Goal: Task Accomplishment & Management: Complete application form

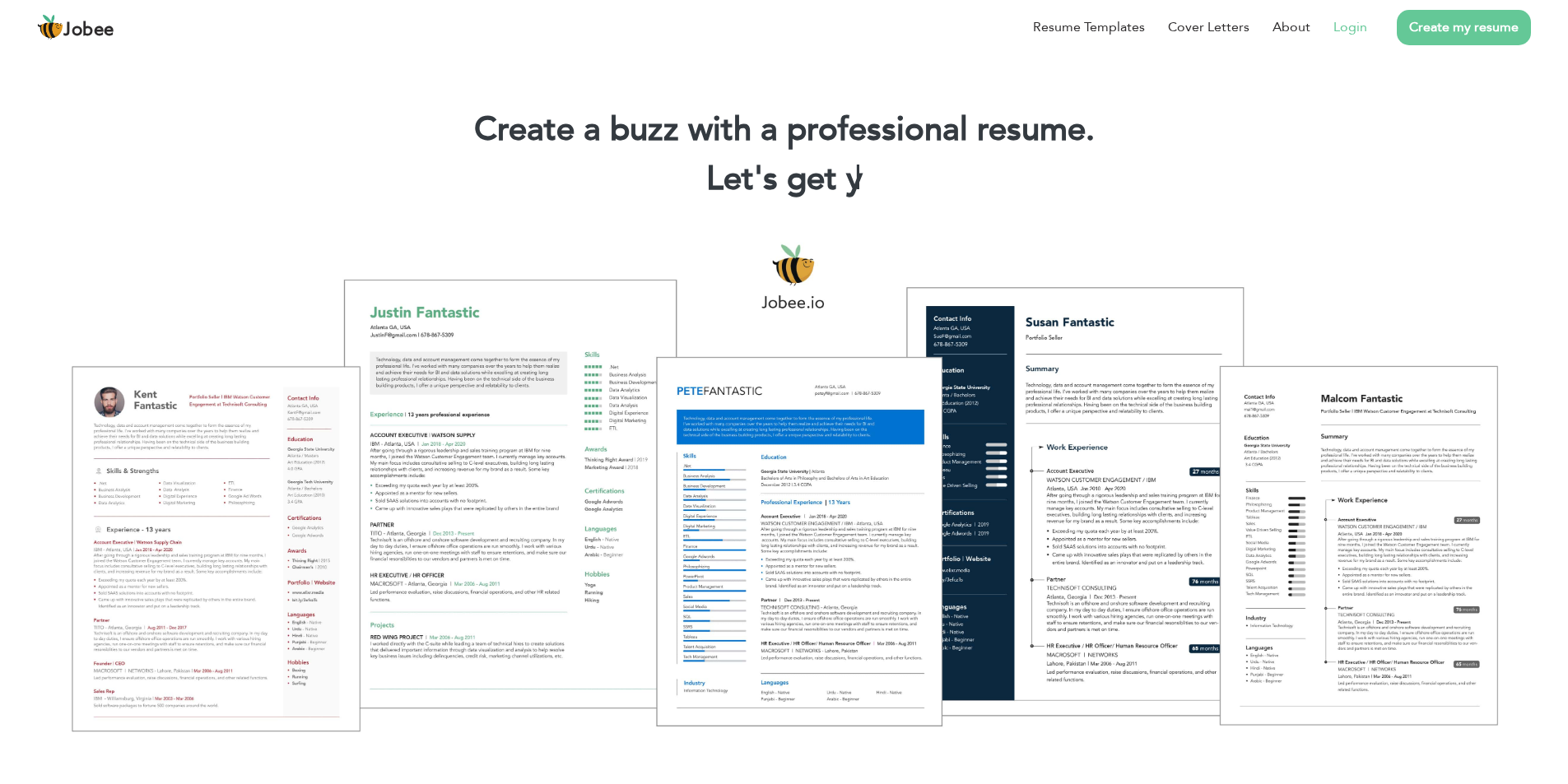
click at [1358, 31] on link "Login" at bounding box center [1349, 27] width 33 height 20
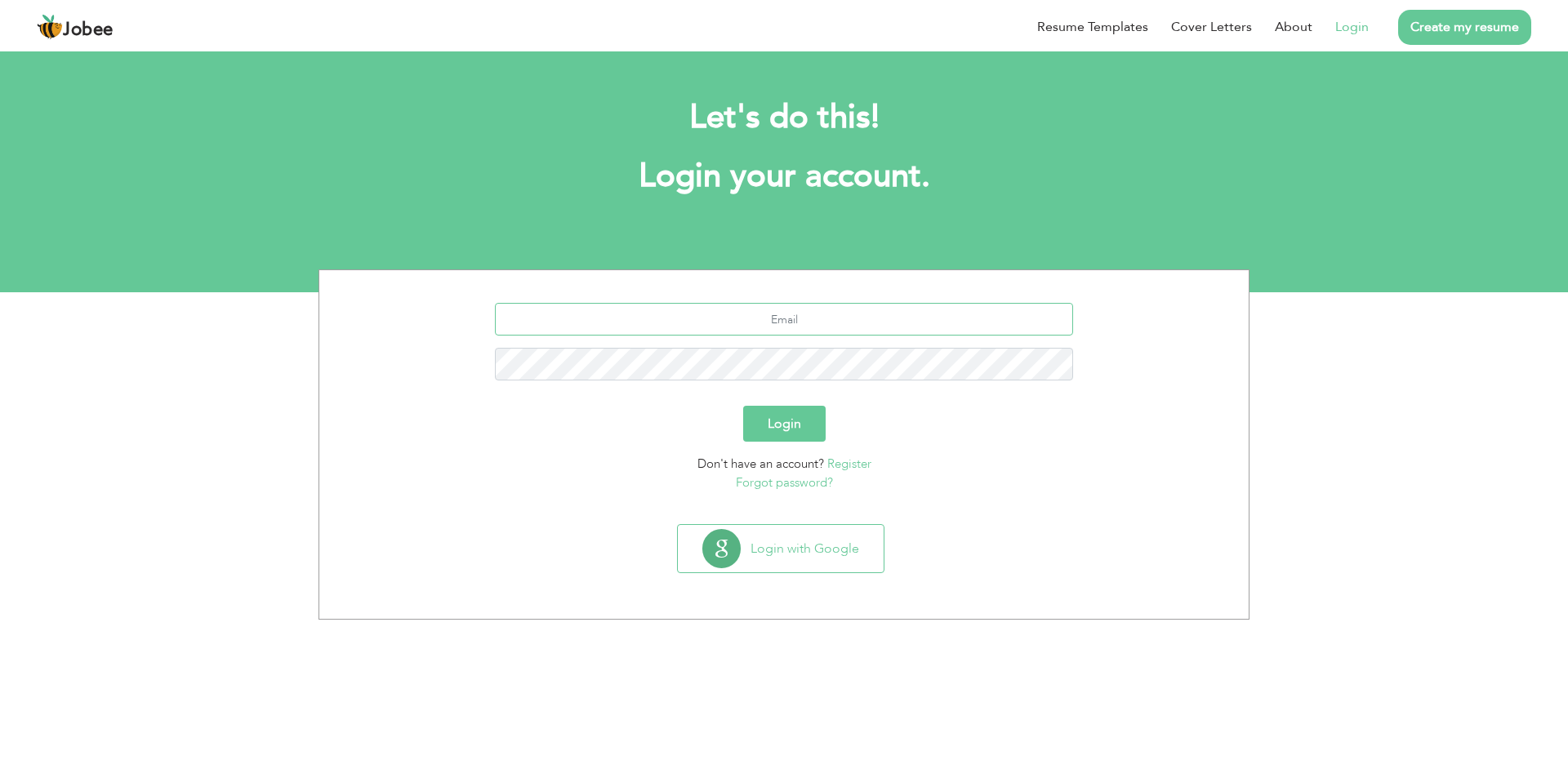
click at [771, 318] on input "text" at bounding box center [785, 319] width 579 height 33
click at [814, 481] on link "Forgot password?" at bounding box center [784, 482] width 98 height 16
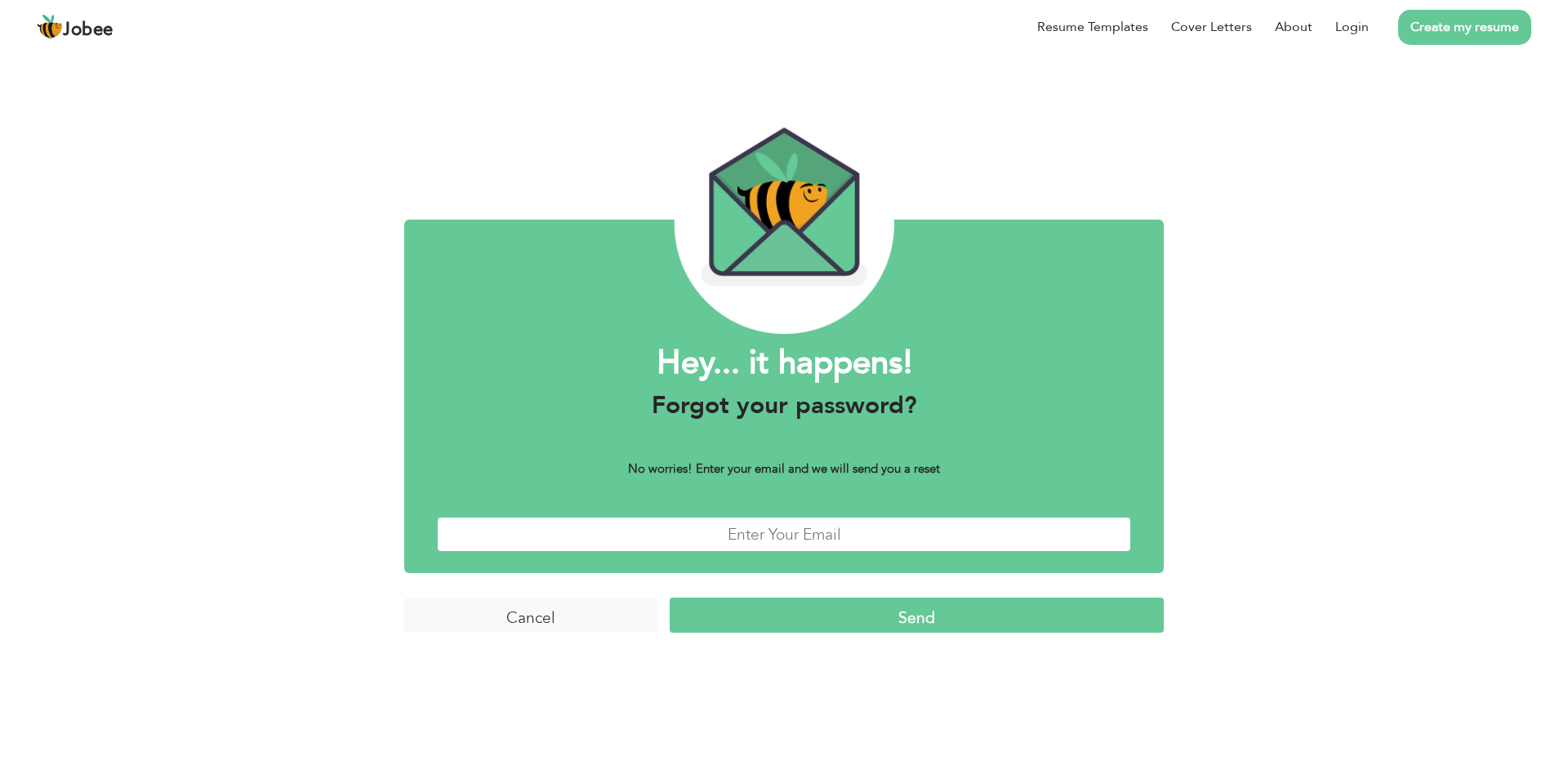
click at [759, 550] on input "text" at bounding box center [784, 534] width 694 height 35
type input "amirhassan4486@gmail.com"
click at [871, 617] on input "Send" at bounding box center [917, 614] width 494 height 35
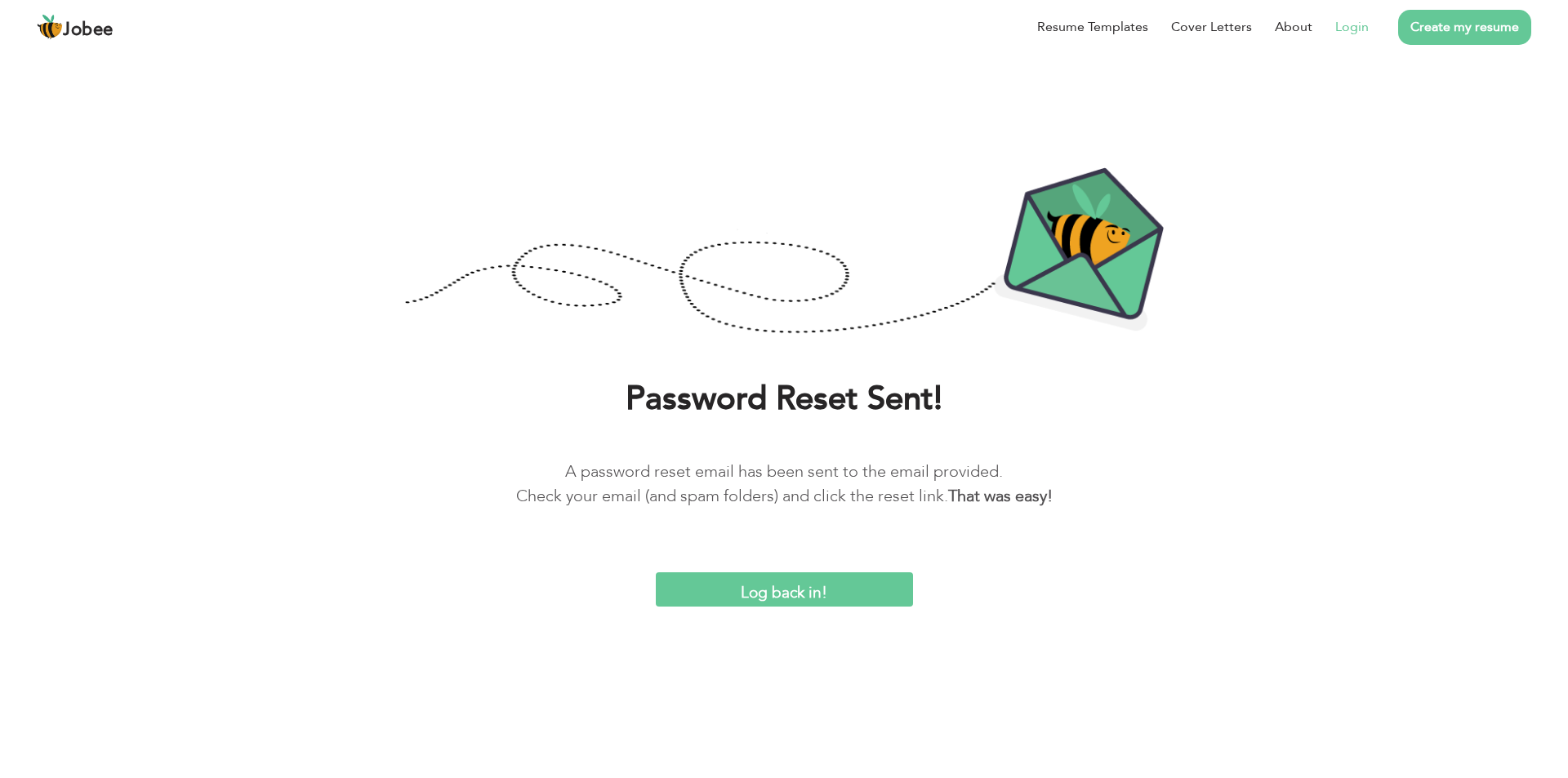
click at [1360, 27] on link "Login" at bounding box center [1351, 27] width 33 height 20
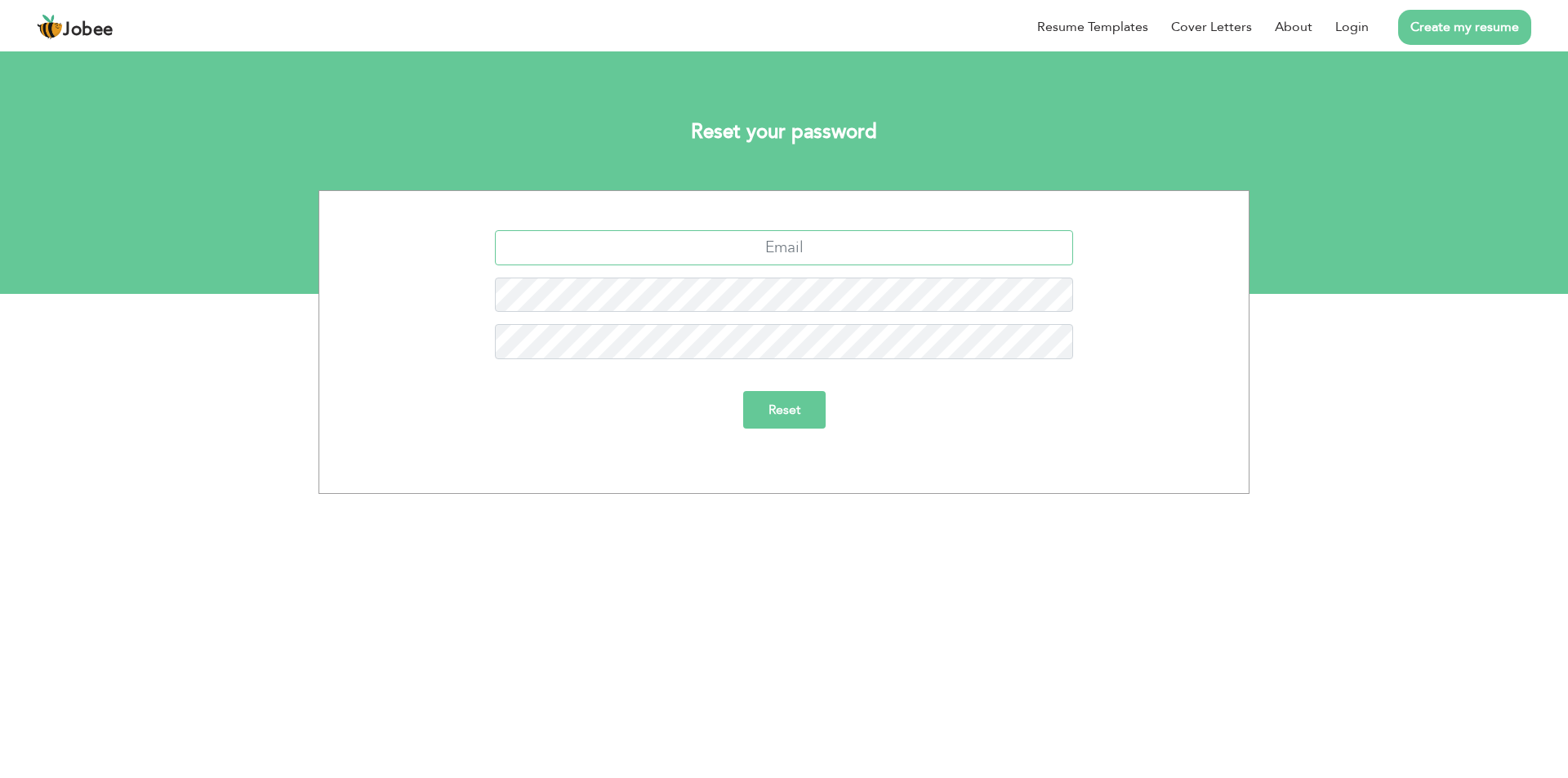
click at [818, 248] on input "text" at bounding box center [785, 247] width 579 height 35
type input "[EMAIL_ADDRESS][DOMAIN_NAME]"
click at [782, 398] on input "Reset" at bounding box center [784, 410] width 82 height 38
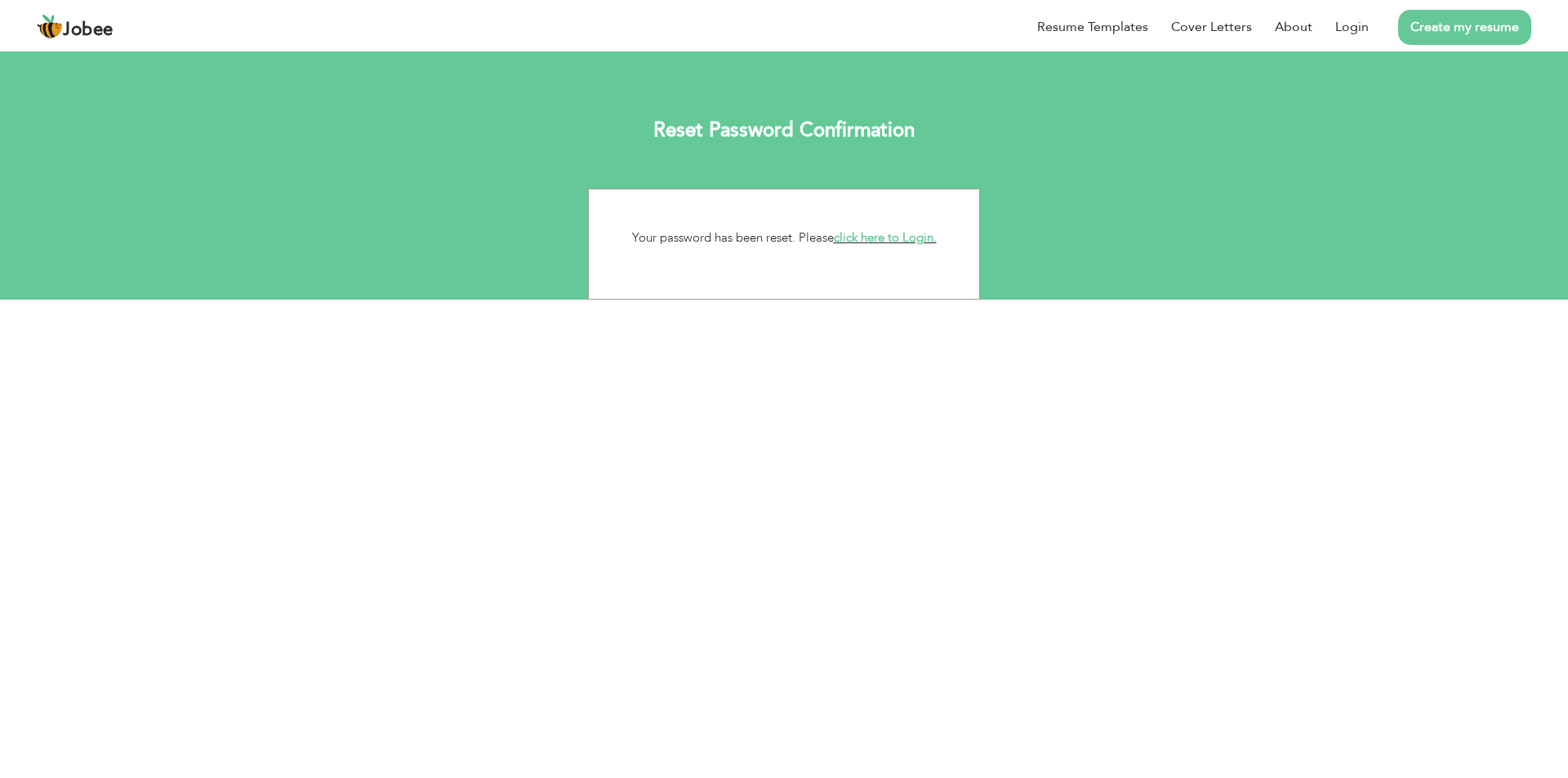
click at [872, 235] on link "click here to Login." at bounding box center [885, 237] width 103 height 16
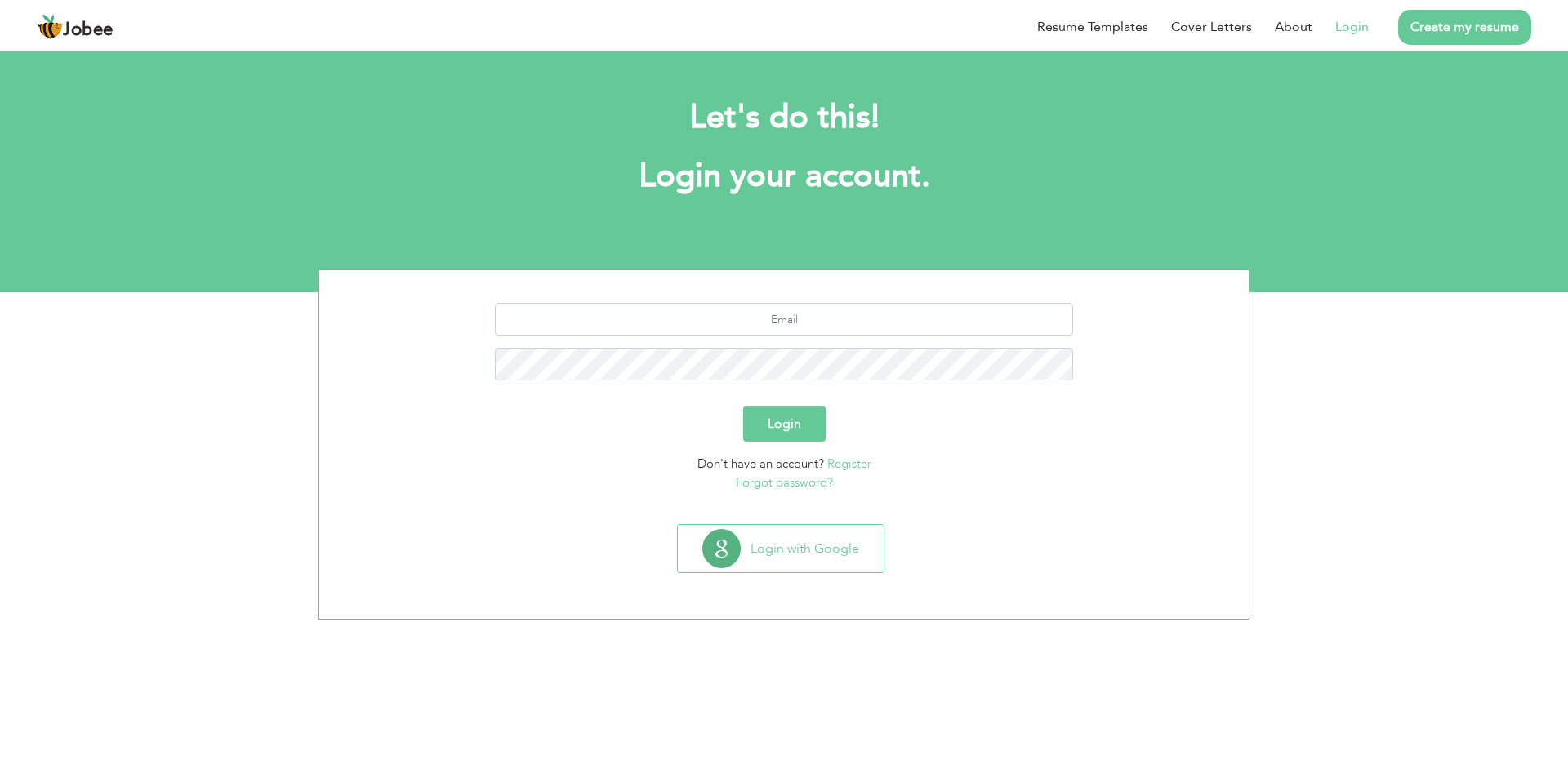
click at [829, 301] on section "Login Don't have an account? Register Forgot password?" at bounding box center [784, 394] width 905 height 247
click at [826, 310] on input "text" at bounding box center [785, 319] width 579 height 33
type input "amirhassan4486@gmail.com"
click at [787, 415] on button "Login" at bounding box center [784, 424] width 82 height 36
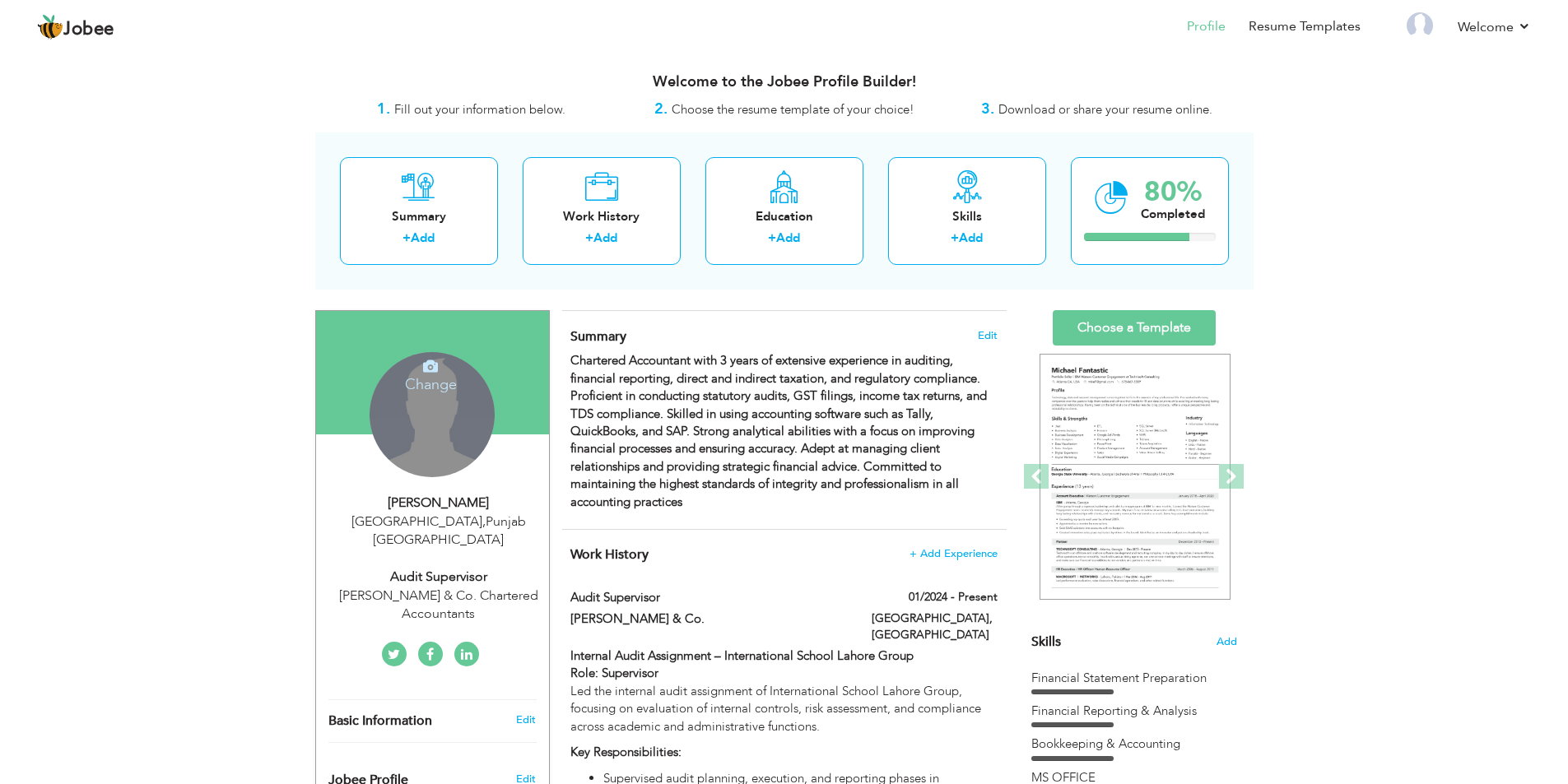
click at [411, 375] on h4 "Change" at bounding box center [430, 373] width 117 height 39
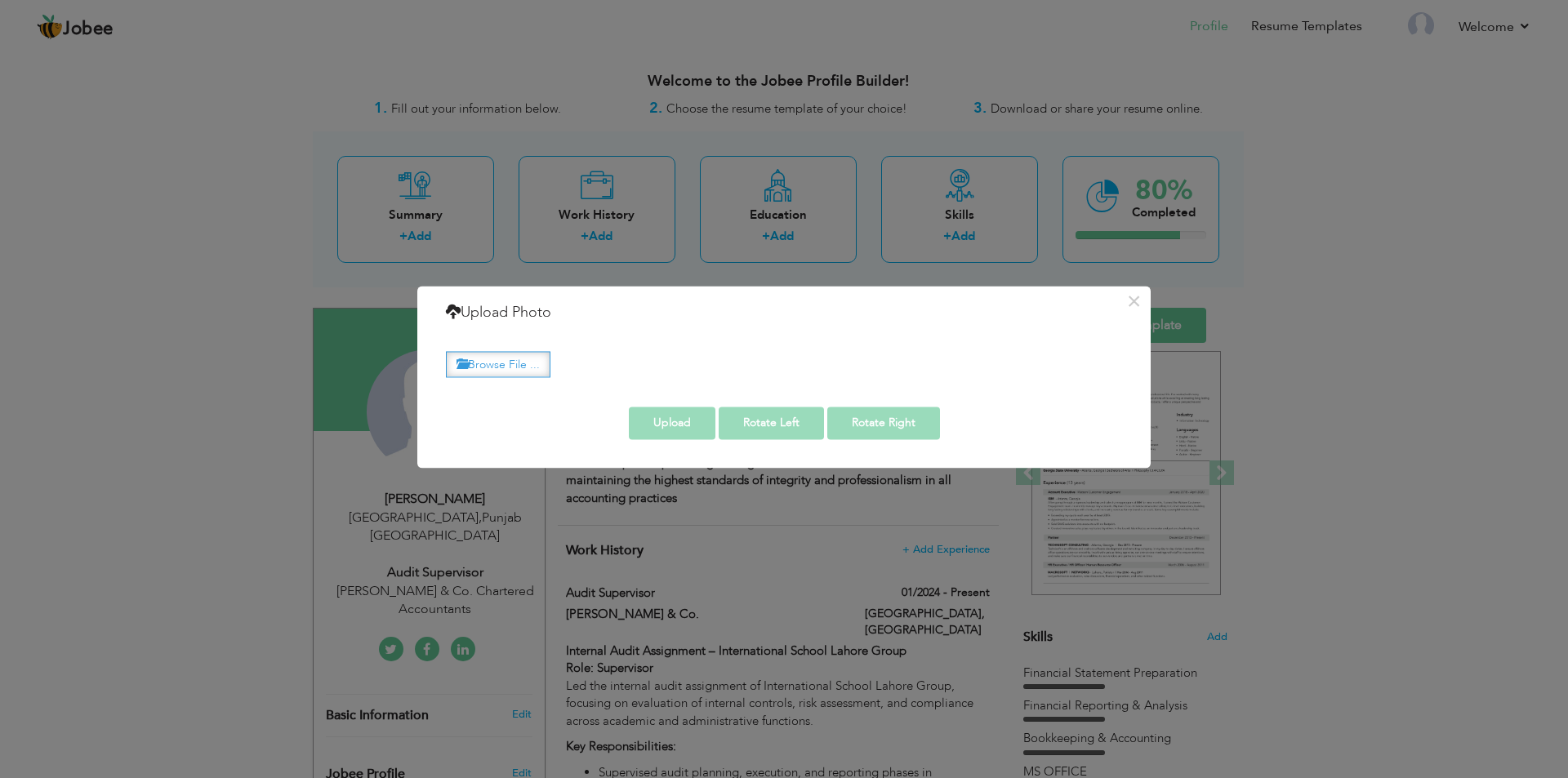
drag, startPoint x: 524, startPoint y: 358, endPoint x: 482, endPoint y: 372, distance: 44.3
drag, startPoint x: 482, startPoint y: 372, endPoint x: 852, endPoint y: 374, distance: 370.0
click at [852, 374] on div "Browse File ..." at bounding box center [784, 362] width 701 height 38
drag, startPoint x: 503, startPoint y: 358, endPoint x: 490, endPoint y: 365, distance: 14.8
click at [490, 365] on label "Browse File ..." at bounding box center [498, 364] width 104 height 26
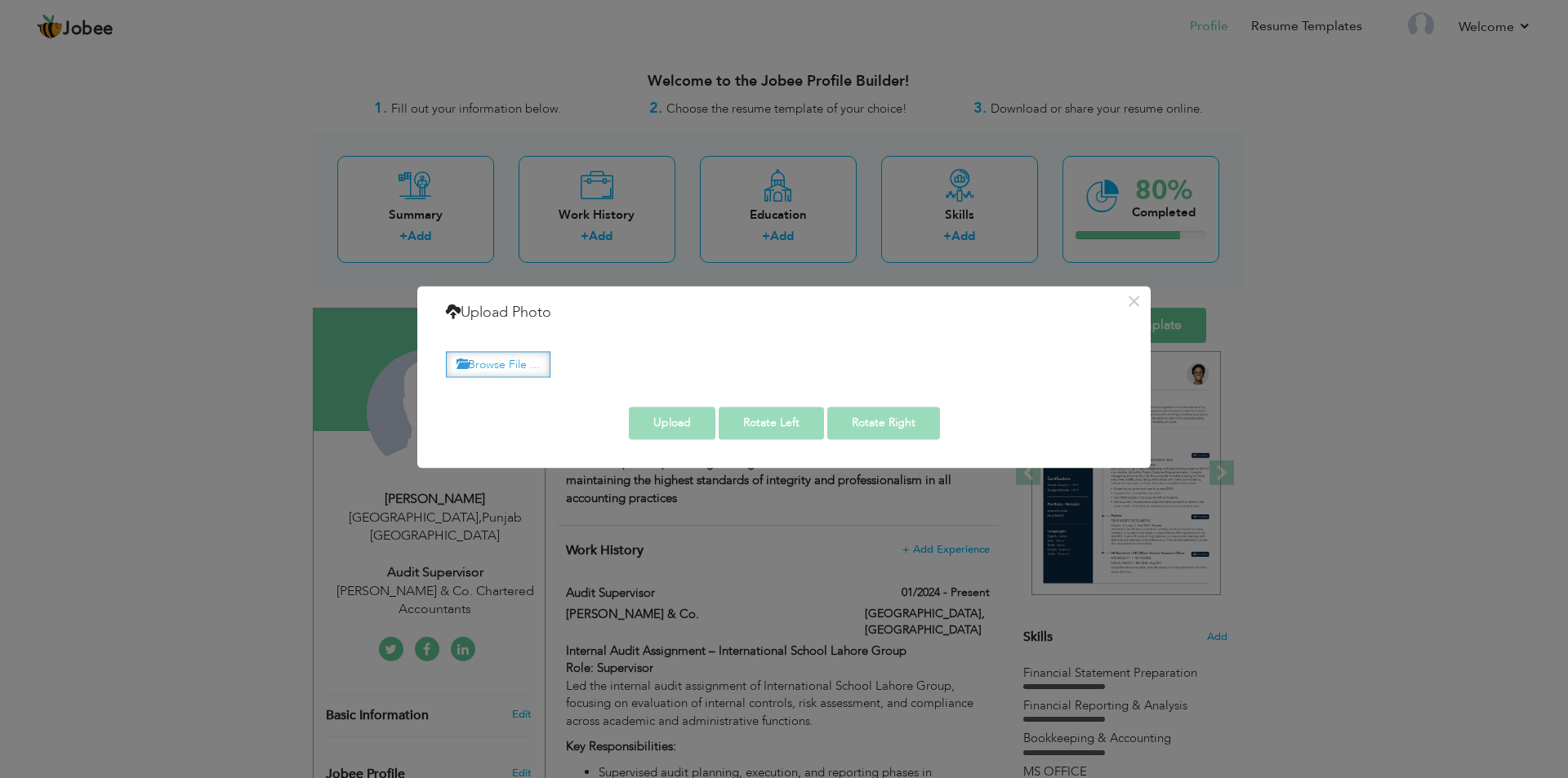
click at [0, 0] on input "Browse File ..." at bounding box center [0, 0] width 0 height 0
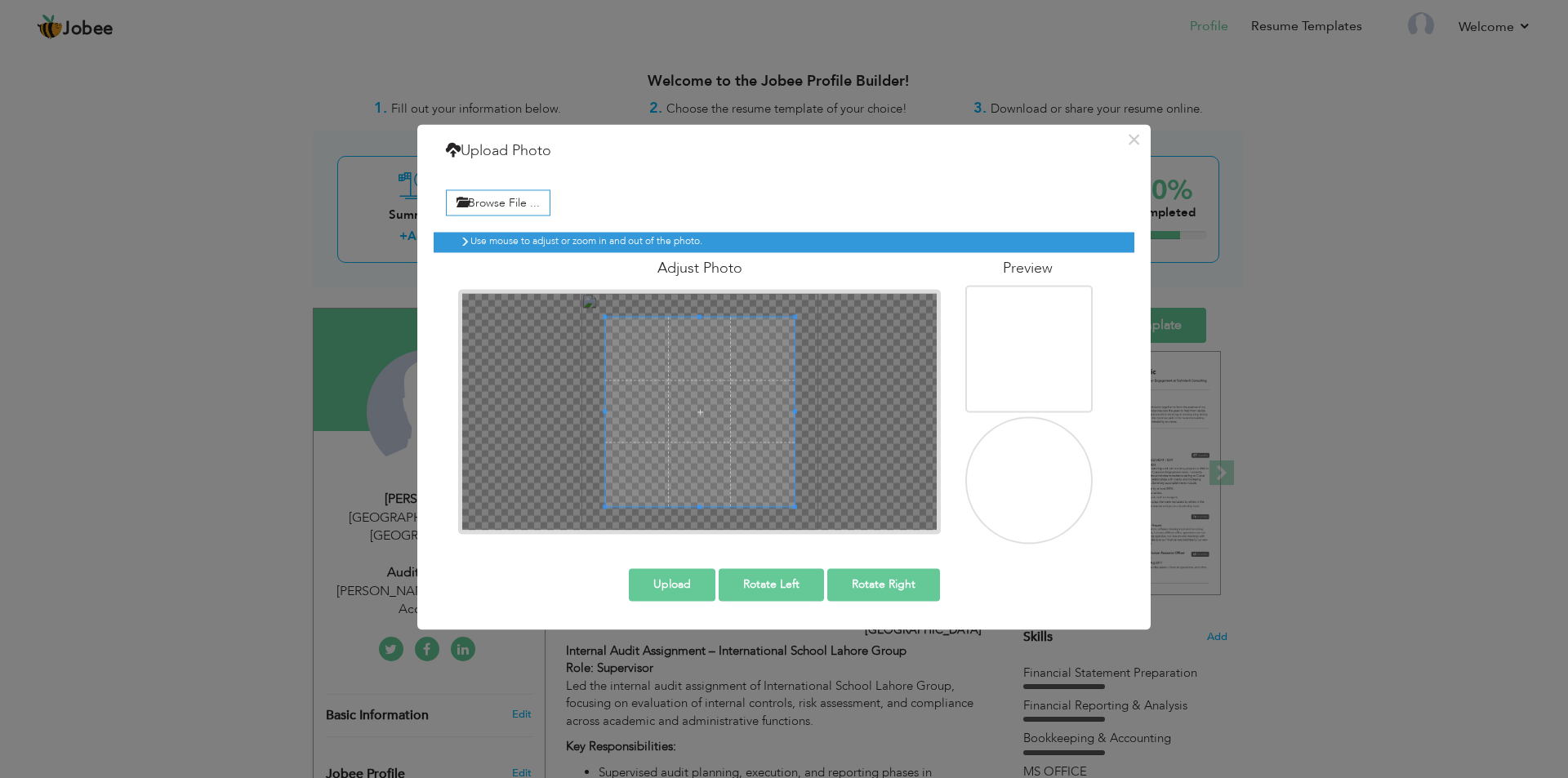
click at [869, 194] on div "Browse File ..." at bounding box center [784, 201] width 701 height 38
drag, startPoint x: 1069, startPoint y: 485, endPoint x: 1038, endPoint y: 485, distance: 31.0
click at [1038, 485] on img at bounding box center [1031, 482] width 159 height 159
click at [1030, 485] on img at bounding box center [1031, 482] width 159 height 159
click at [1057, 374] on img at bounding box center [1031, 350] width 159 height 159
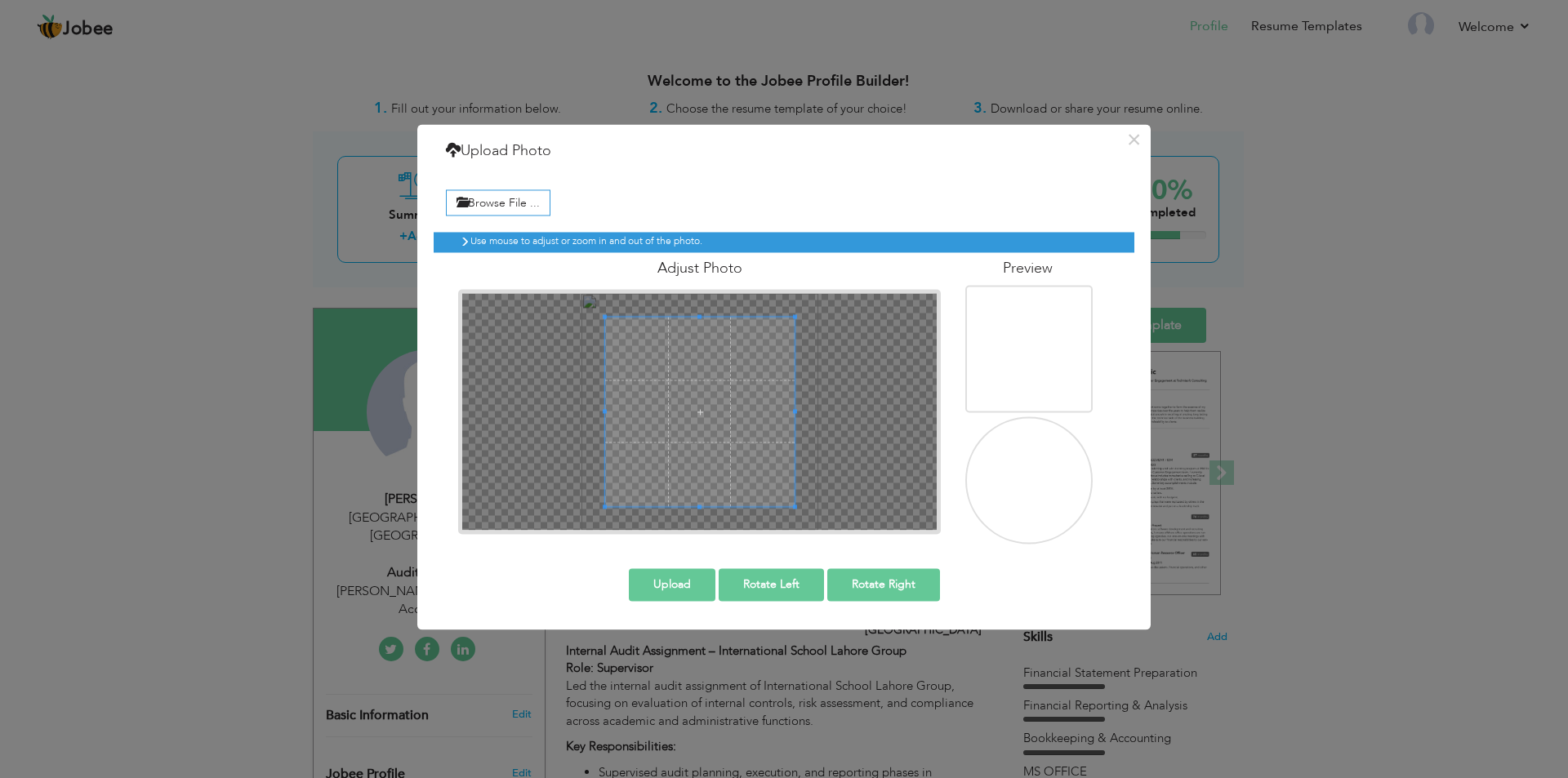
click at [678, 586] on button "Upload" at bounding box center [671, 584] width 86 height 33
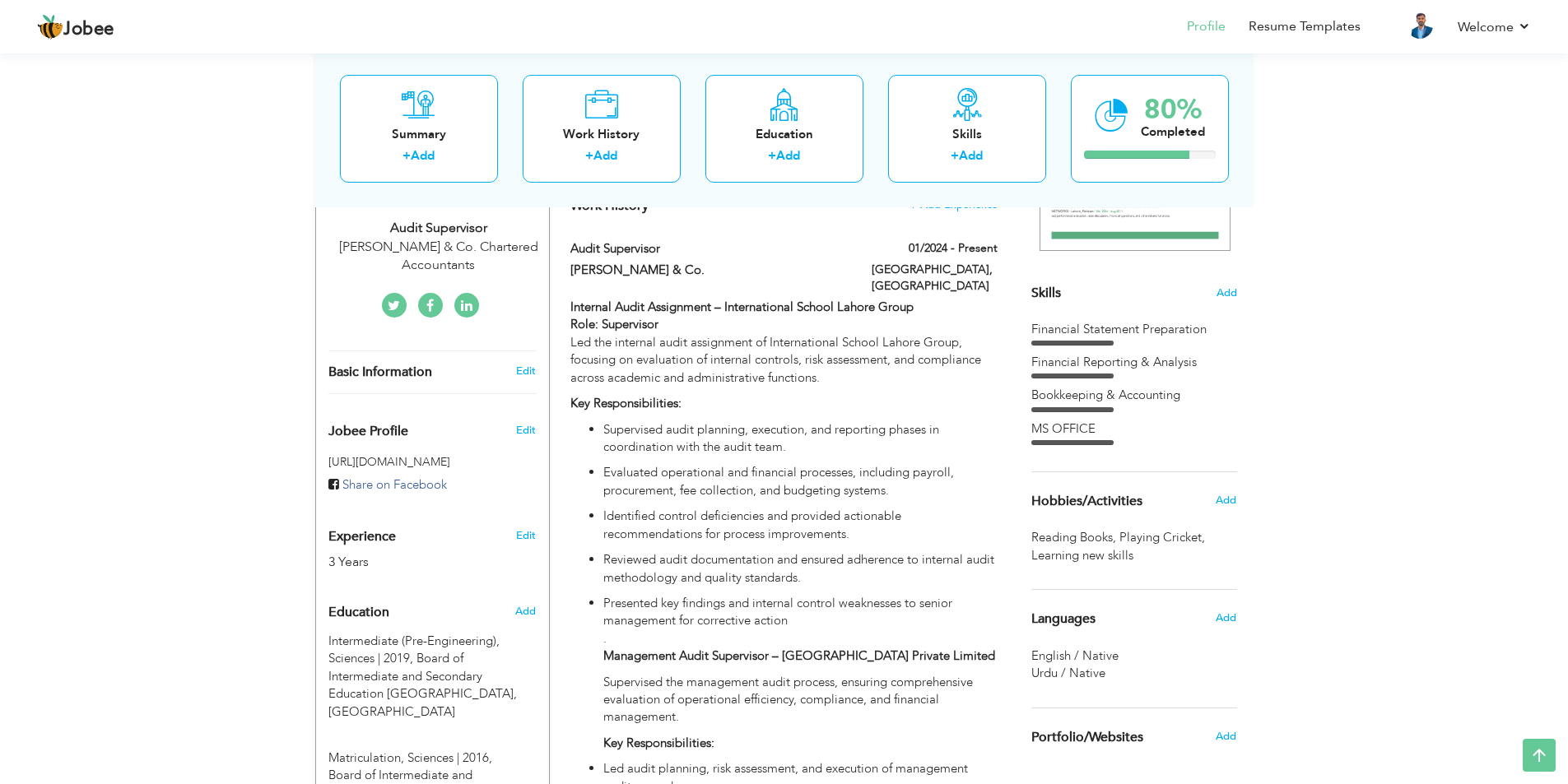
scroll to position [279, 0]
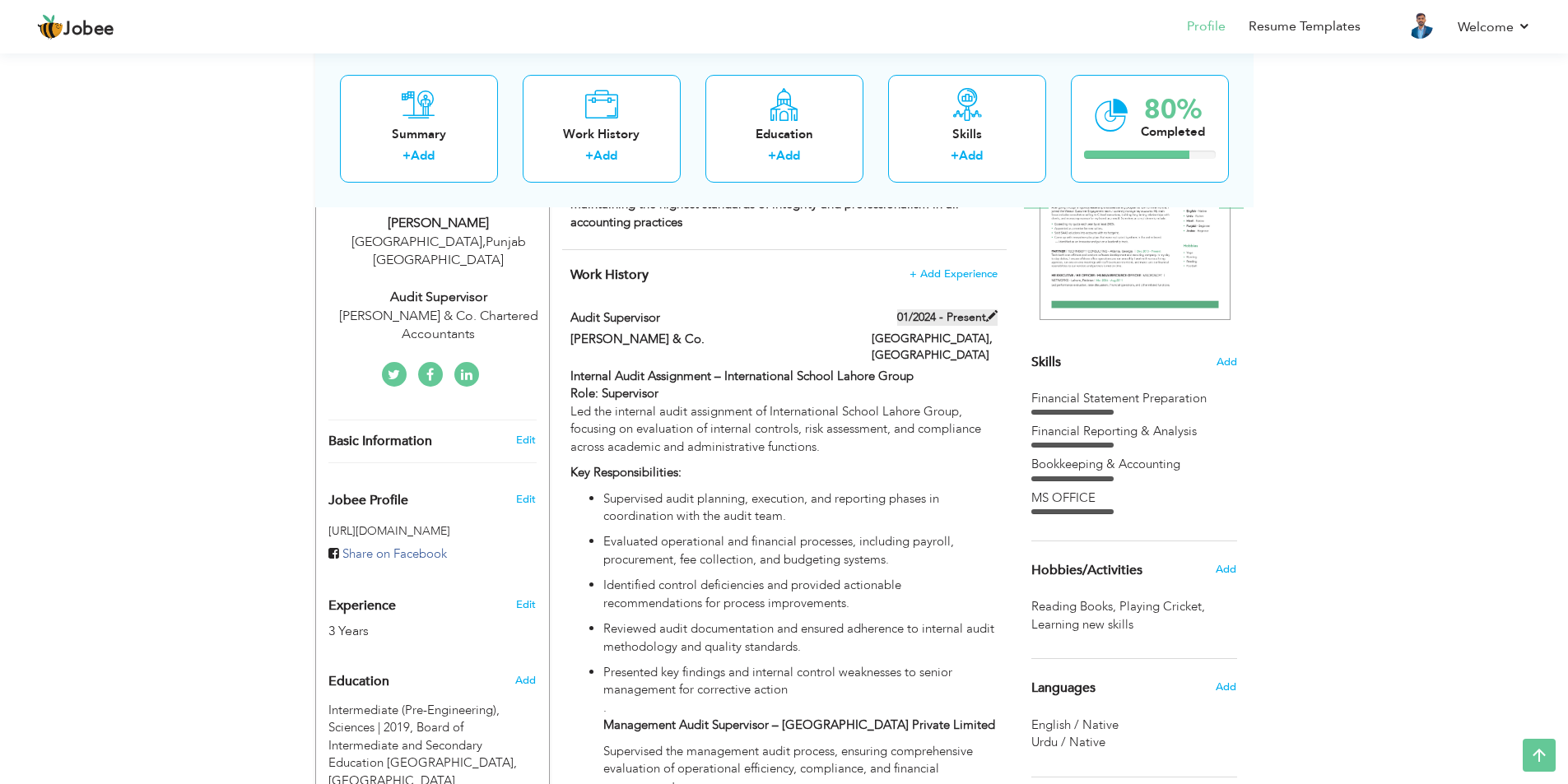
click at [930, 320] on label "01/2024 - Present" at bounding box center [947, 317] width 100 height 16
type input "Audit Supervisor"
type input "[PERSON_NAME] & Co."
type input "01/2024"
type input "[GEOGRAPHIC_DATA]"
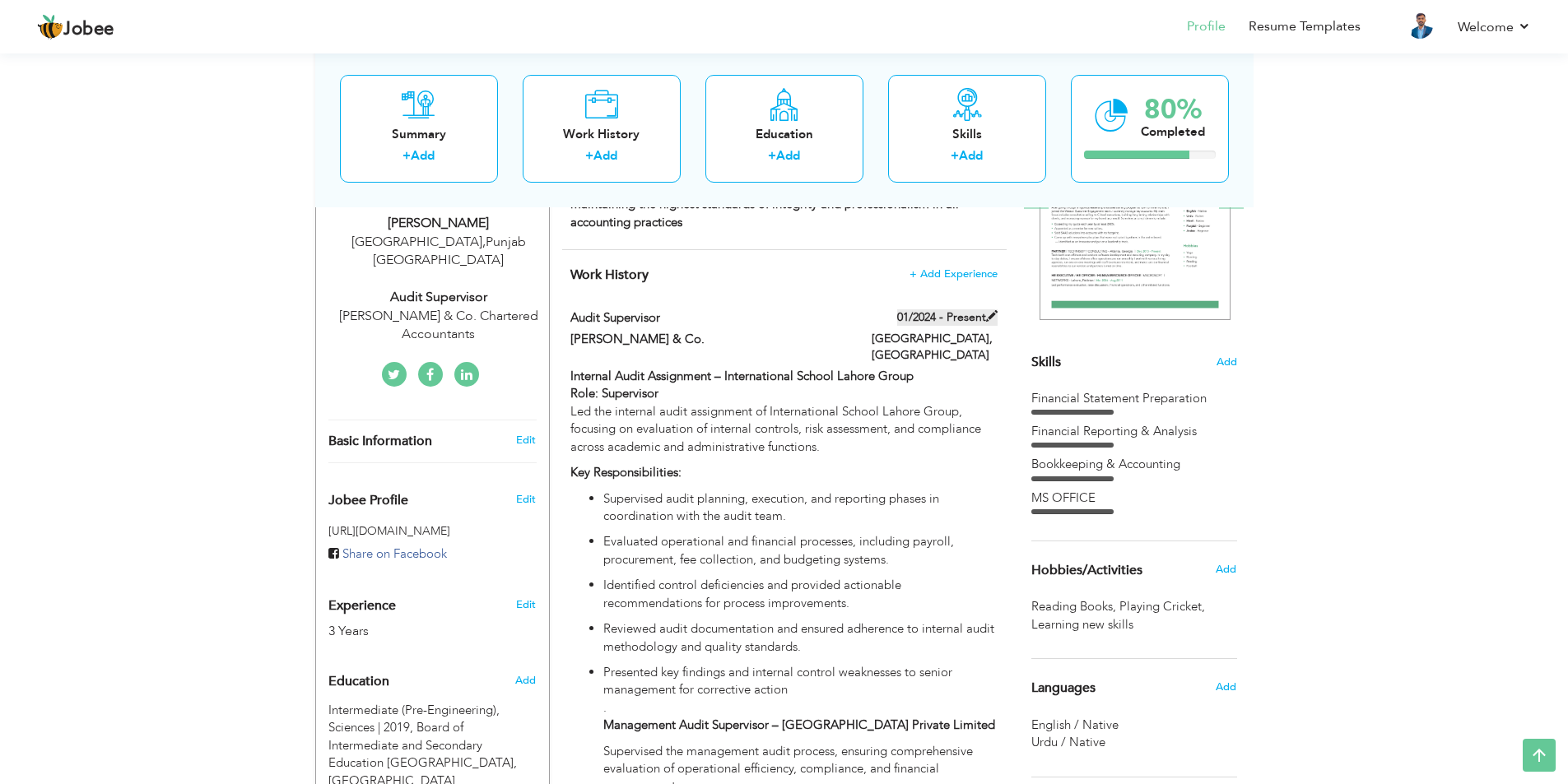
type input "LAHORE"
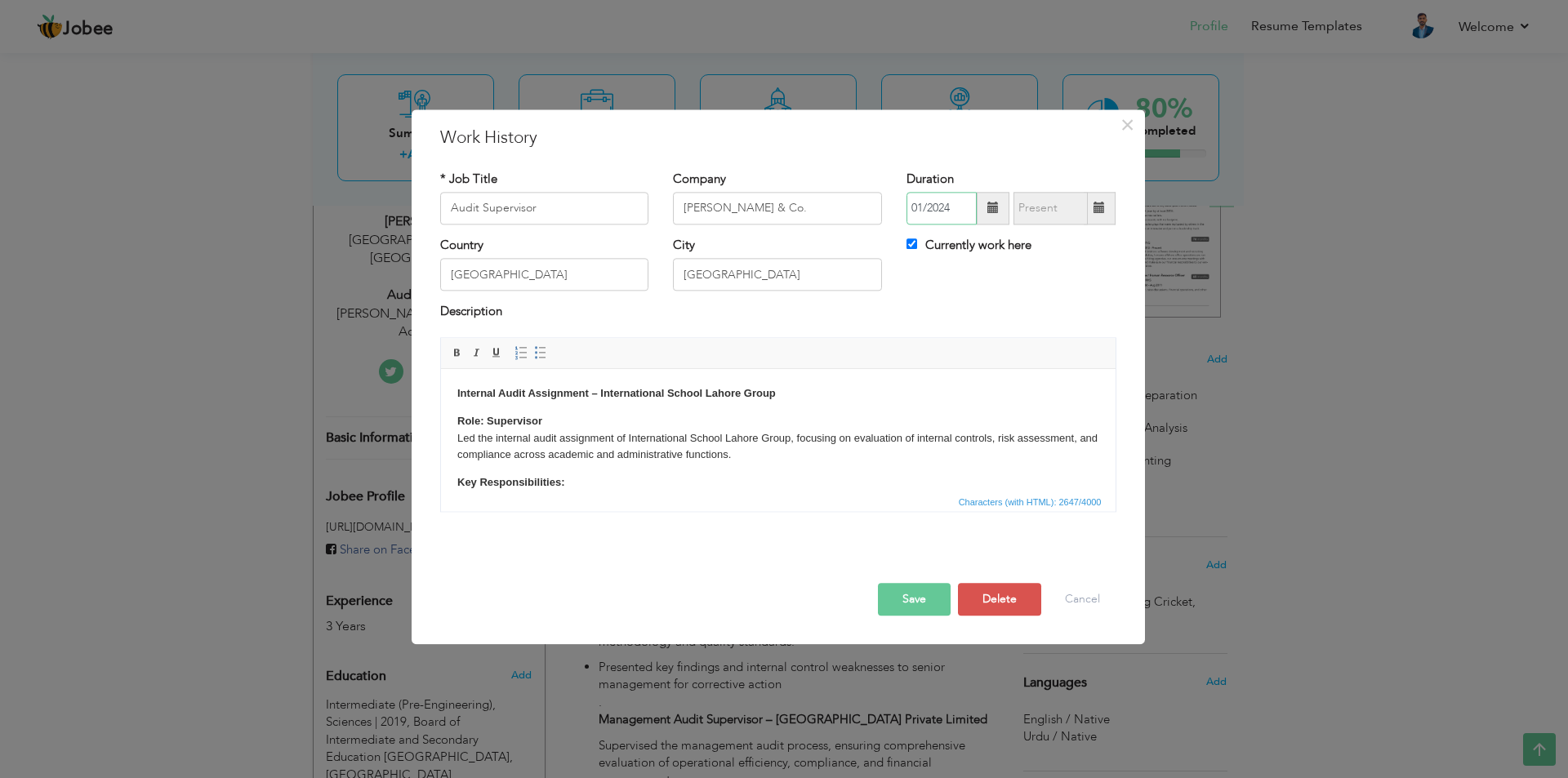
click at [953, 215] on input "01/2024" at bounding box center [942, 208] width 70 height 33
click at [915, 244] on input "Currently work here" at bounding box center [912, 243] width 10 height 10
checkbox input "false"
type input "09/2025"
click at [1037, 198] on input "09/2025" at bounding box center [1051, 208] width 75 height 33
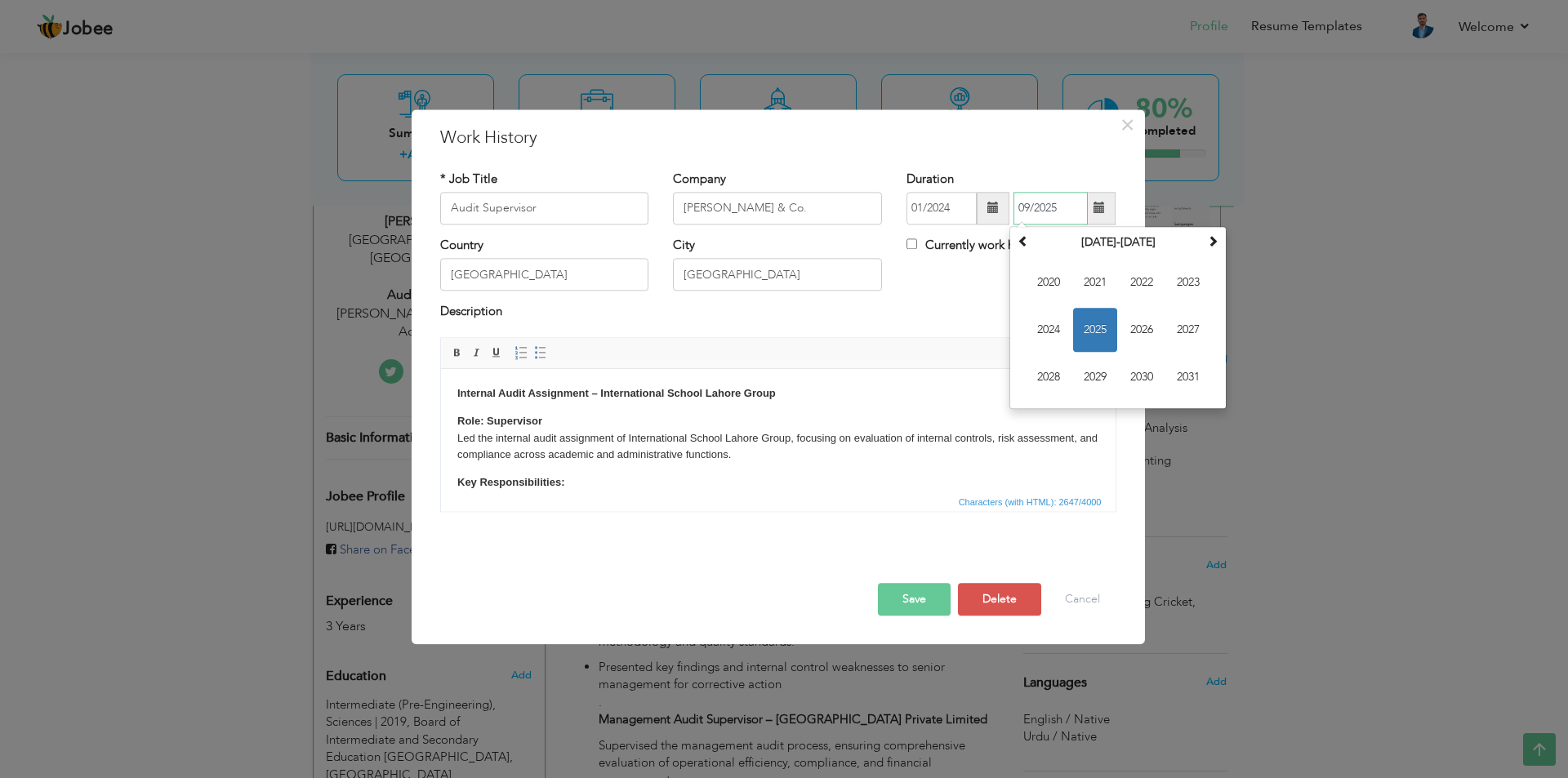
drag, startPoint x: 1108, startPoint y: 336, endPoint x: 1082, endPoint y: 336, distance: 26.0
click at [1082, 336] on span "2025" at bounding box center [1096, 329] width 45 height 44
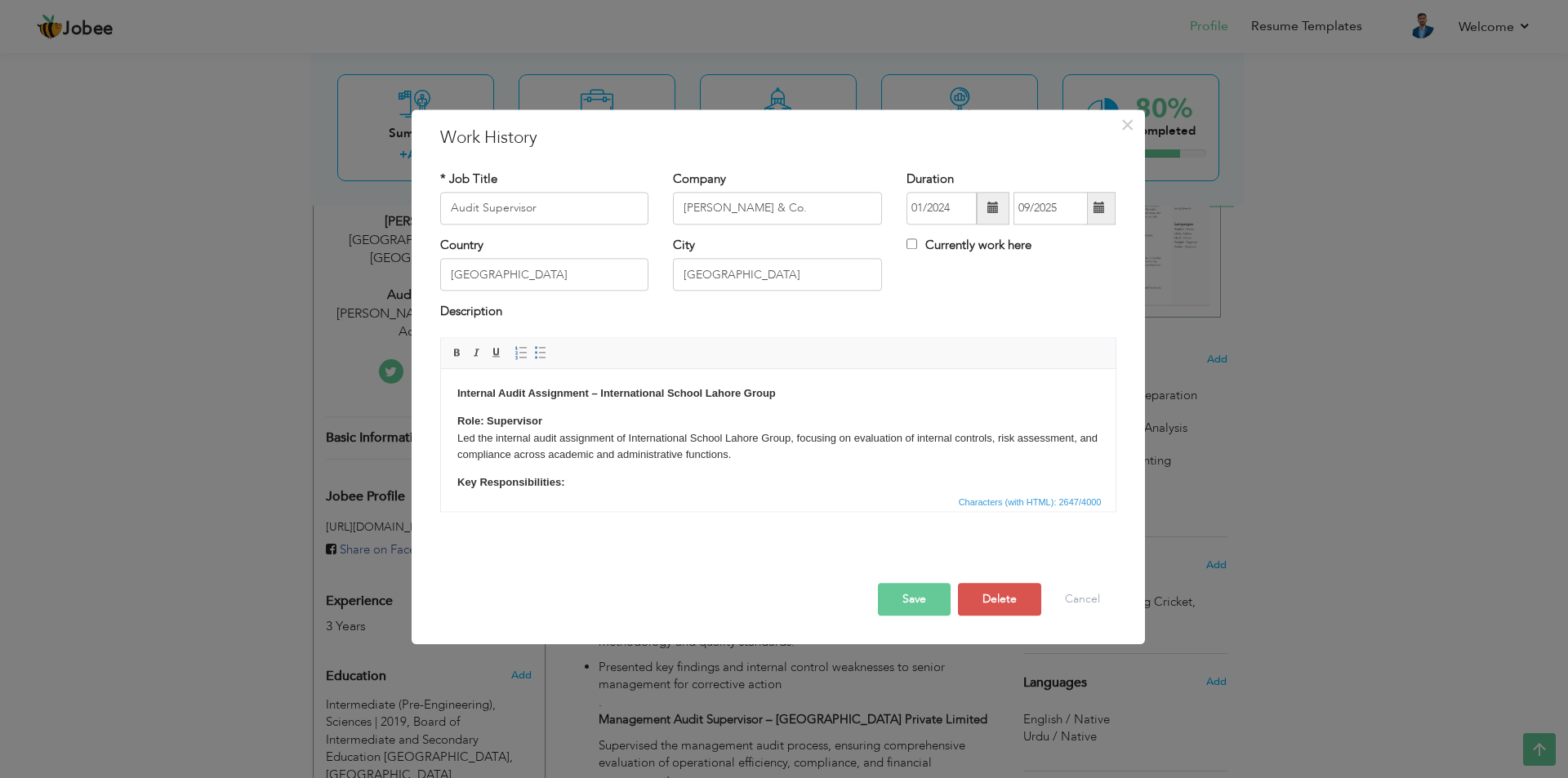
click at [920, 243] on label "Currently work here" at bounding box center [970, 245] width 125 height 17
click at [918, 243] on input "Currently work here" at bounding box center [912, 243] width 10 height 10
checkbox input "true"
click at [960, 211] on input "01/2024" at bounding box center [942, 208] width 70 height 33
click at [1038, 131] on h3 "Work History" at bounding box center [778, 138] width 676 height 25
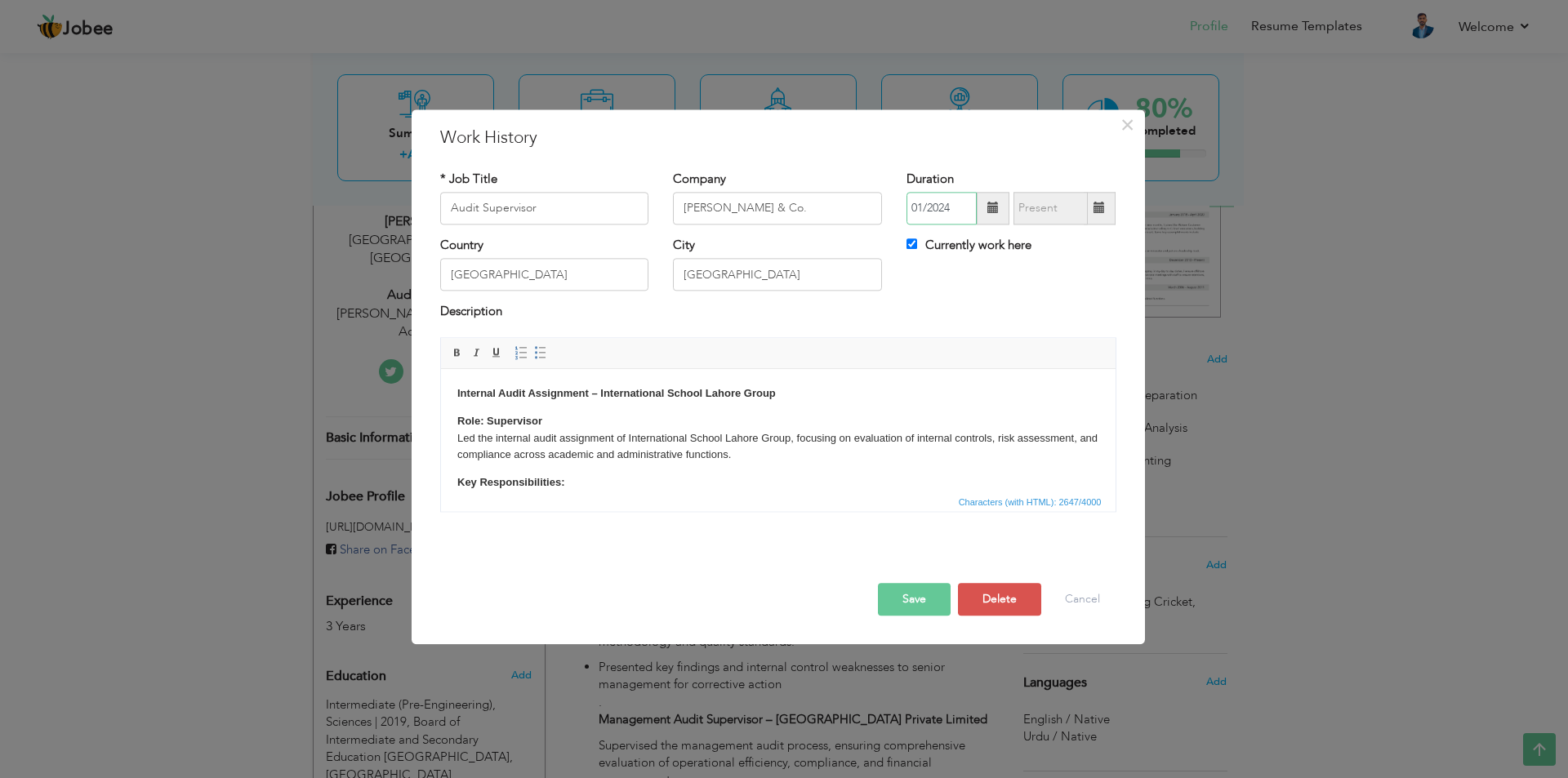
click at [921, 206] on input "01/2024" at bounding box center [942, 208] width 70 height 33
type input "06/2006"
click at [1013, 155] on div "× Work History * Job Title Audit Supervisor Company Taiyab Shahid & Co. Duratio…" at bounding box center [778, 377] width 734 height 535
click at [913, 593] on button "Save" at bounding box center [914, 599] width 73 height 33
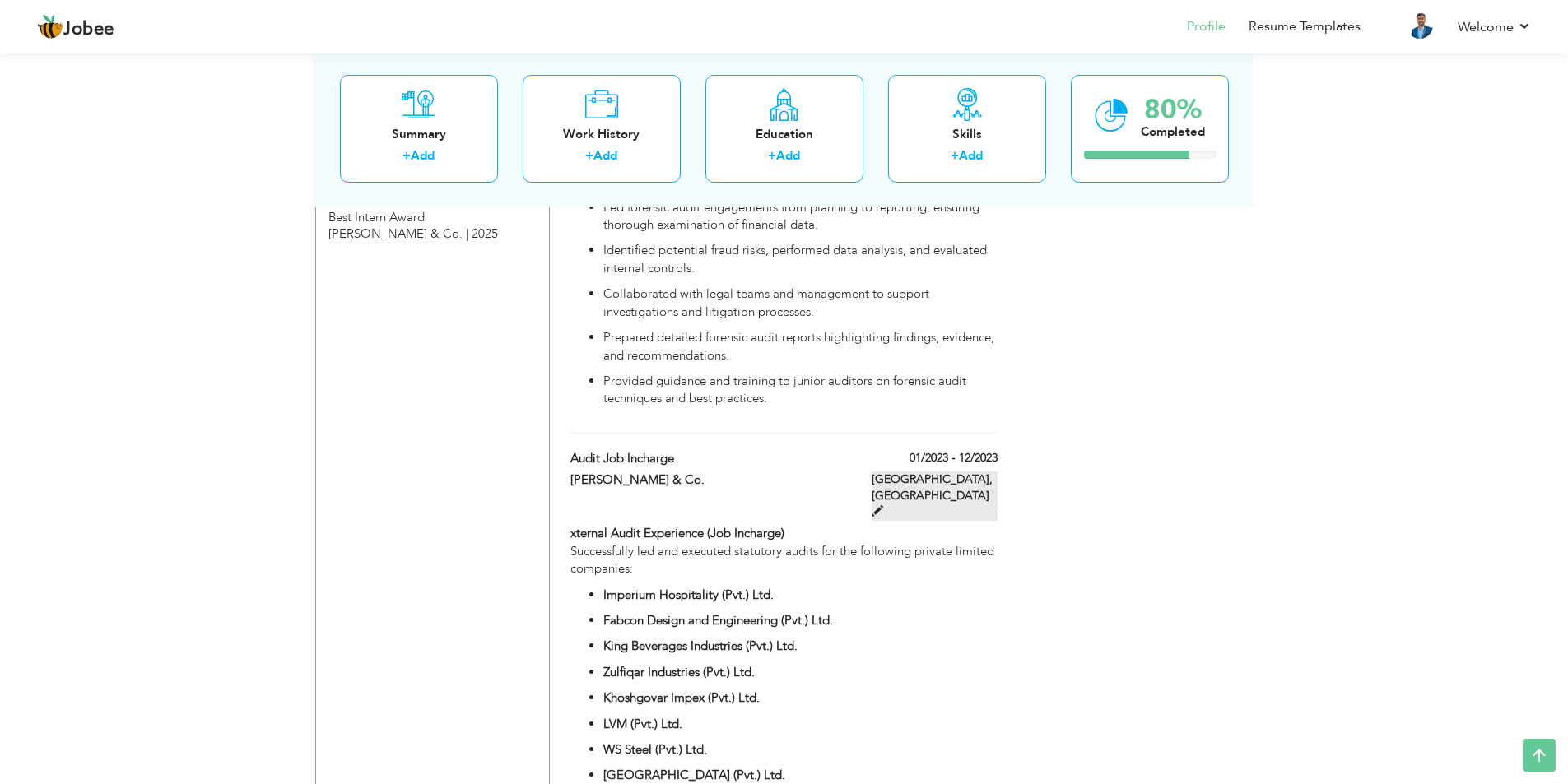
scroll to position [1234, 0]
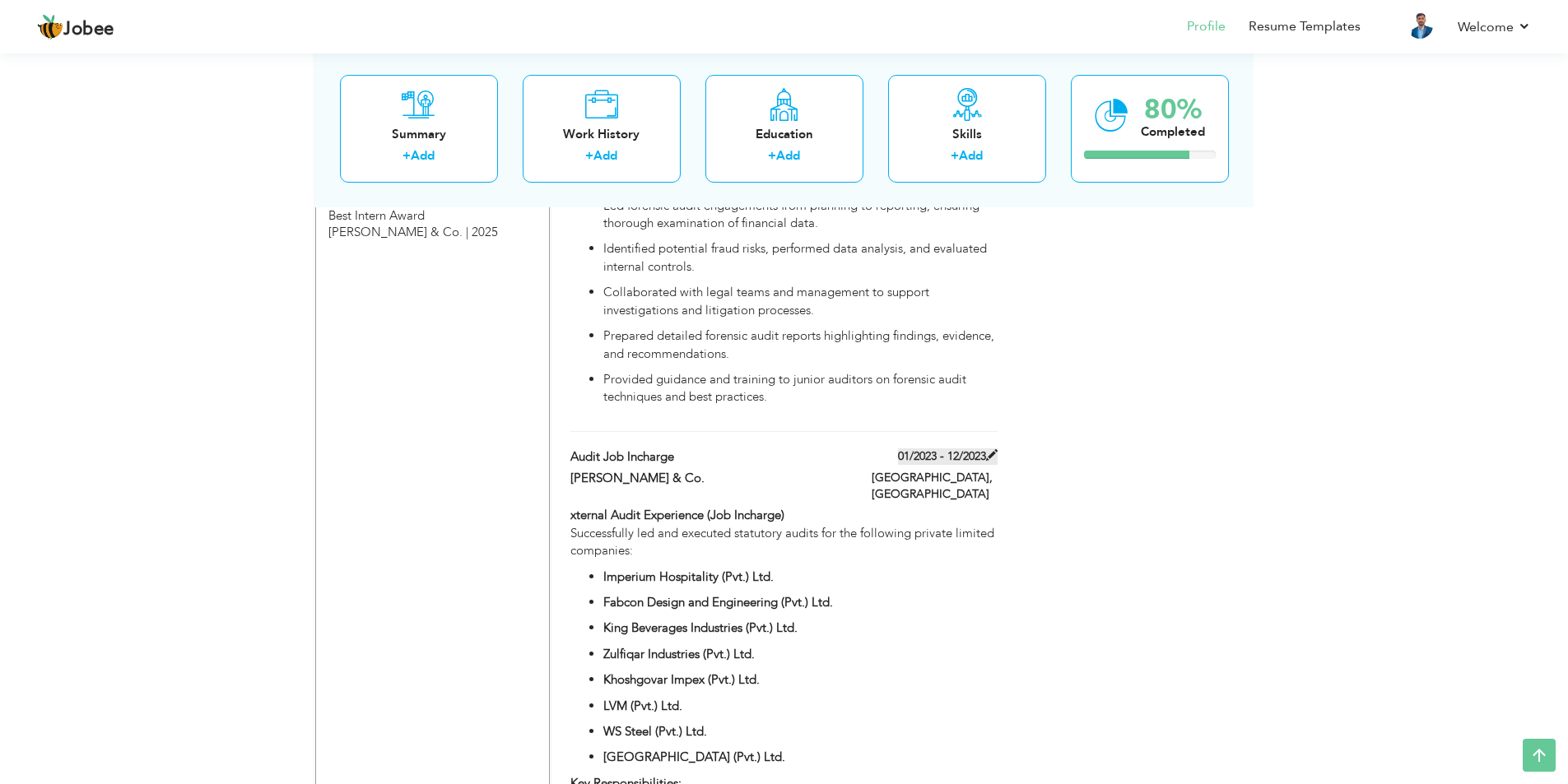
click at [938, 458] on label "01/2023 - 12/2023" at bounding box center [948, 456] width 99 height 16
type input "Audit Job Incharge"
type input "01/2023"
type input "12/2023"
checkbox input "false"
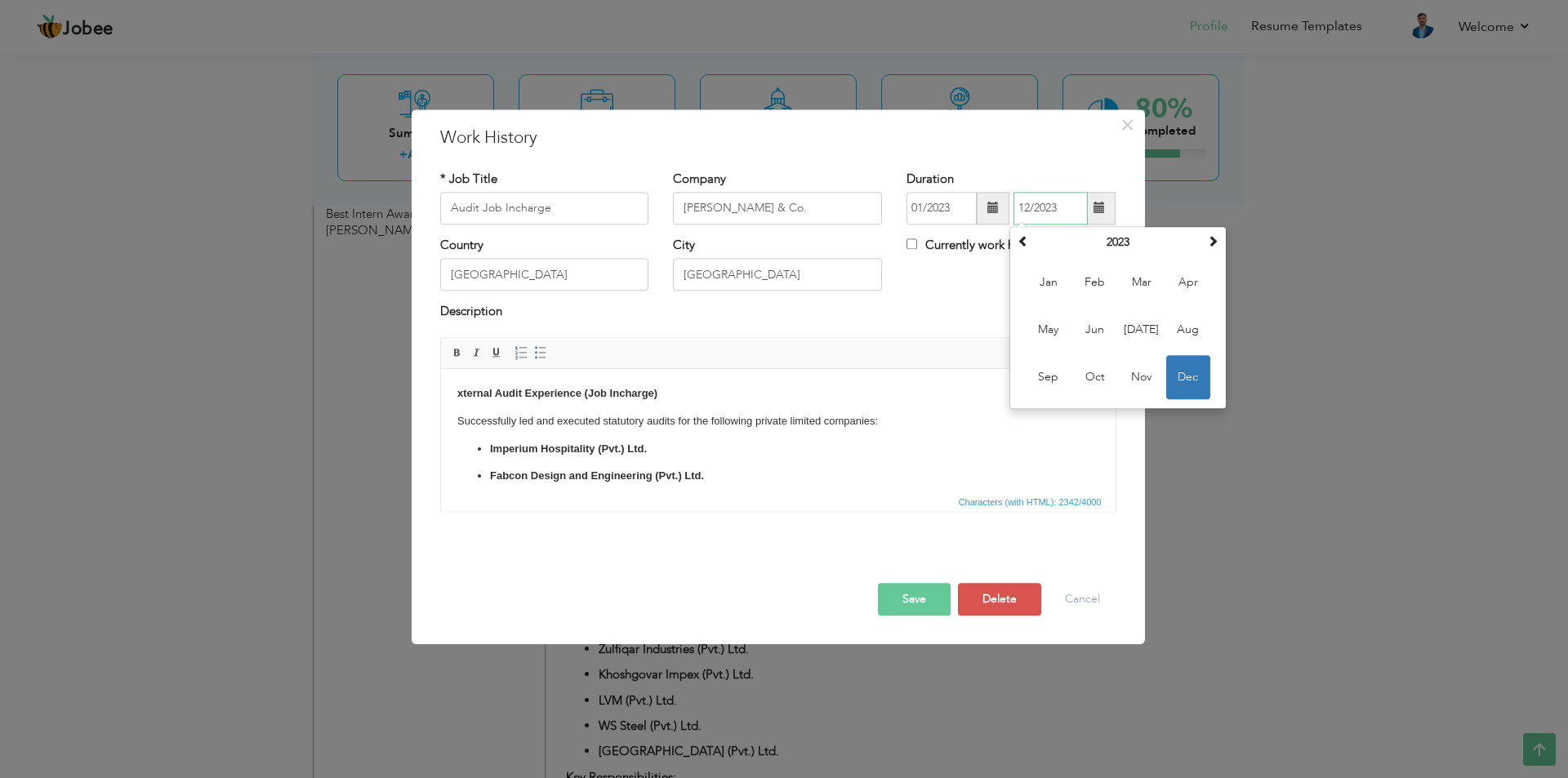
click at [1056, 207] on input "12/2023" at bounding box center [1051, 208] width 75 height 33
click at [1065, 207] on input "12/2023" at bounding box center [1051, 208] width 75 height 33
type input "12/2022"
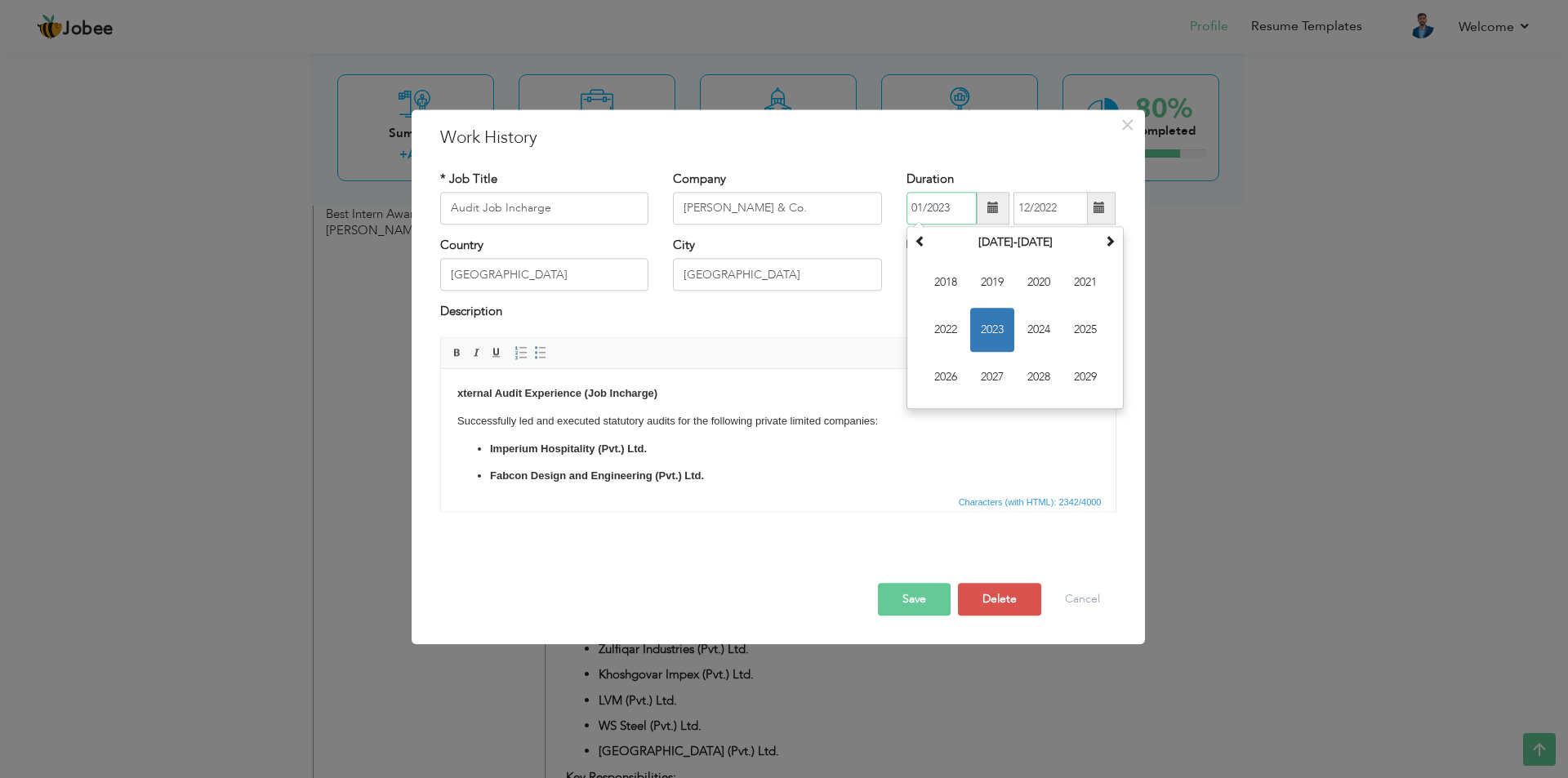
click at [955, 212] on input "01/2023" at bounding box center [942, 208] width 70 height 33
type input "01/2022"
click at [940, 595] on button "Save" at bounding box center [914, 599] width 73 height 33
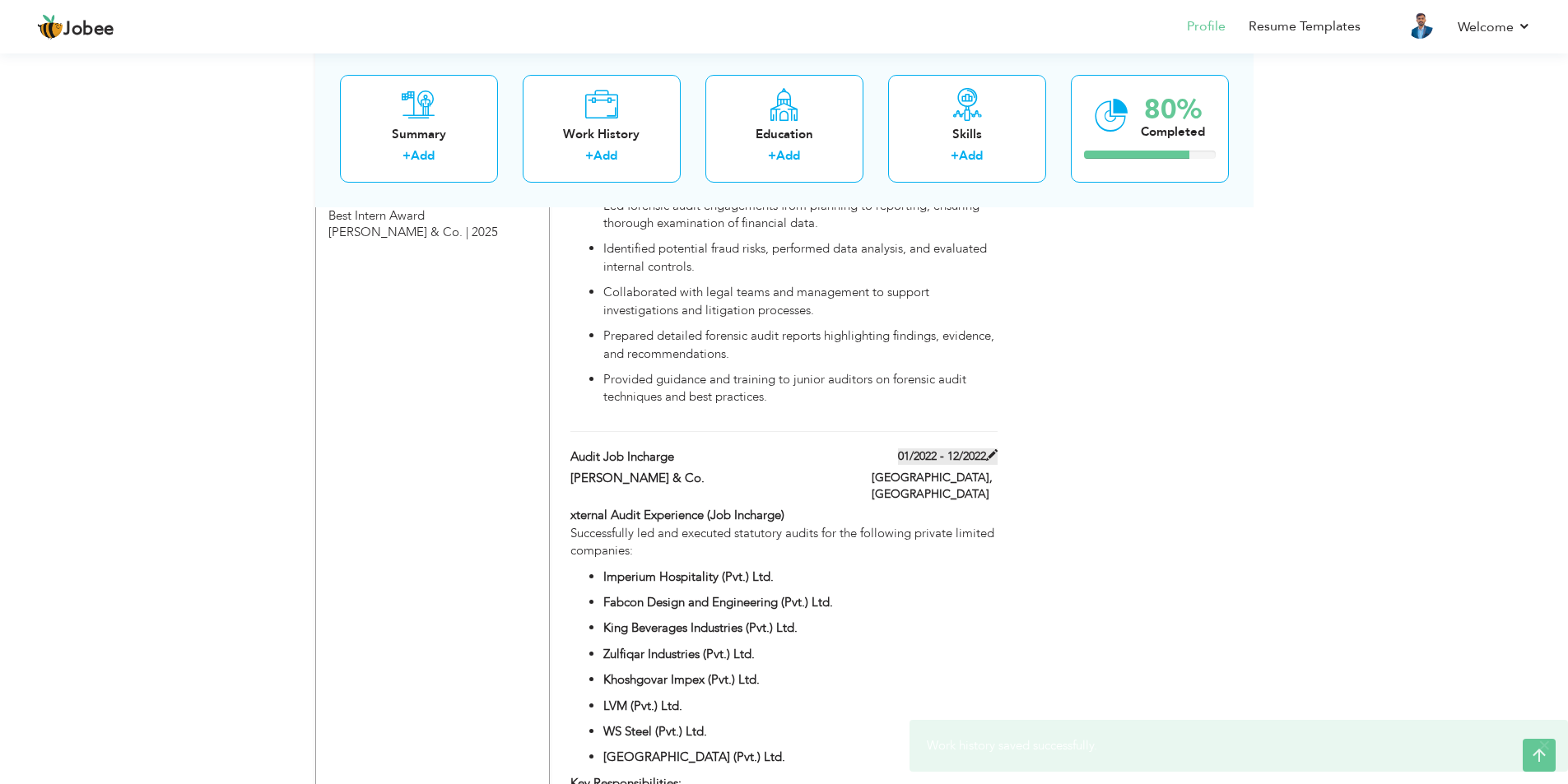
click at [974, 456] on label "01/2022 - 12/2022" at bounding box center [948, 456] width 99 height 16
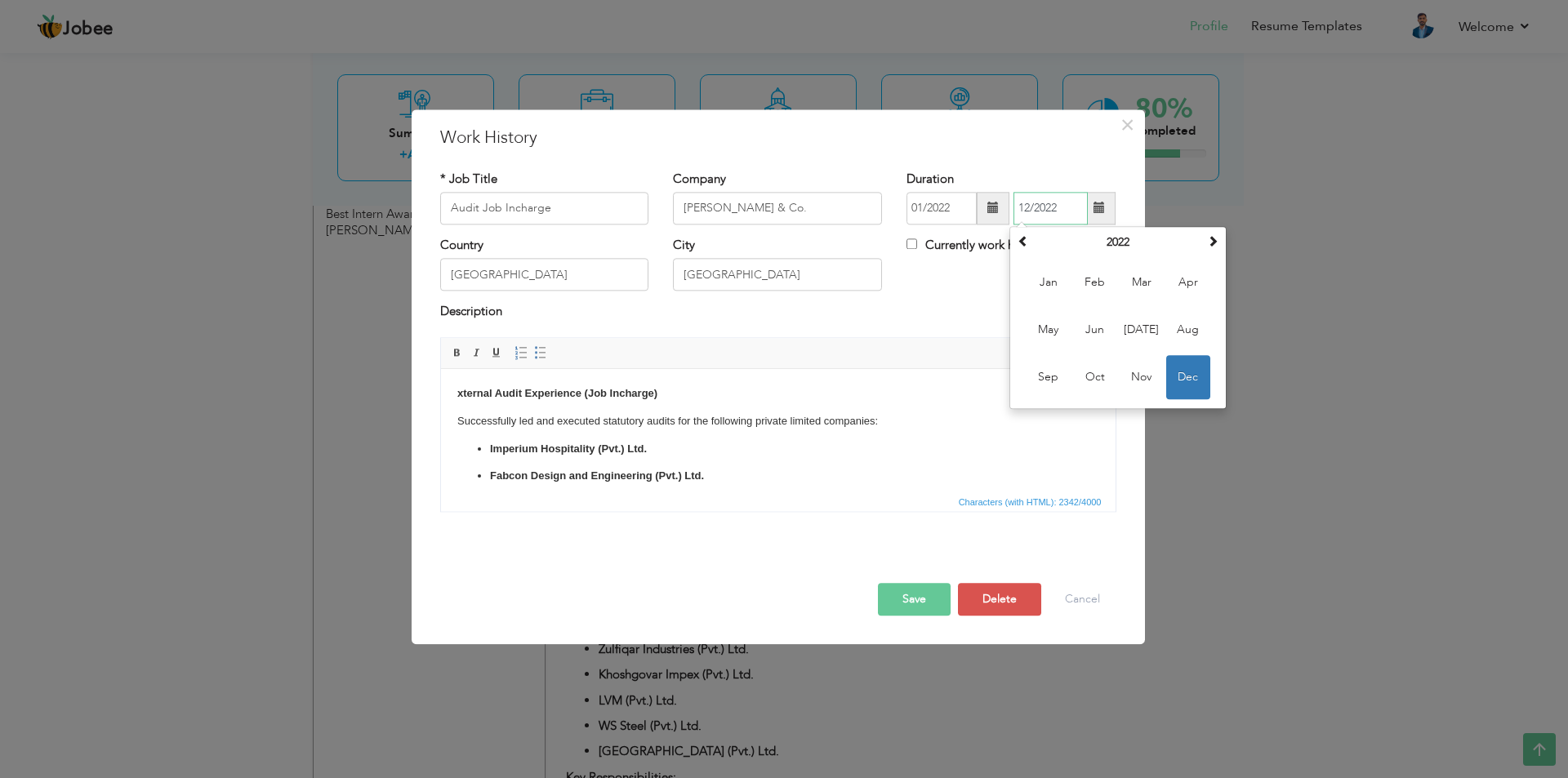
click at [1061, 211] on input "12/2022" at bounding box center [1051, 208] width 75 height 33
click at [1028, 205] on input "11/2022" at bounding box center [1051, 208] width 75 height 33
click at [1078, 205] on input "06/2022" at bounding box center [1051, 208] width 75 height 33
type input "06/2023"
click at [952, 205] on input "01/2022" at bounding box center [942, 208] width 70 height 33
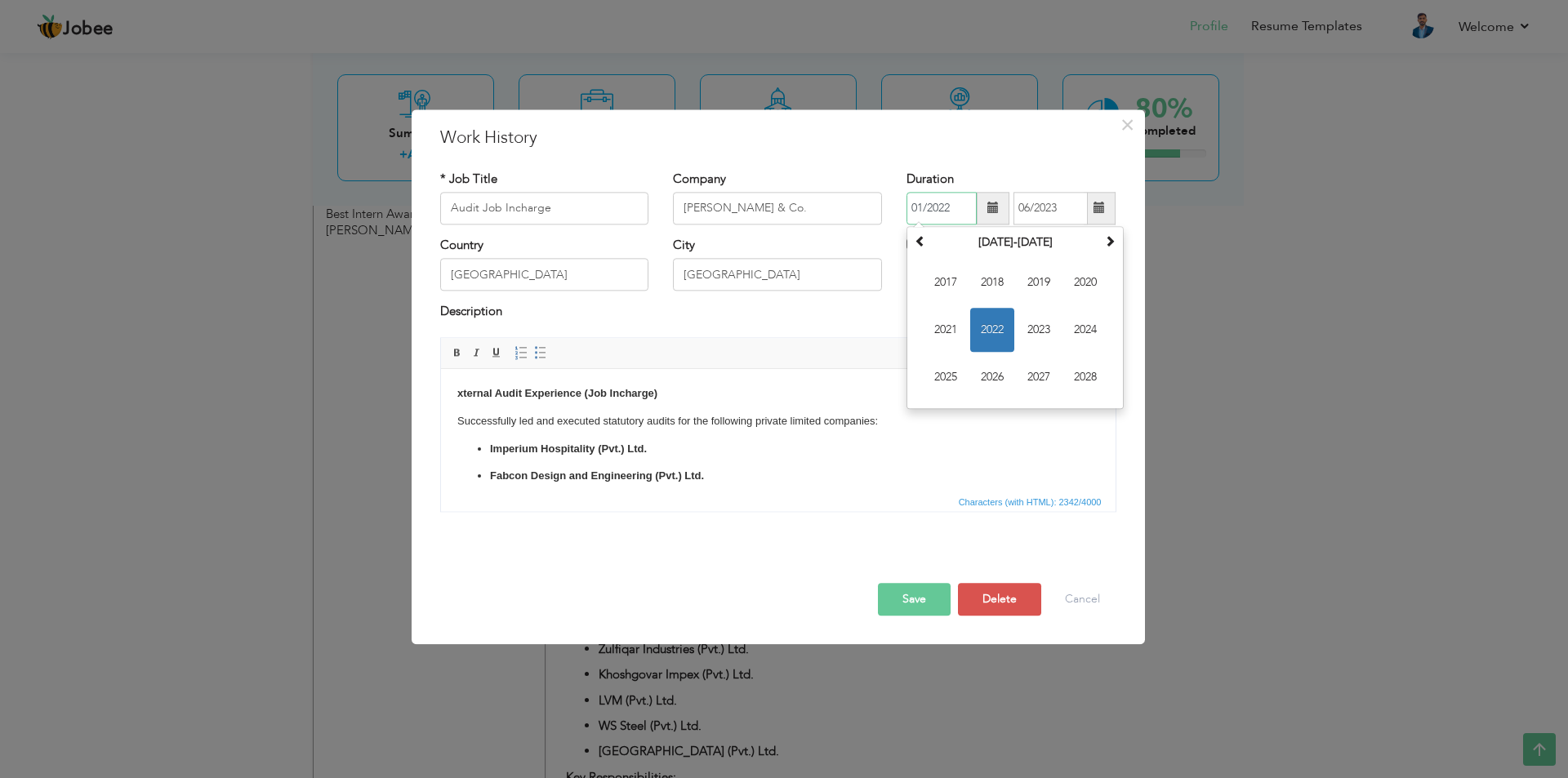
click at [924, 205] on input "01/2022" at bounding box center [942, 208] width 70 height 33
click at [1088, 130] on h3 "Work History" at bounding box center [778, 138] width 676 height 25
click at [920, 211] on input "06/2022" at bounding box center [942, 208] width 70 height 33
click at [1027, 145] on h3 "Work History" at bounding box center [778, 138] width 676 height 25
click at [949, 227] on div "Duration 07/2022 06/2023 Currently work here" at bounding box center [1011, 203] width 234 height 66
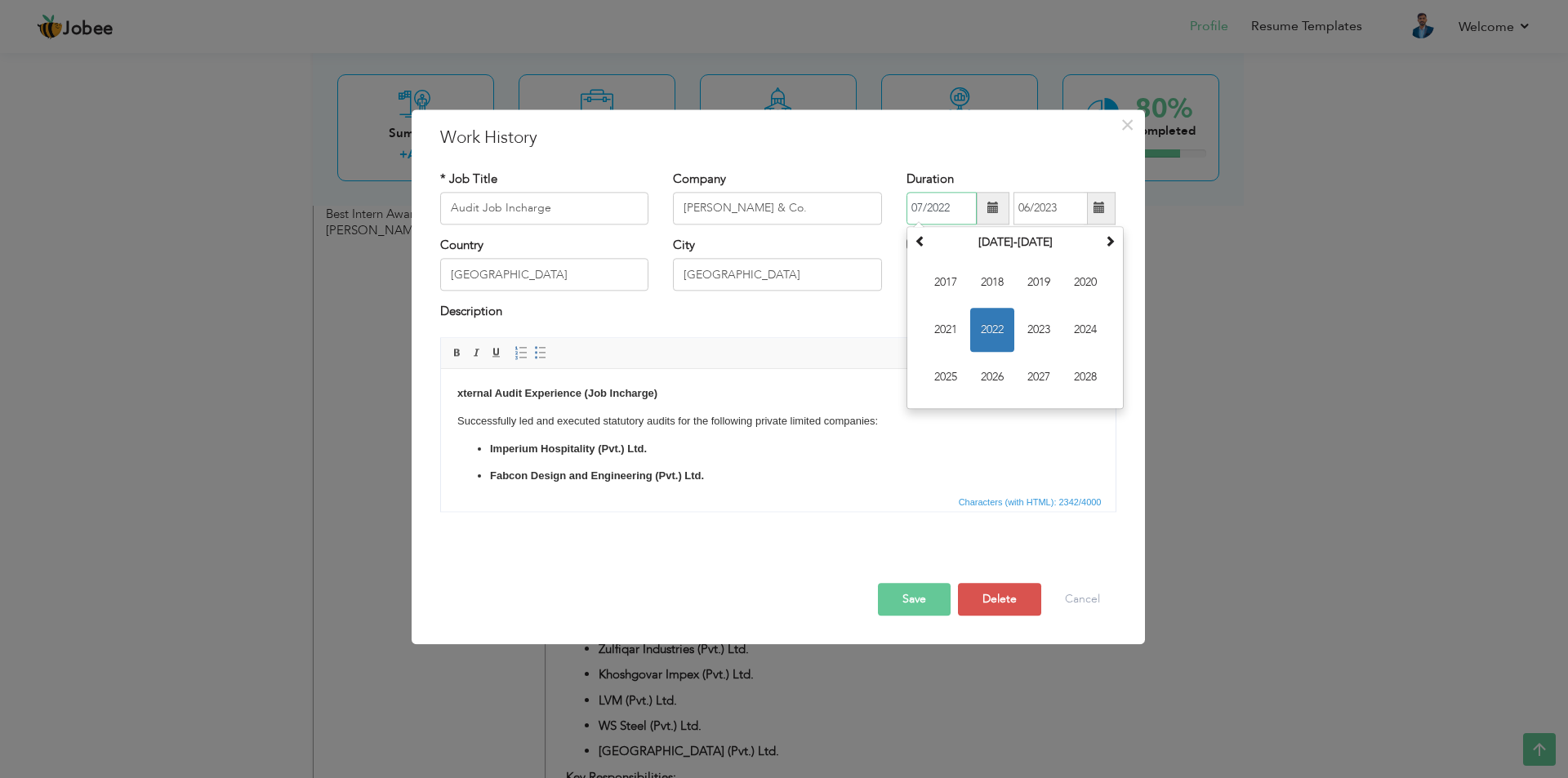
click at [960, 214] on input "07/2022" at bounding box center [942, 208] width 70 height 33
type input "07/2023"
click at [1074, 203] on input "06/2023" at bounding box center [1051, 208] width 75 height 33
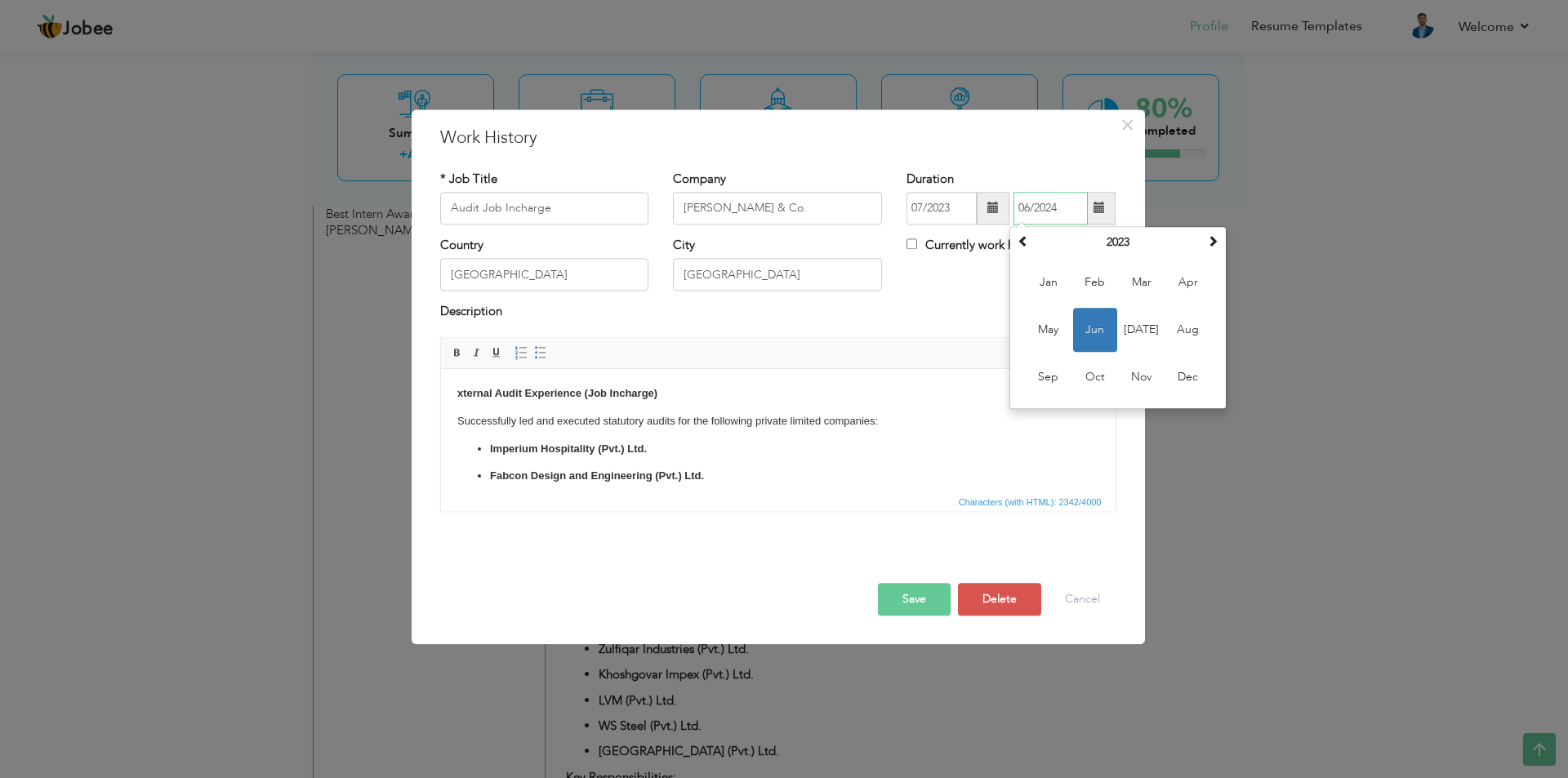
click at [1030, 200] on input "06/2024" at bounding box center [1051, 208] width 75 height 33
type input "05/2024"
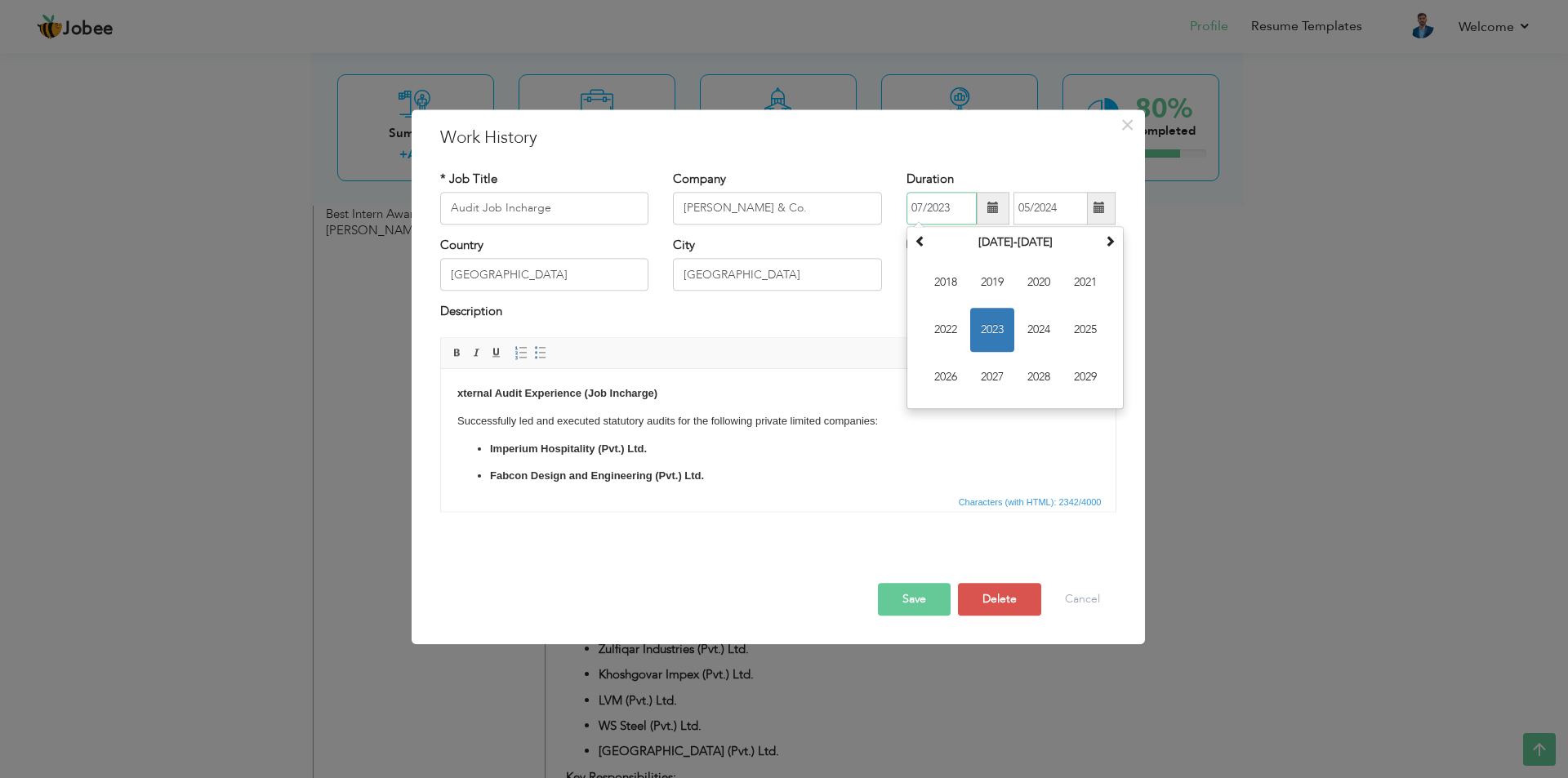
click at [925, 208] on input "07/2023" at bounding box center [942, 208] width 70 height 33
click at [921, 210] on input "07/2023" at bounding box center [942, 208] width 70 height 33
type input "06/2023"
click at [919, 603] on button "Save" at bounding box center [914, 599] width 73 height 33
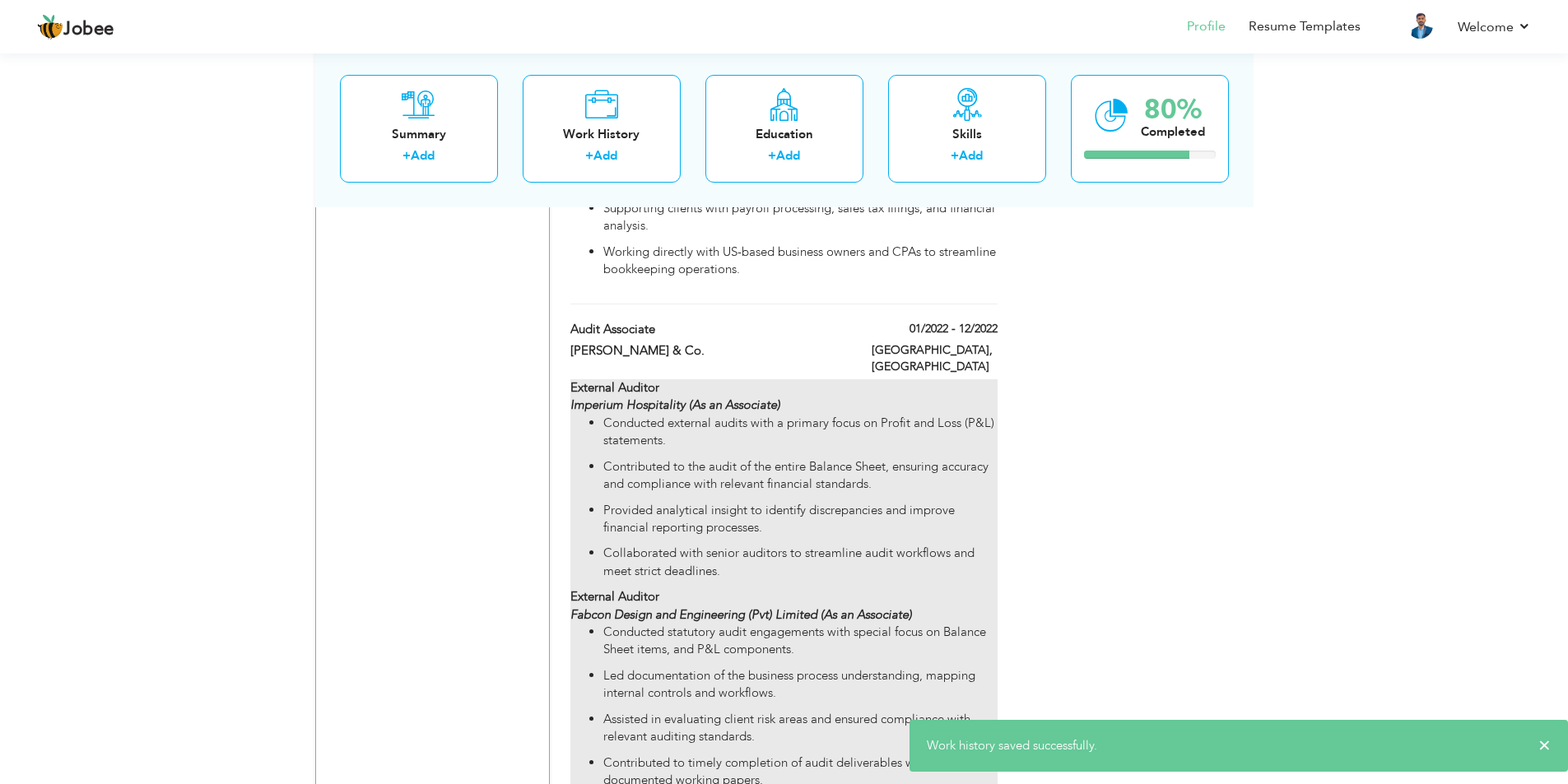
scroll to position [2392, 0]
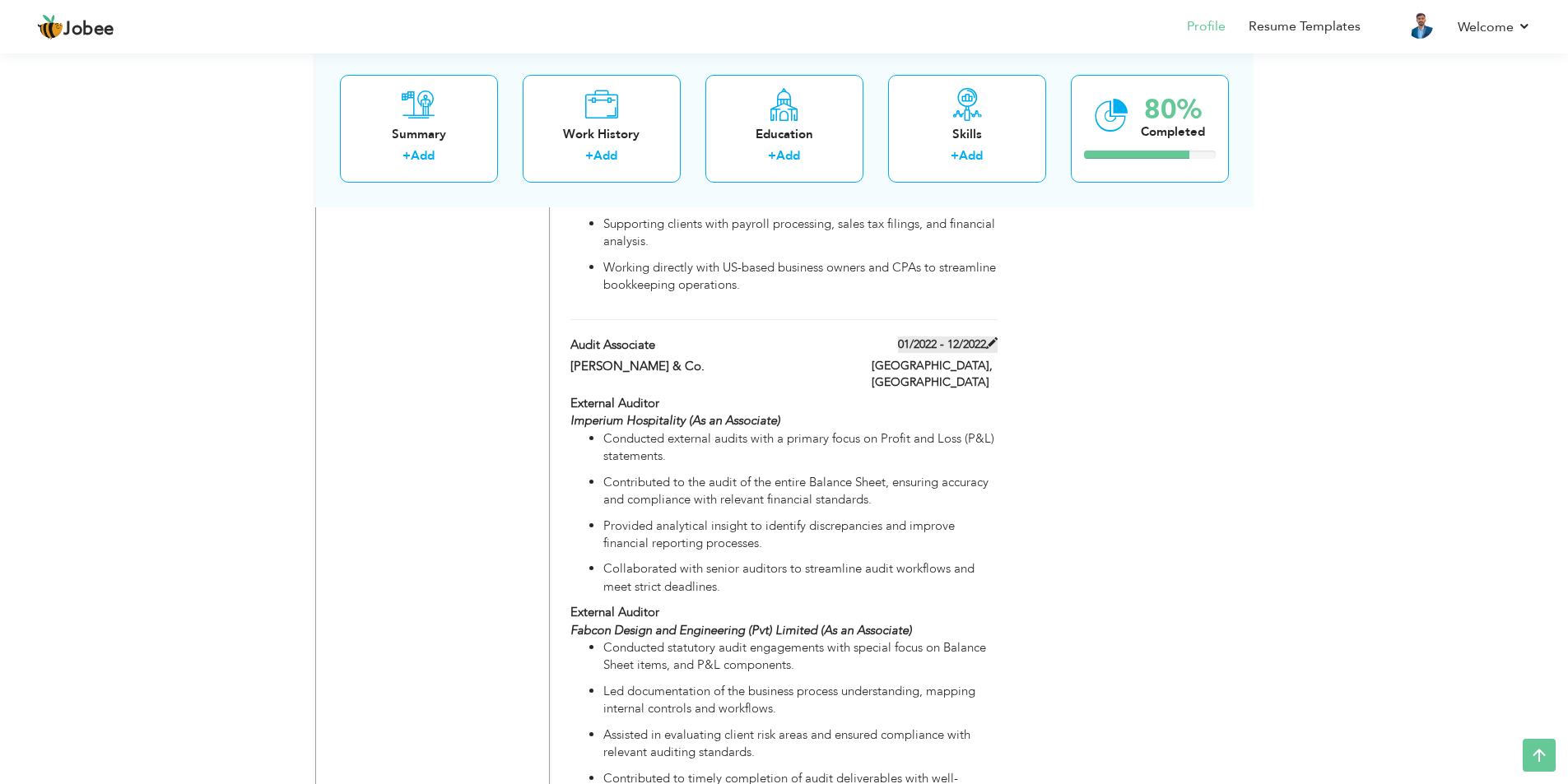
click at [941, 337] on label "01/2022 - 12/2022" at bounding box center [948, 344] width 99 height 16
type input "Audit Associate"
type input "01/2022"
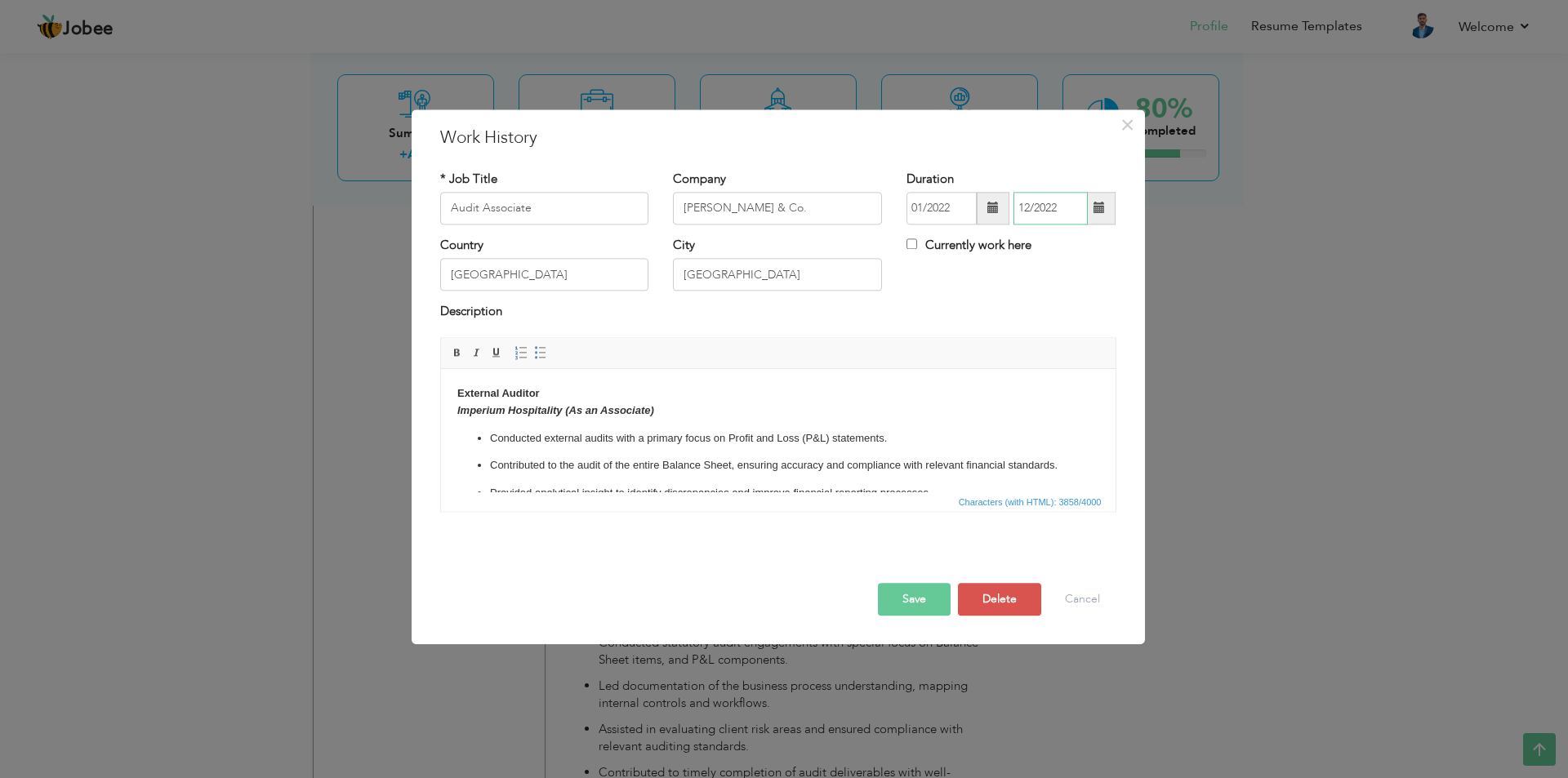
click at [1034, 201] on input "12/2022" at bounding box center [1051, 208] width 75 height 33
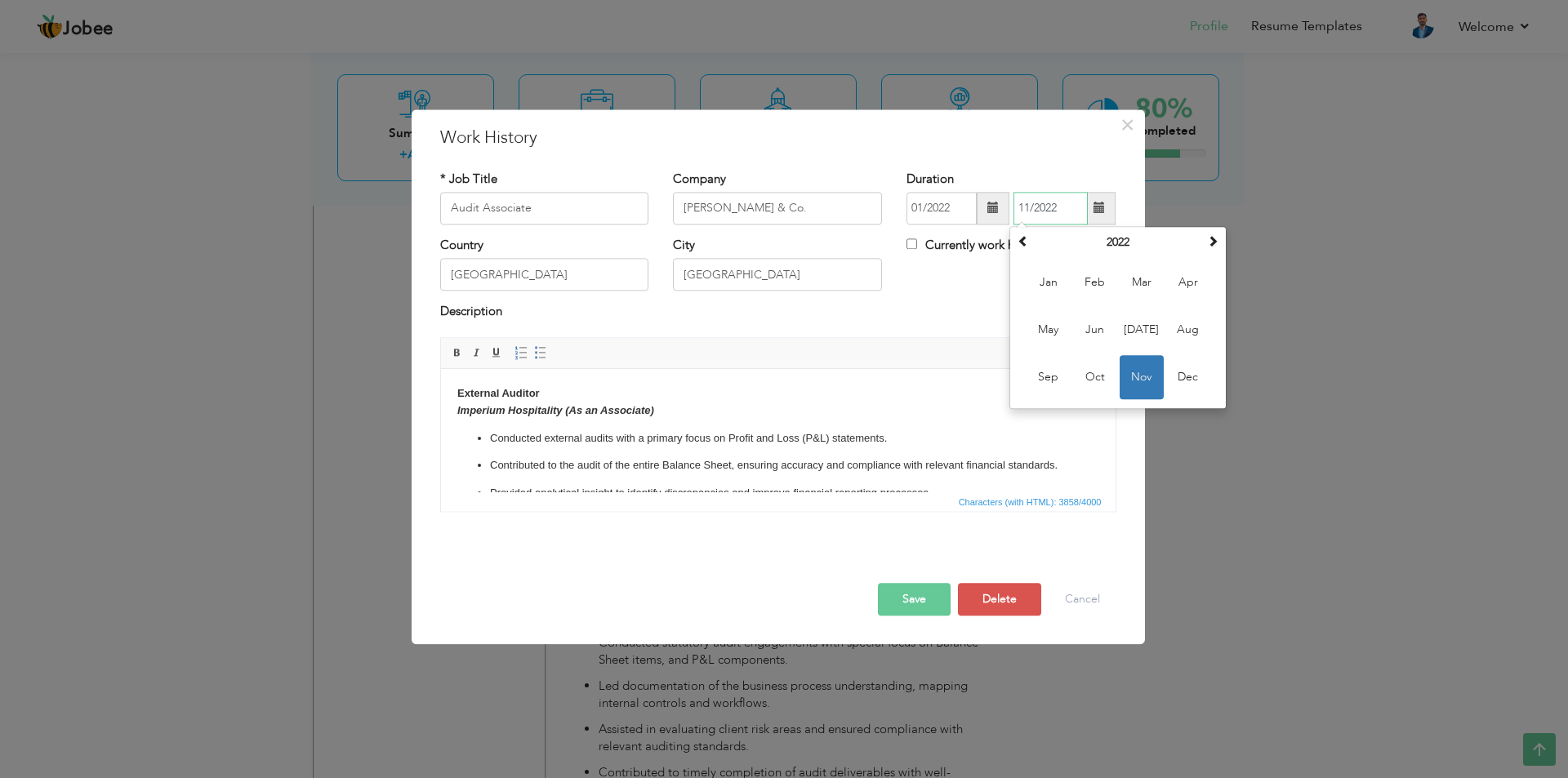
click at [1025, 206] on input "11/2022" at bounding box center [1051, 208] width 75 height 33
click at [1032, 206] on input "11/2022" at bounding box center [1051, 208] width 75 height 33
type input "05/2022"
click at [955, 211] on input "01/2022" at bounding box center [942, 208] width 70 height 33
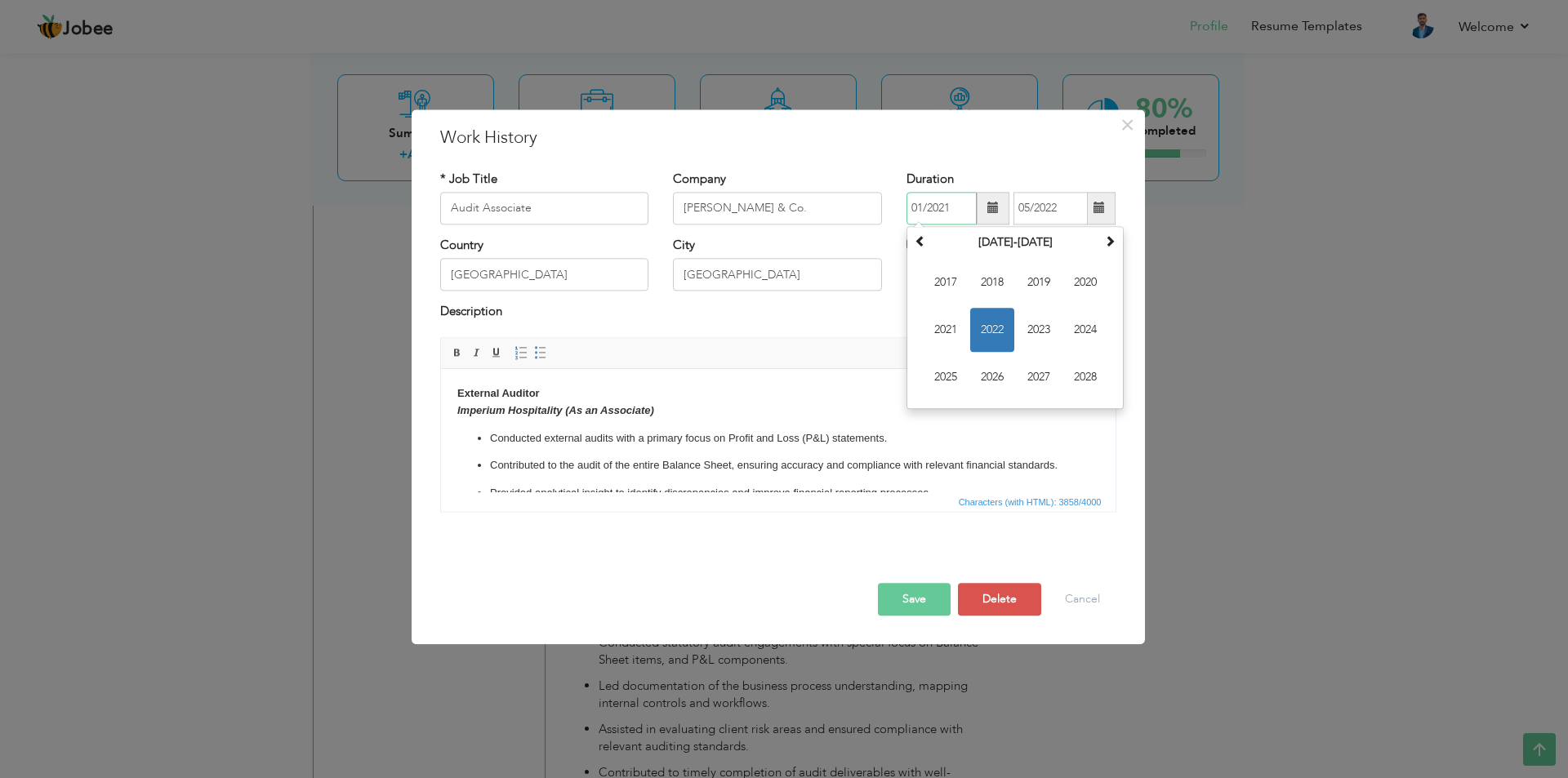
click at [922, 211] on input "01/2021" at bounding box center [942, 208] width 70 height 33
type input "06/2021"
click at [1065, 210] on input "05/2022" at bounding box center [1051, 208] width 75 height 33
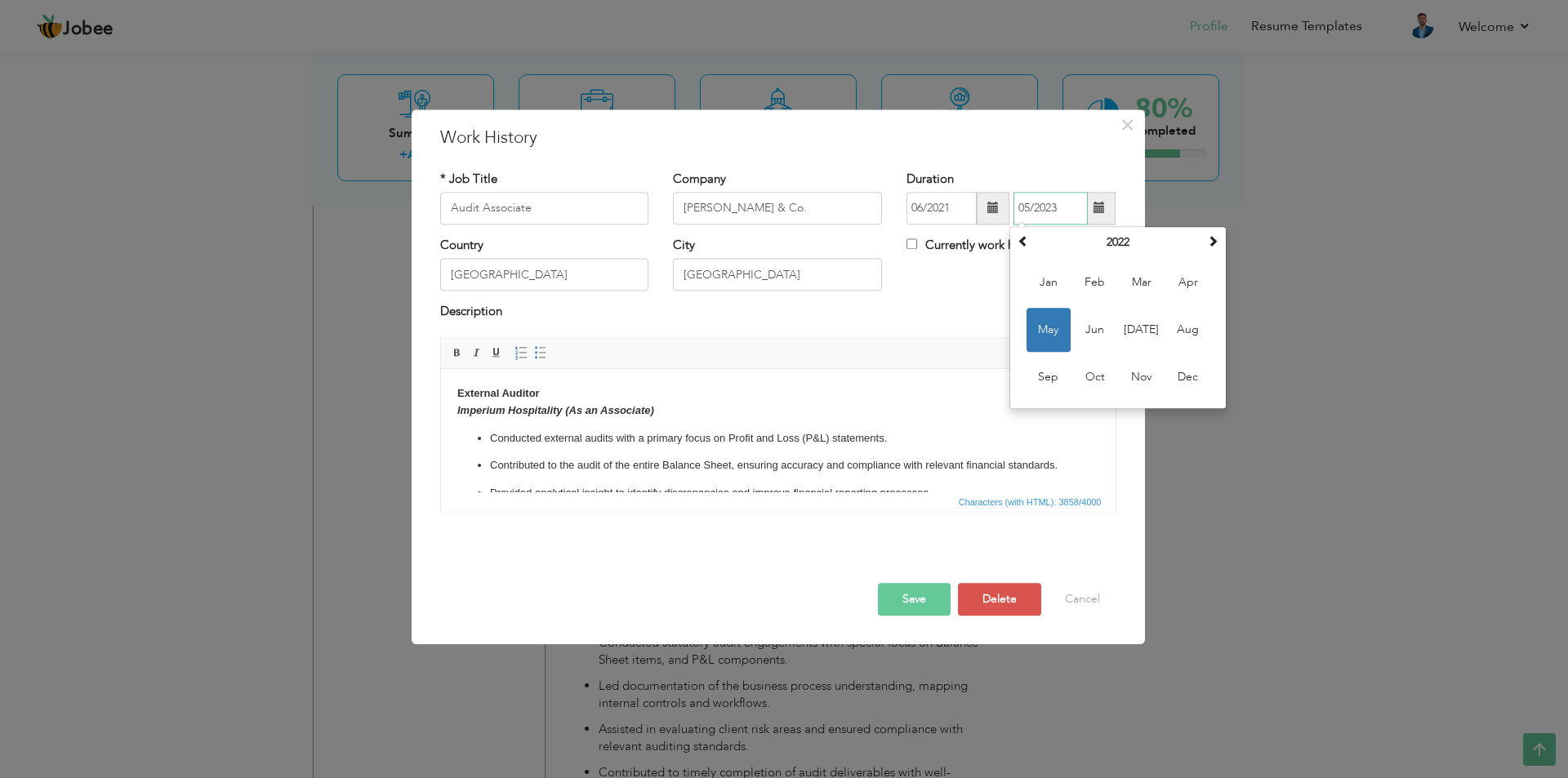
type input "05/2023"
click at [954, 211] on input "06/2021" at bounding box center [942, 208] width 70 height 33
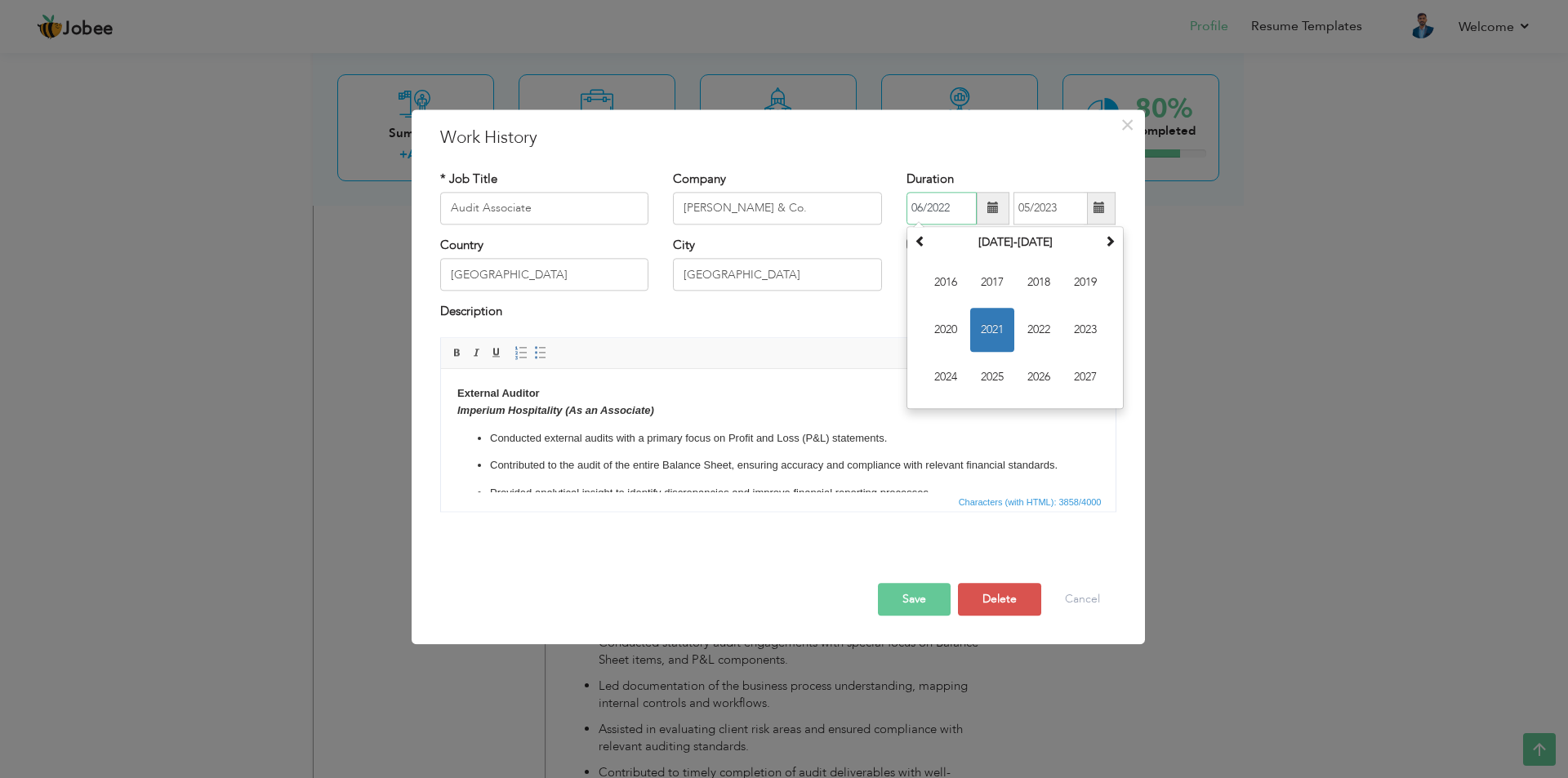
type input "06/2022"
click at [926, 598] on button "Save" at bounding box center [914, 599] width 73 height 33
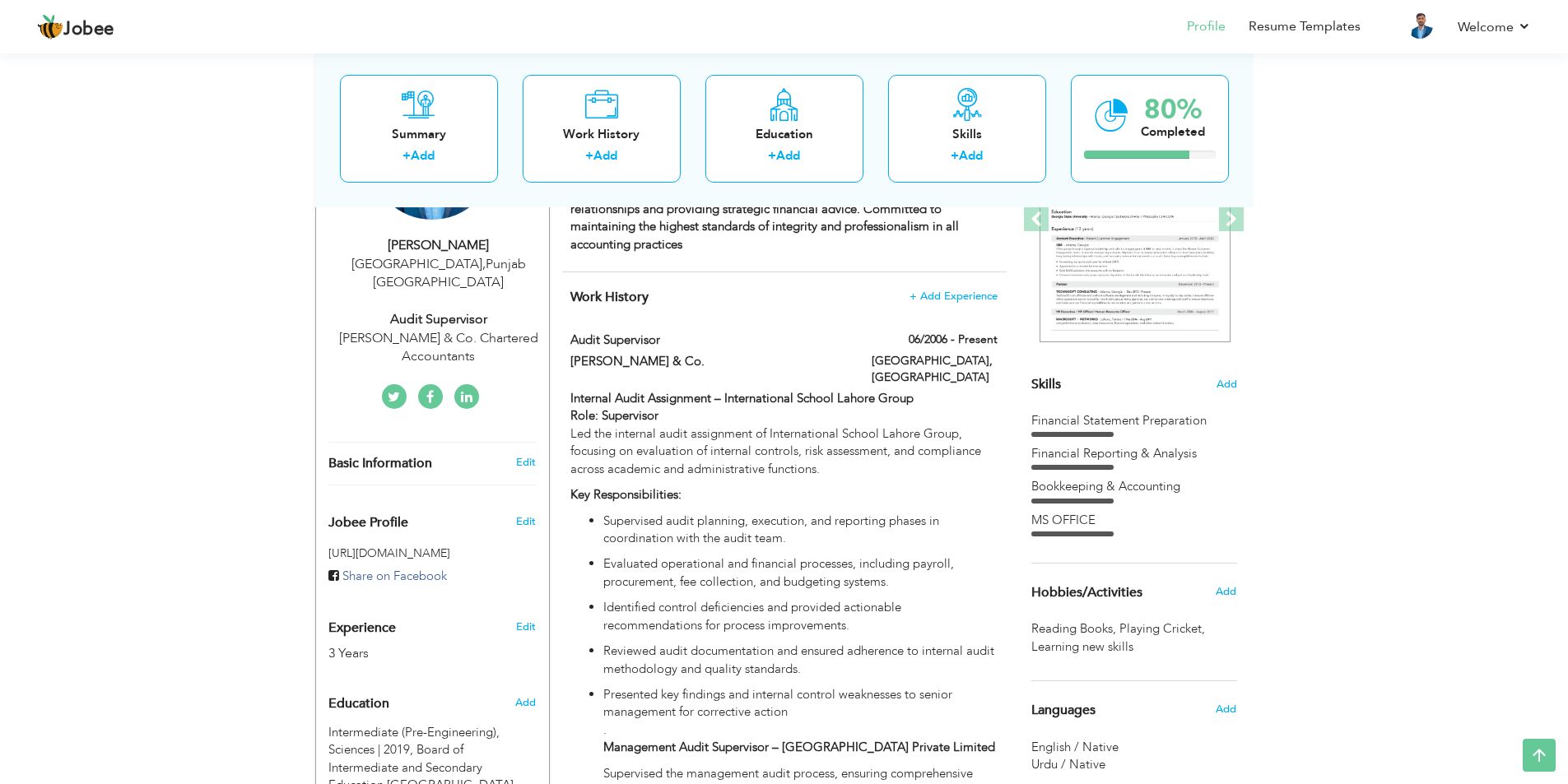
scroll to position [0, 0]
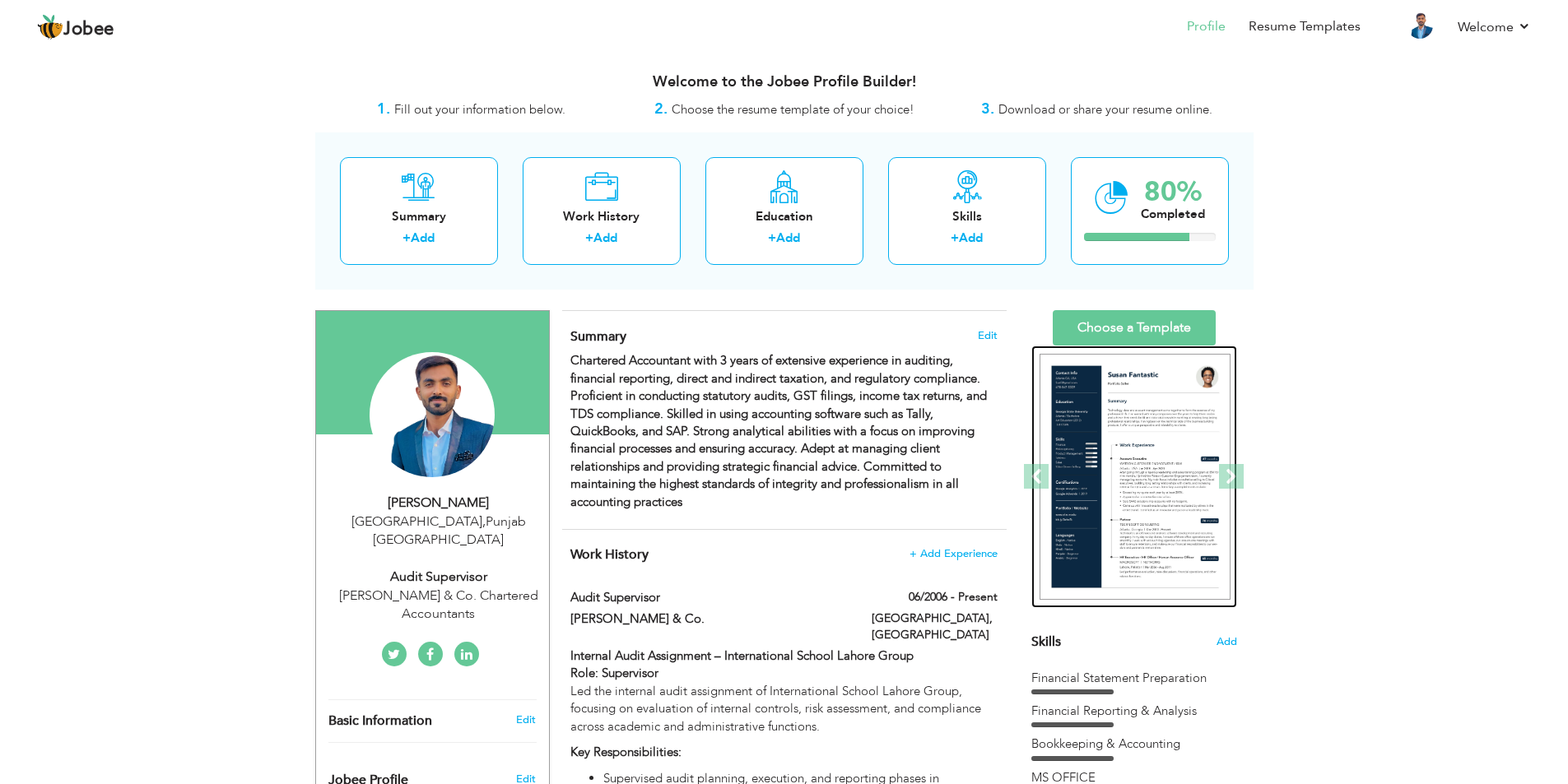
click at [1166, 520] on img at bounding box center [1136, 477] width 191 height 247
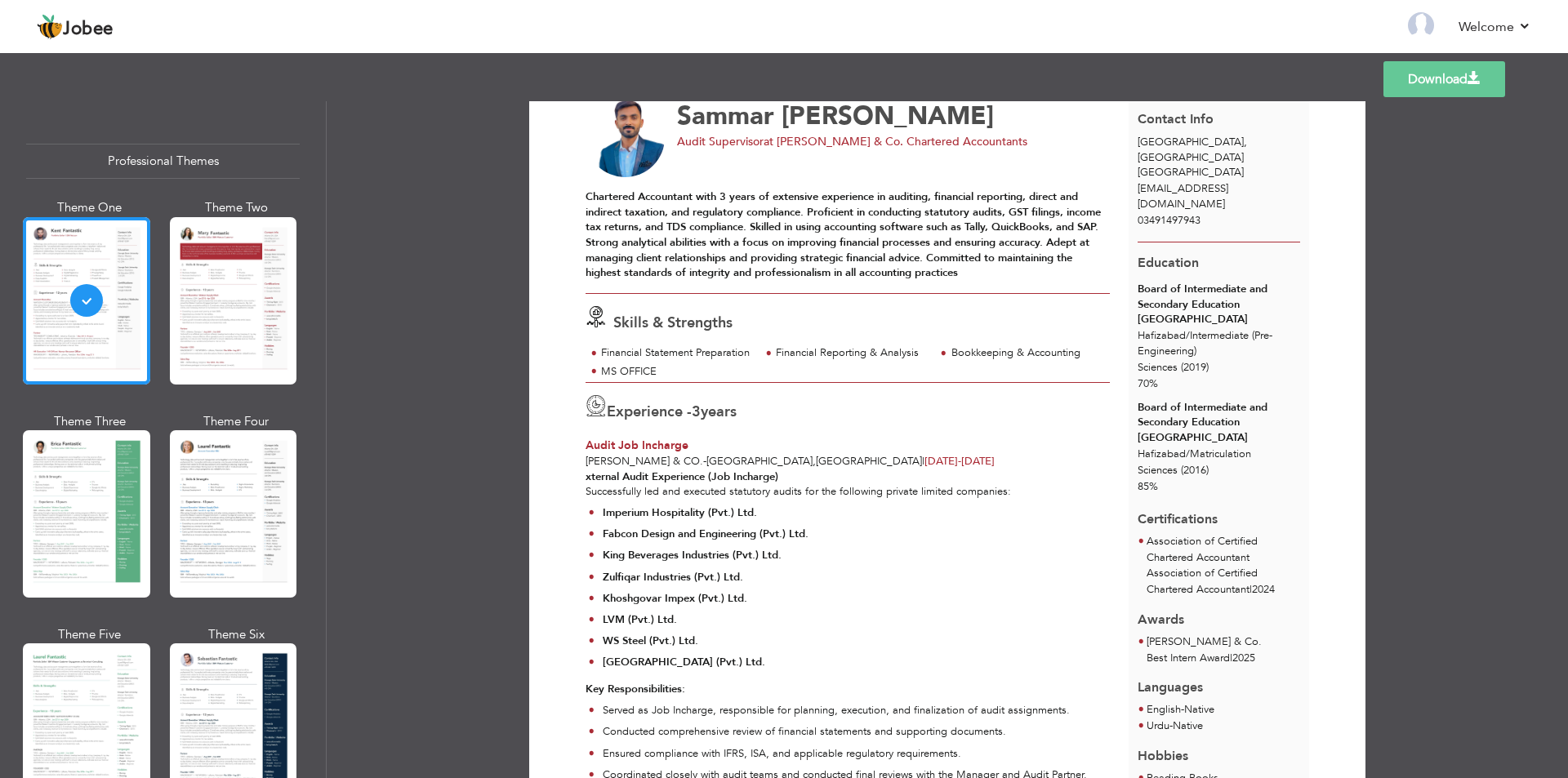
scroll to position [10, 0]
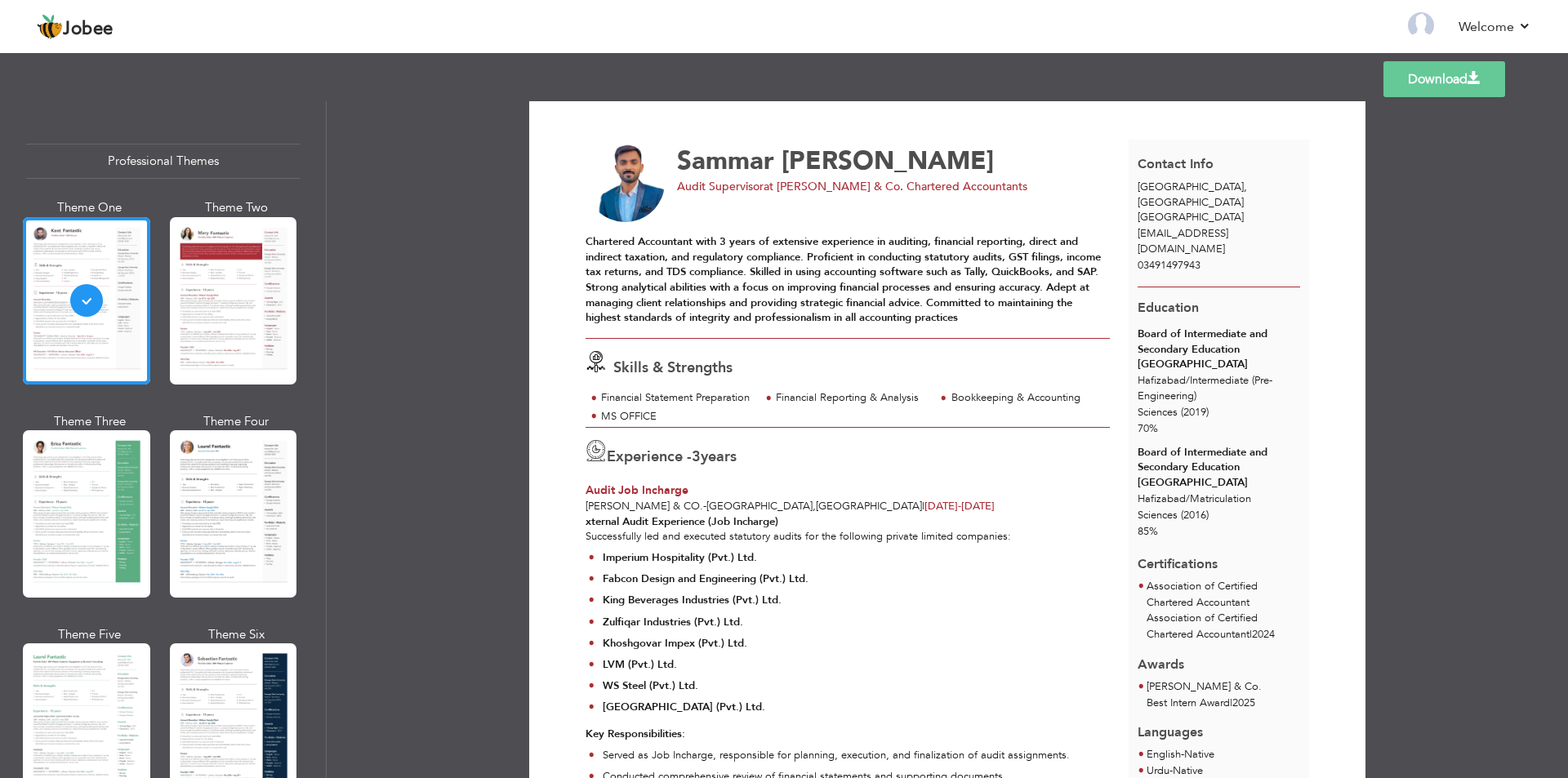
click at [1210, 226] on span "[EMAIL_ADDRESS][DOMAIN_NAME]" at bounding box center [1184, 241] width 91 height 30
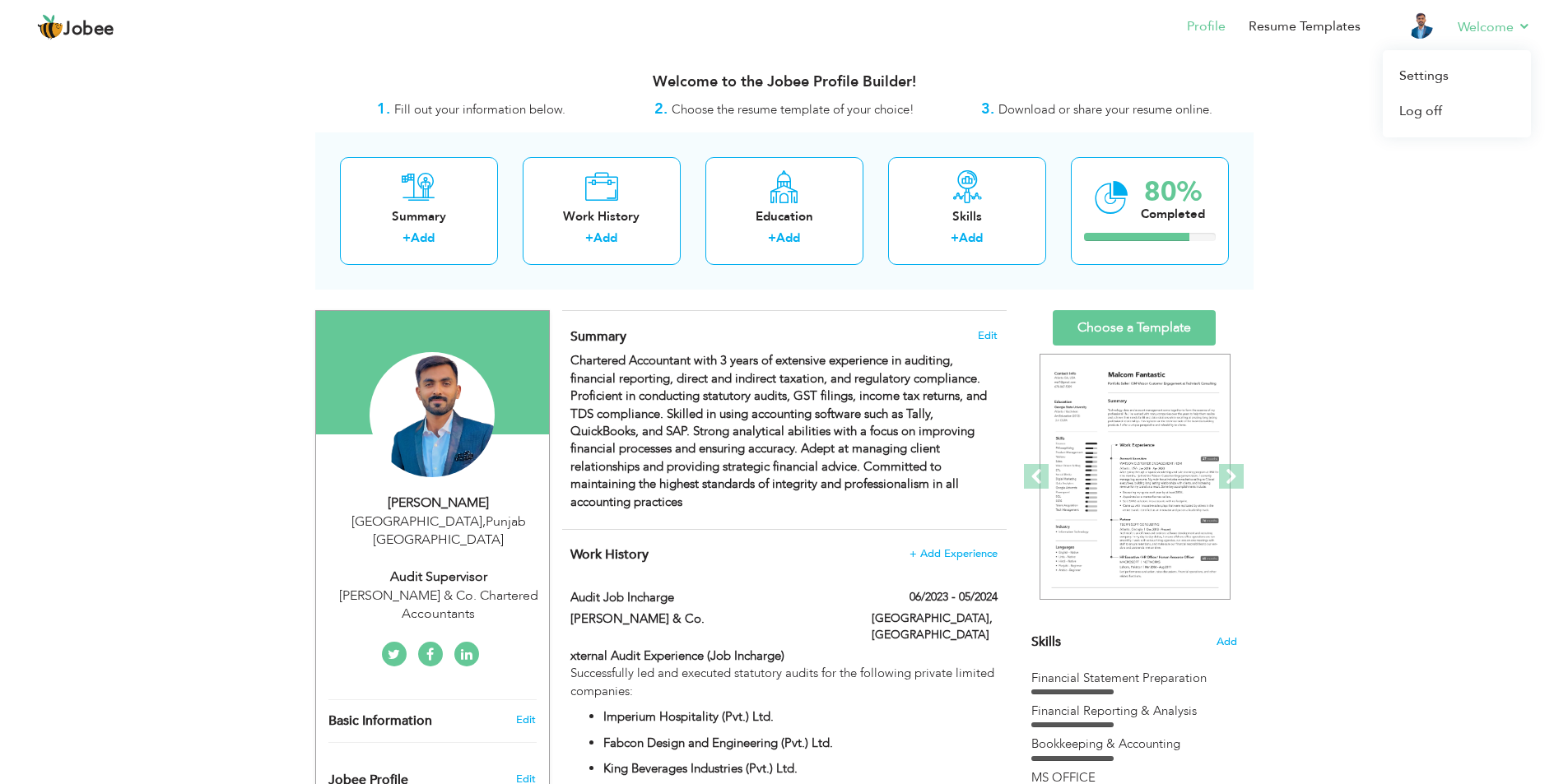
click at [1514, 39] on li "Welcome Settings Log off" at bounding box center [1483, 28] width 96 height 45
click at [1477, 66] on link "Settings" at bounding box center [1456, 75] width 148 height 35
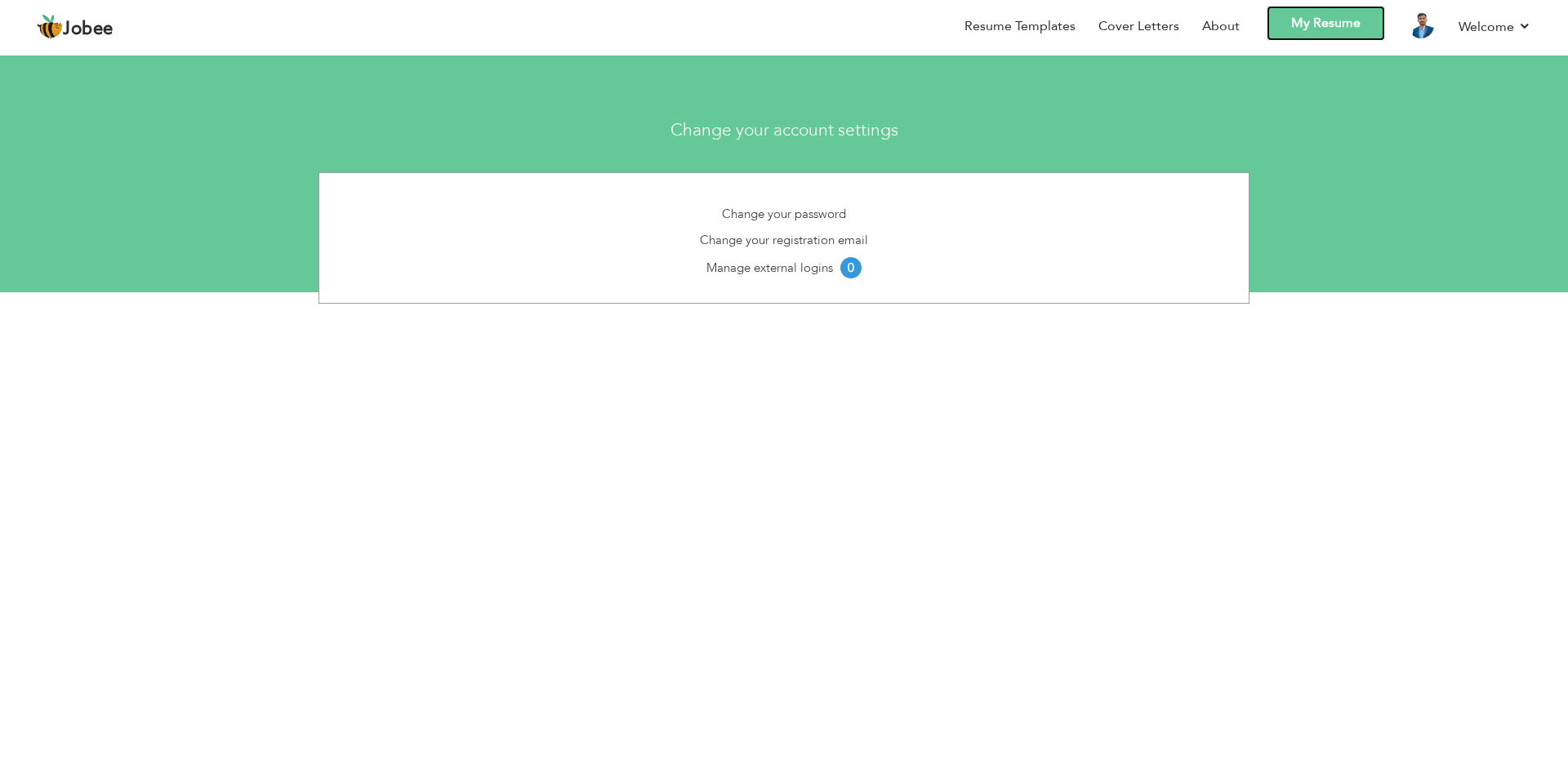
click at [1366, 33] on link "My Resume" at bounding box center [1326, 23] width 118 height 35
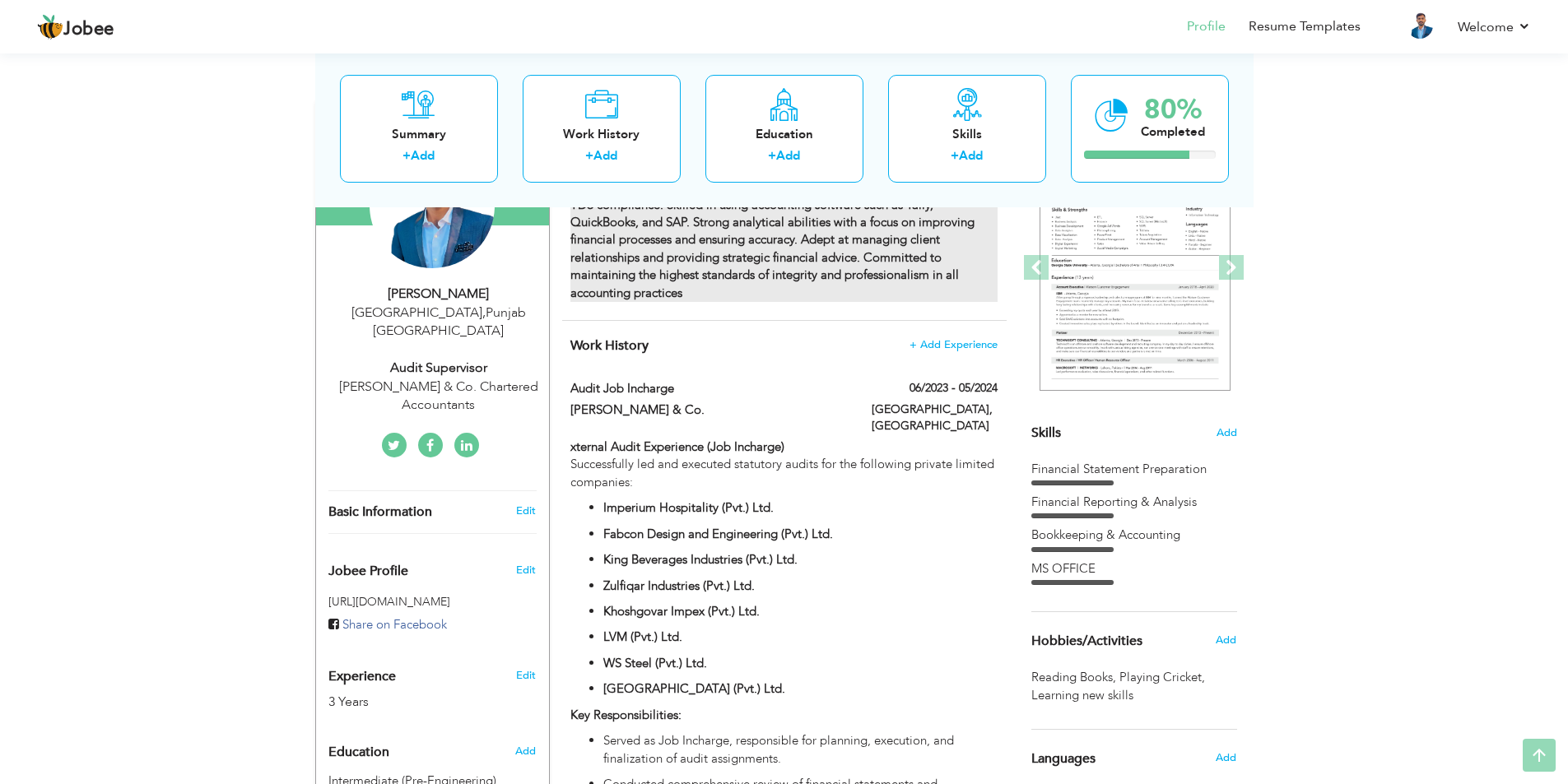
scroll to position [219, 0]
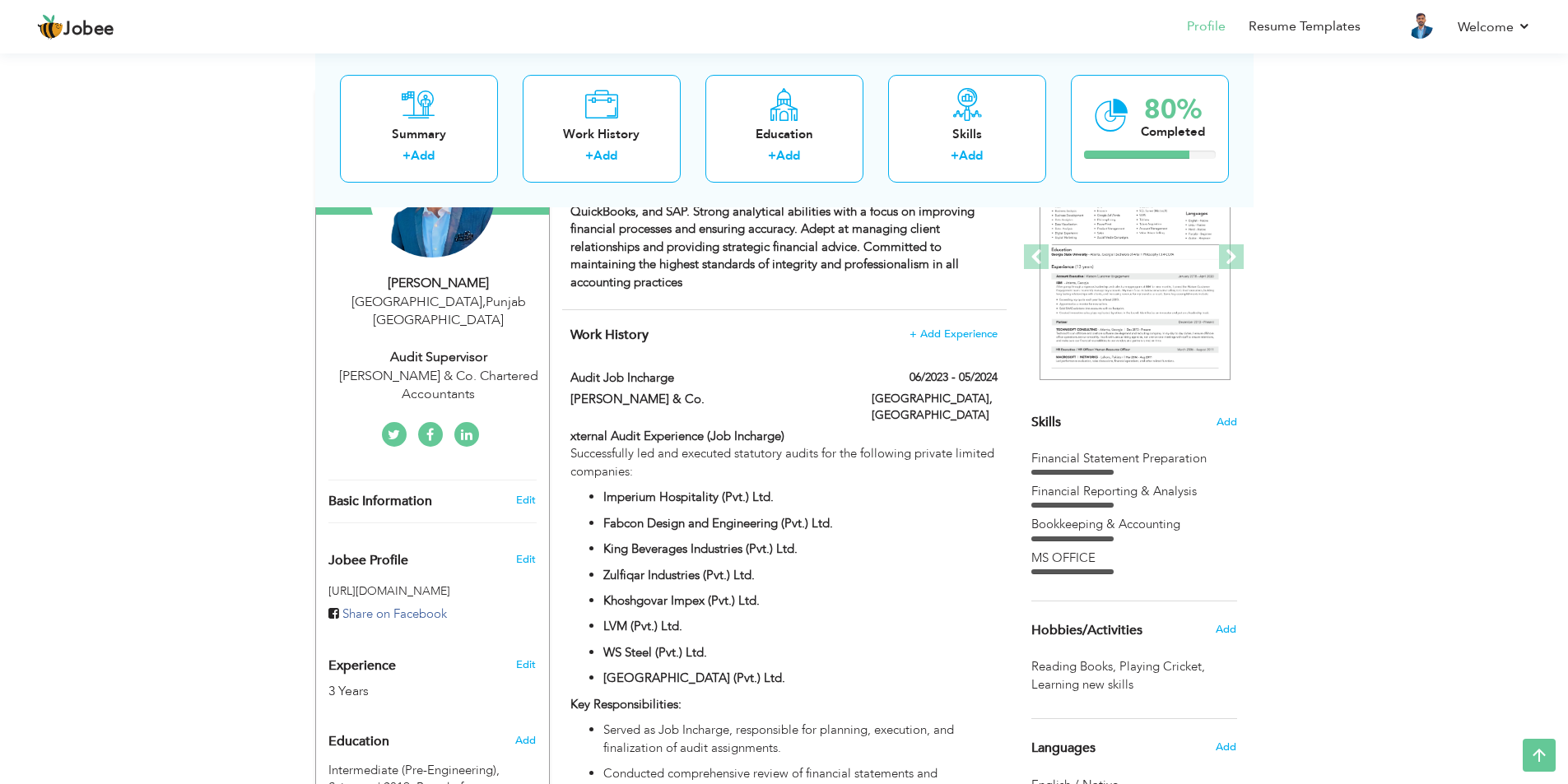
click at [529, 493] on h3 "Edit" at bounding box center [526, 501] width 20 height 15
type input "Sammar"
type input "[PERSON_NAME]"
type input "03491497943"
select select "number:166"
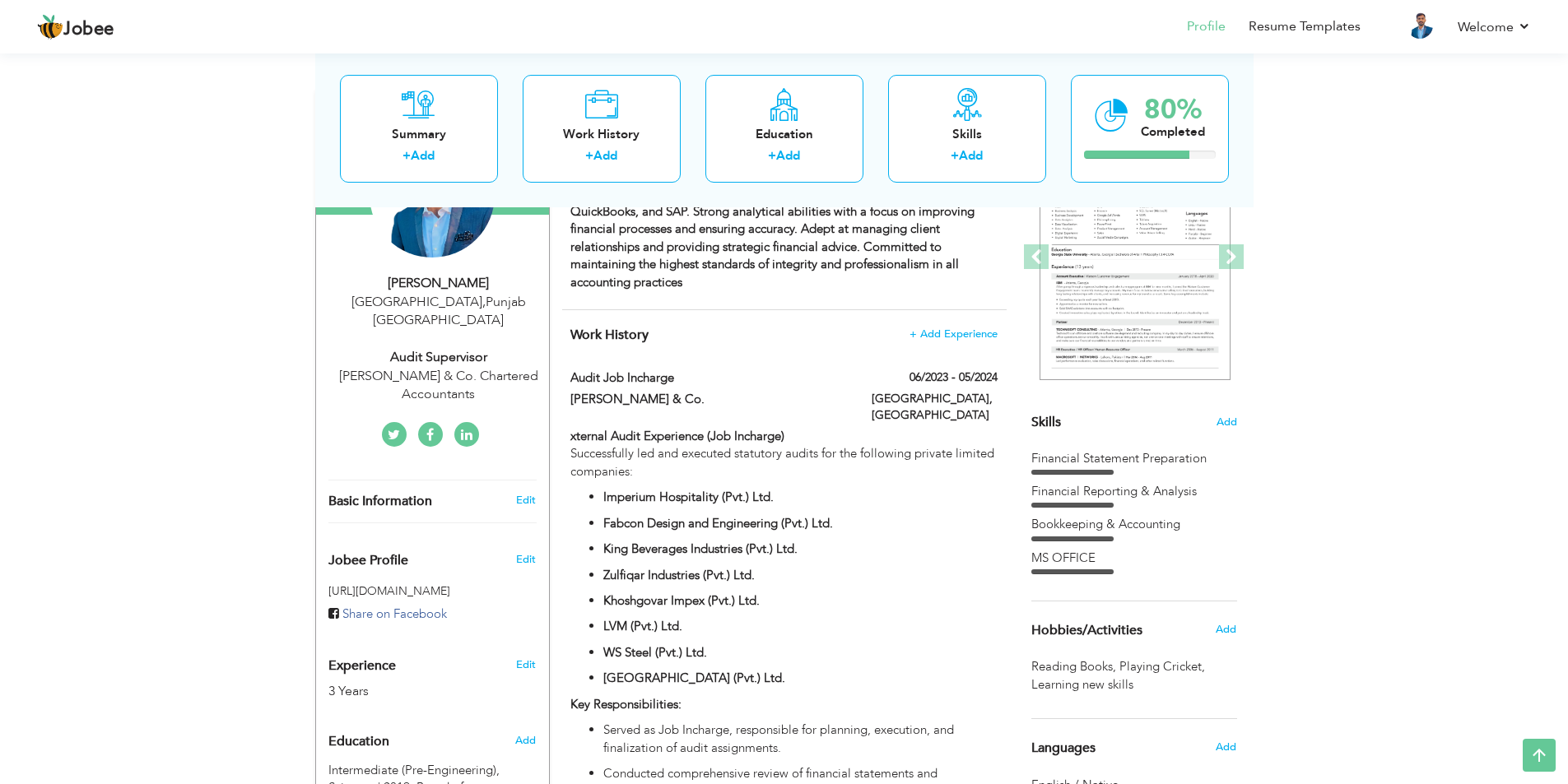
type input "[GEOGRAPHIC_DATA]"
select select "number:5"
type input "[PERSON_NAME] & Co. Chartered Accountants"
type input "Audit Supervisor"
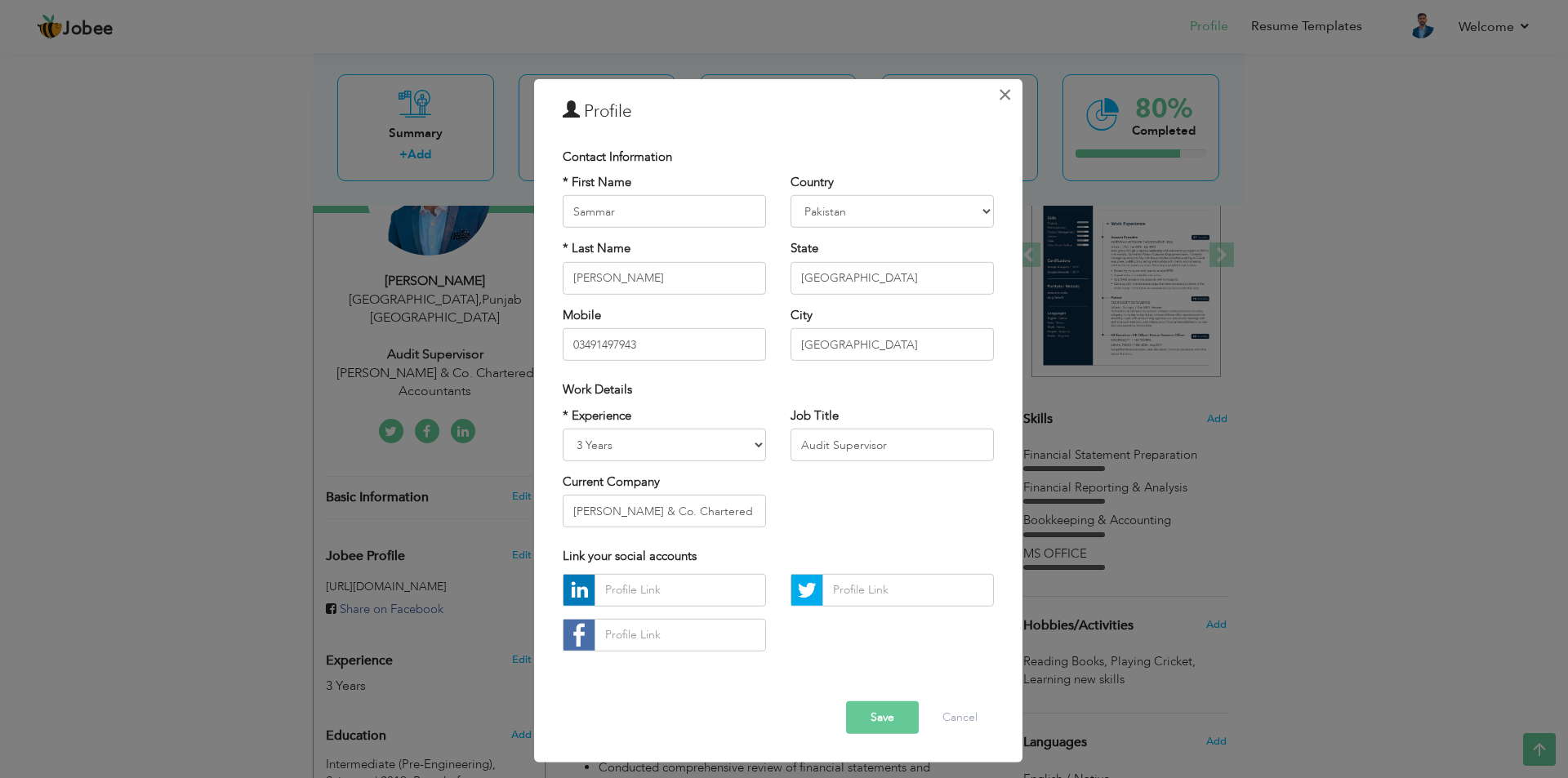
click at [1005, 97] on span "×" at bounding box center [1005, 94] width 14 height 29
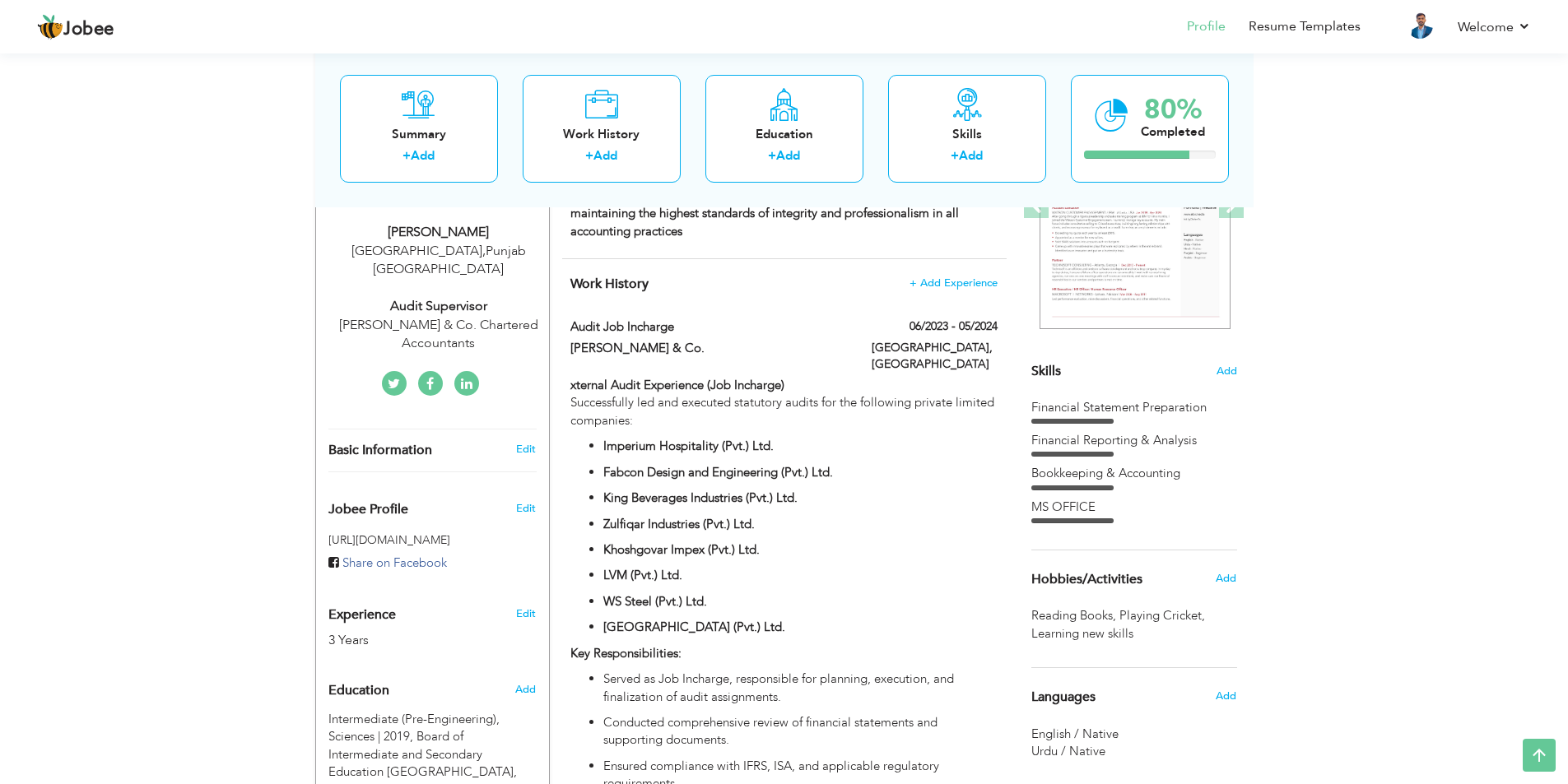
scroll to position [471, 0]
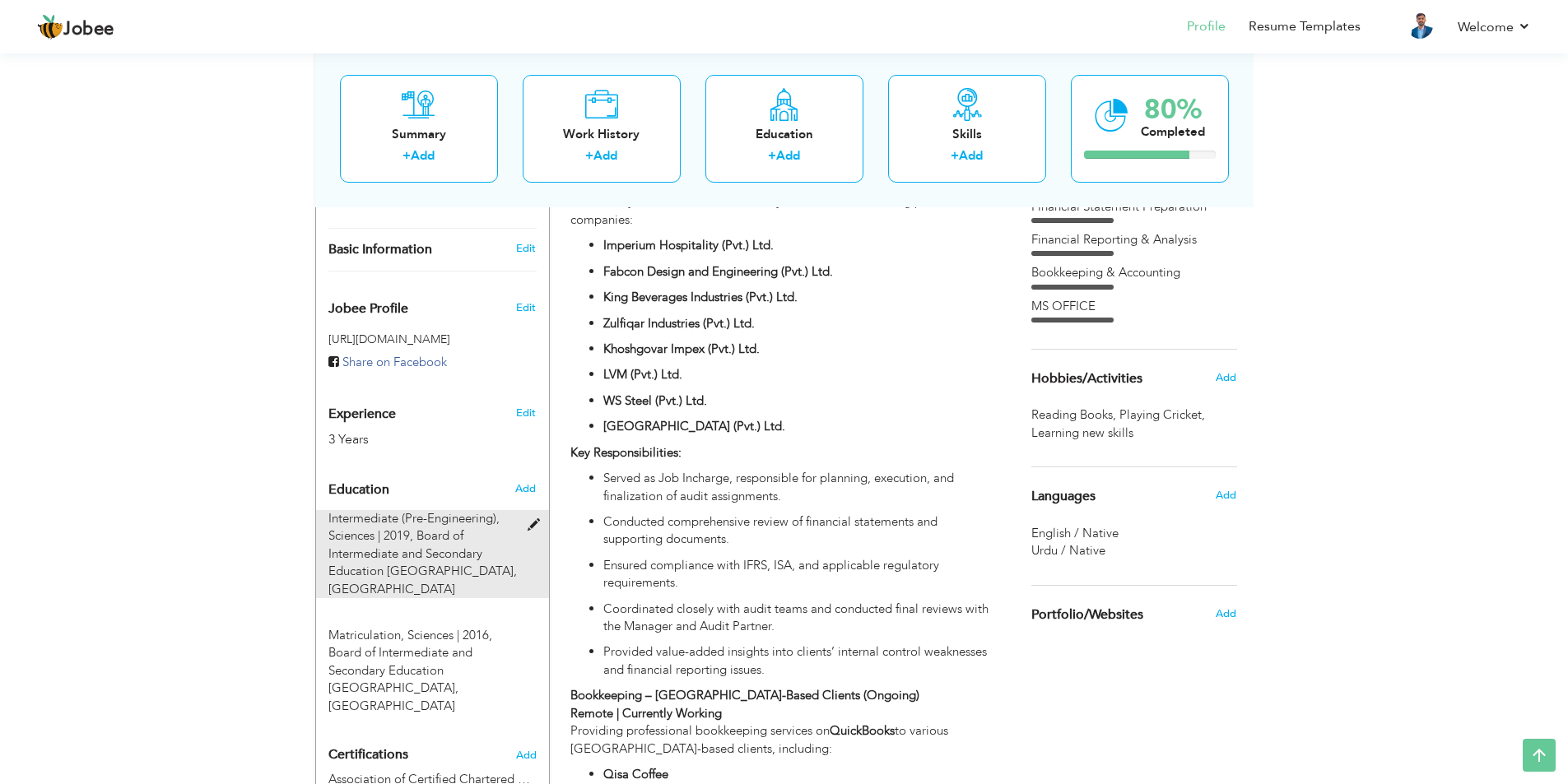
click at [527, 510] on div "Intermediate (Pre-Engineering), Sciences | 2019, Board of Intermediate and Seco…" at bounding box center [422, 554] width 213 height 88
type input "Intermediate (Pre-Engineering)"
type input "Sciences"
type input "2019"
type input "Board of Intermediate and Secondary Education [GEOGRAPHIC_DATA]"
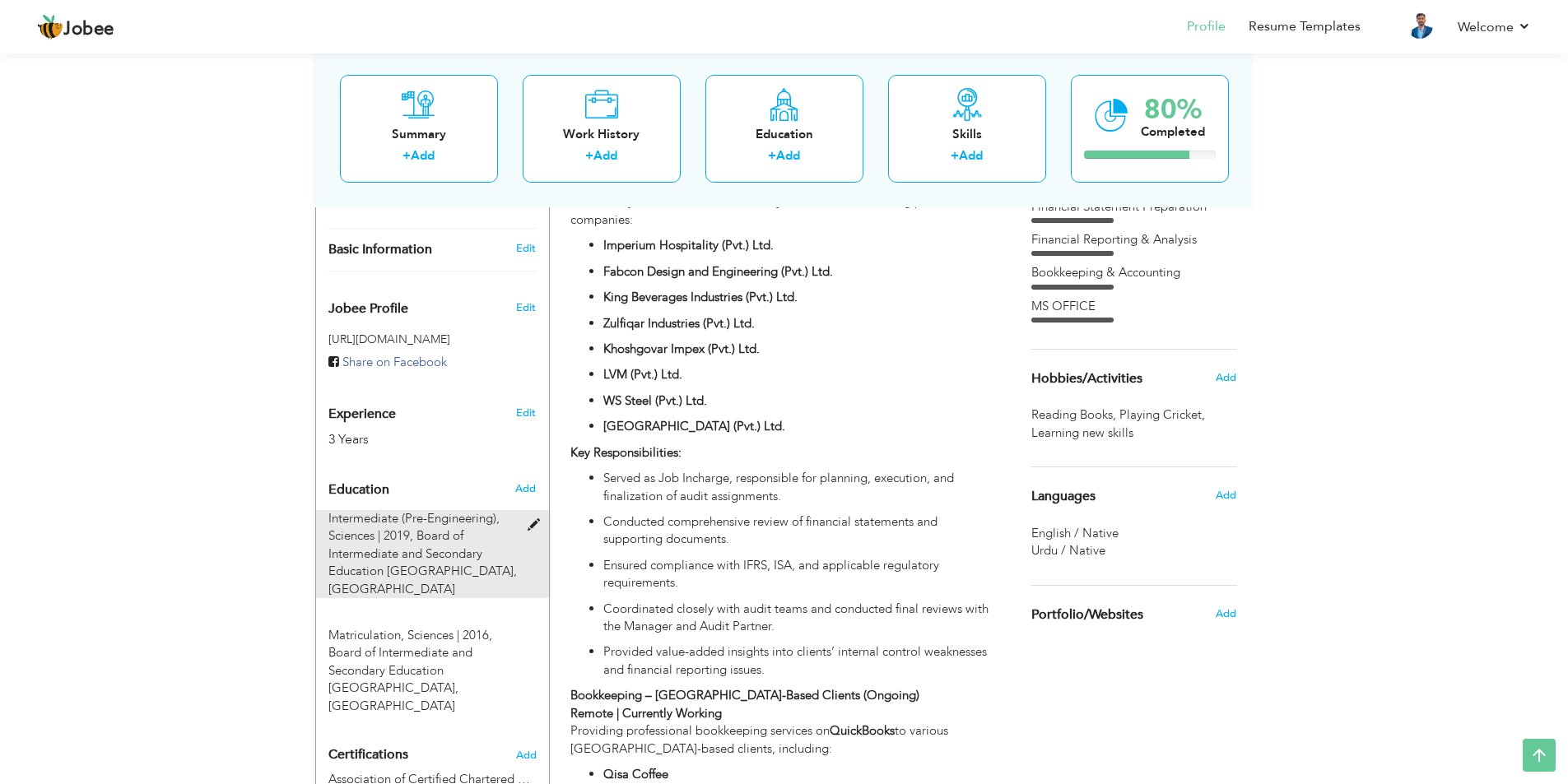
type input "70"
radio input "true"
type input "Hafizabad"
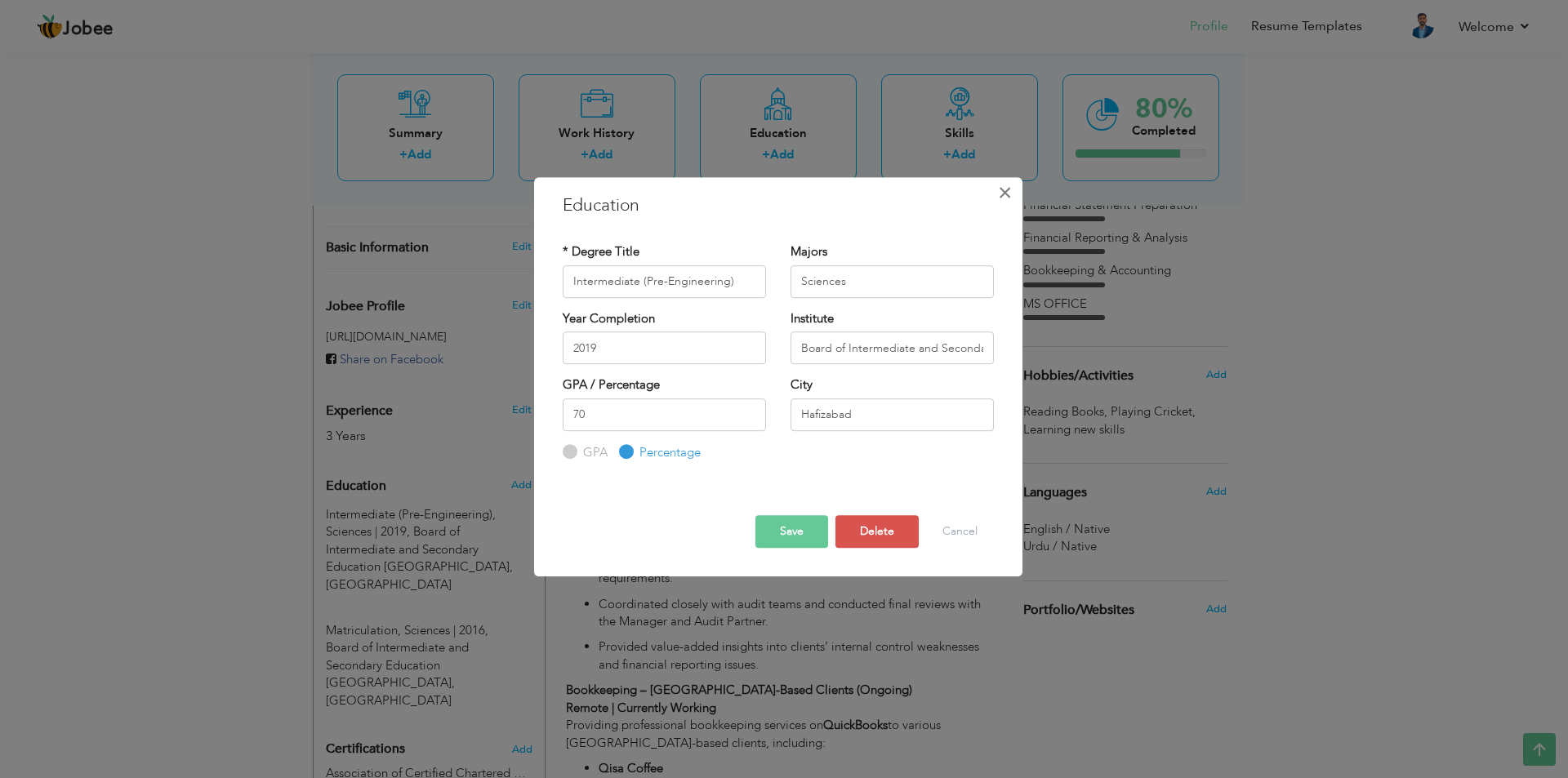
click at [1001, 205] on span "×" at bounding box center [1005, 192] width 14 height 29
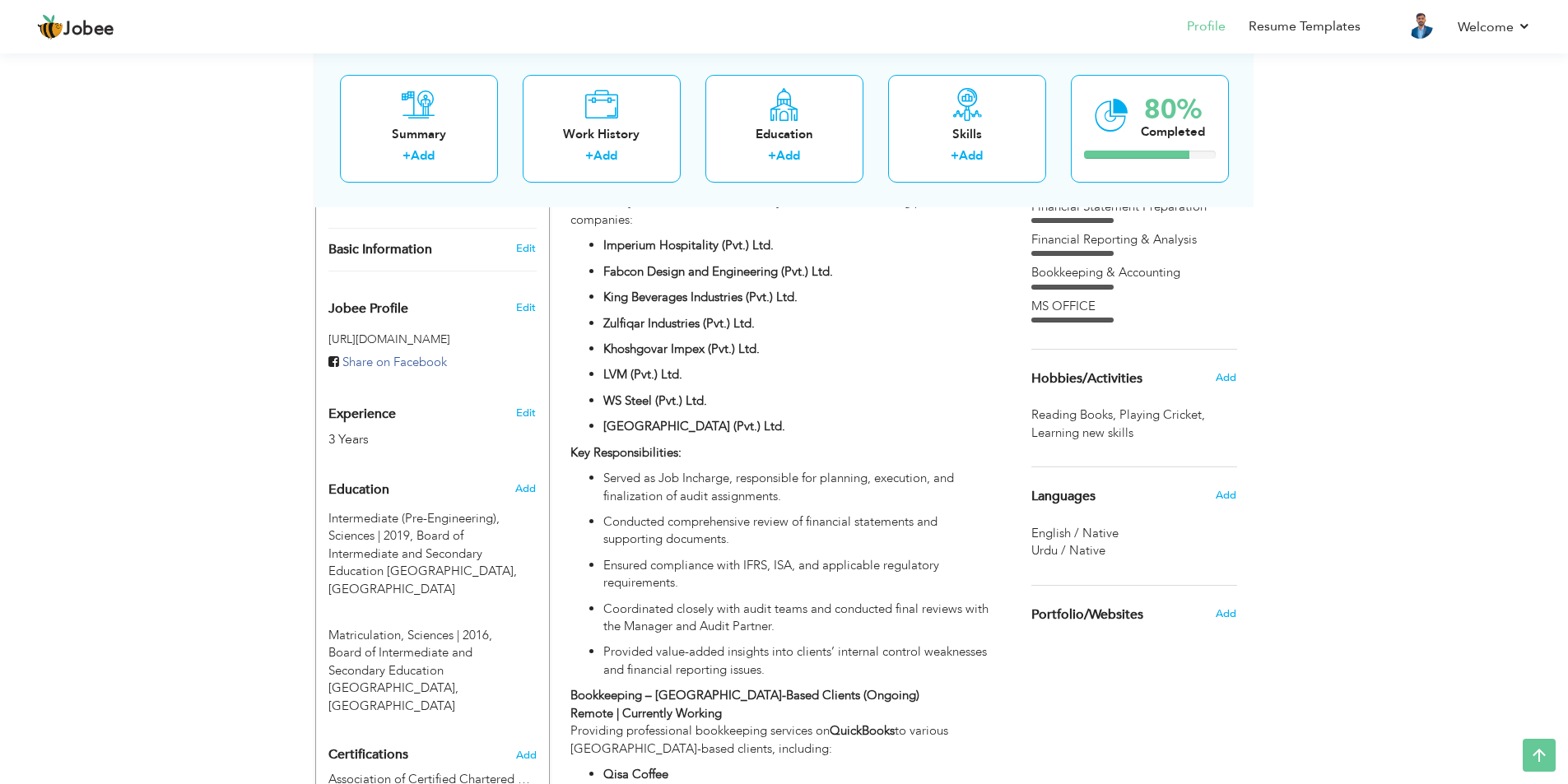
scroll to position [0, 0]
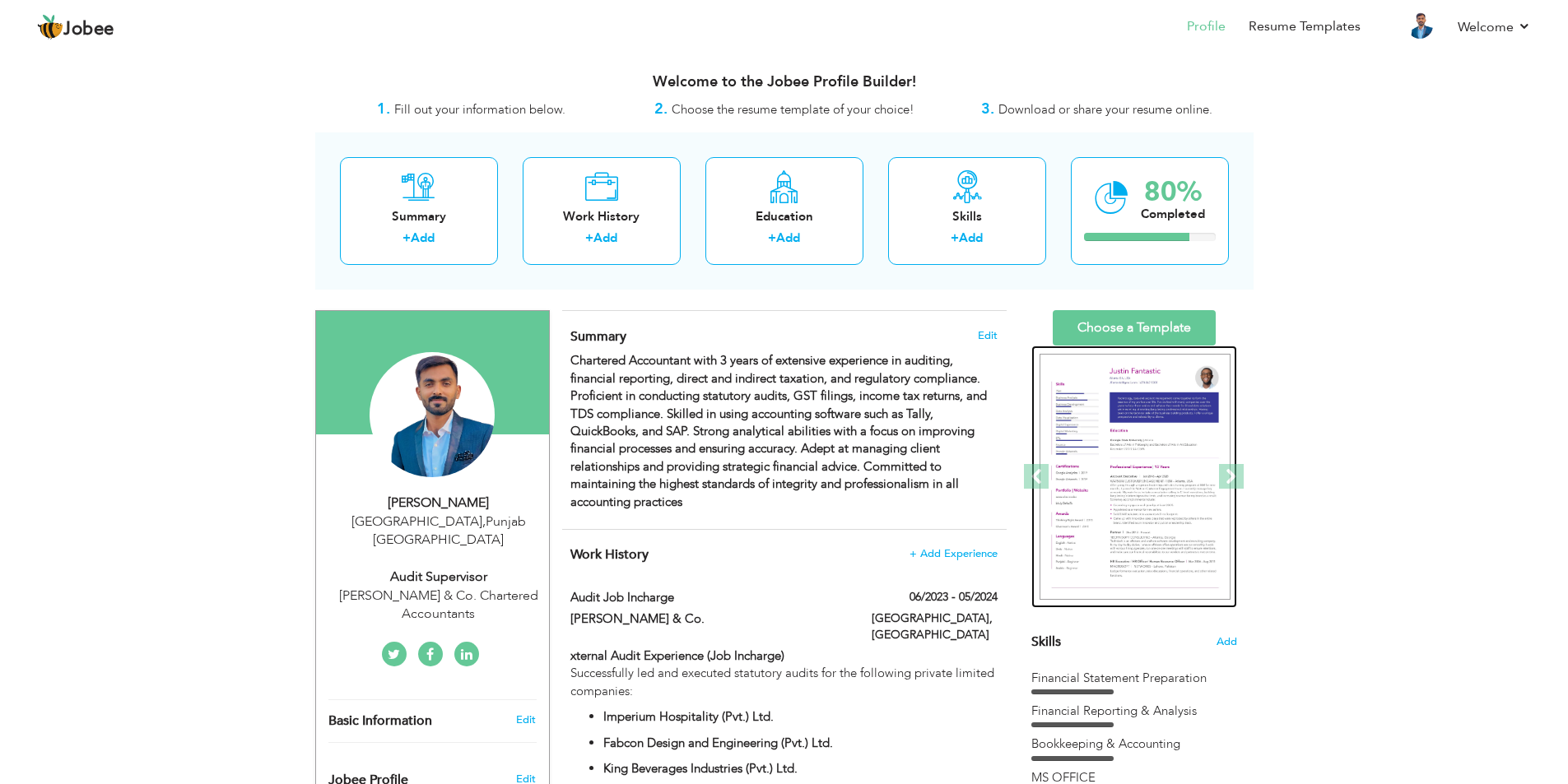
click at [1168, 457] on img at bounding box center [1136, 477] width 191 height 247
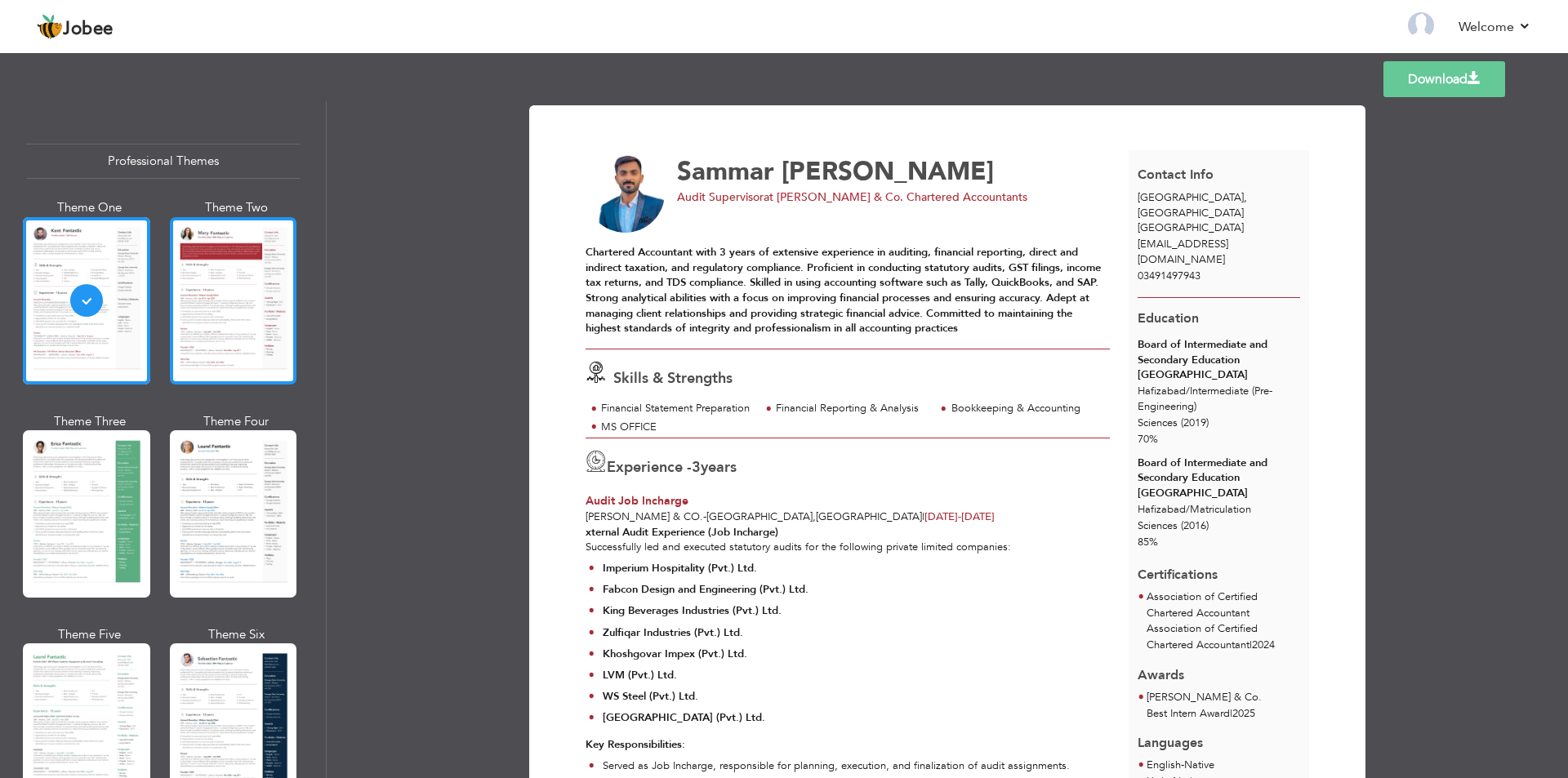
click at [211, 300] on div at bounding box center [233, 300] width 128 height 168
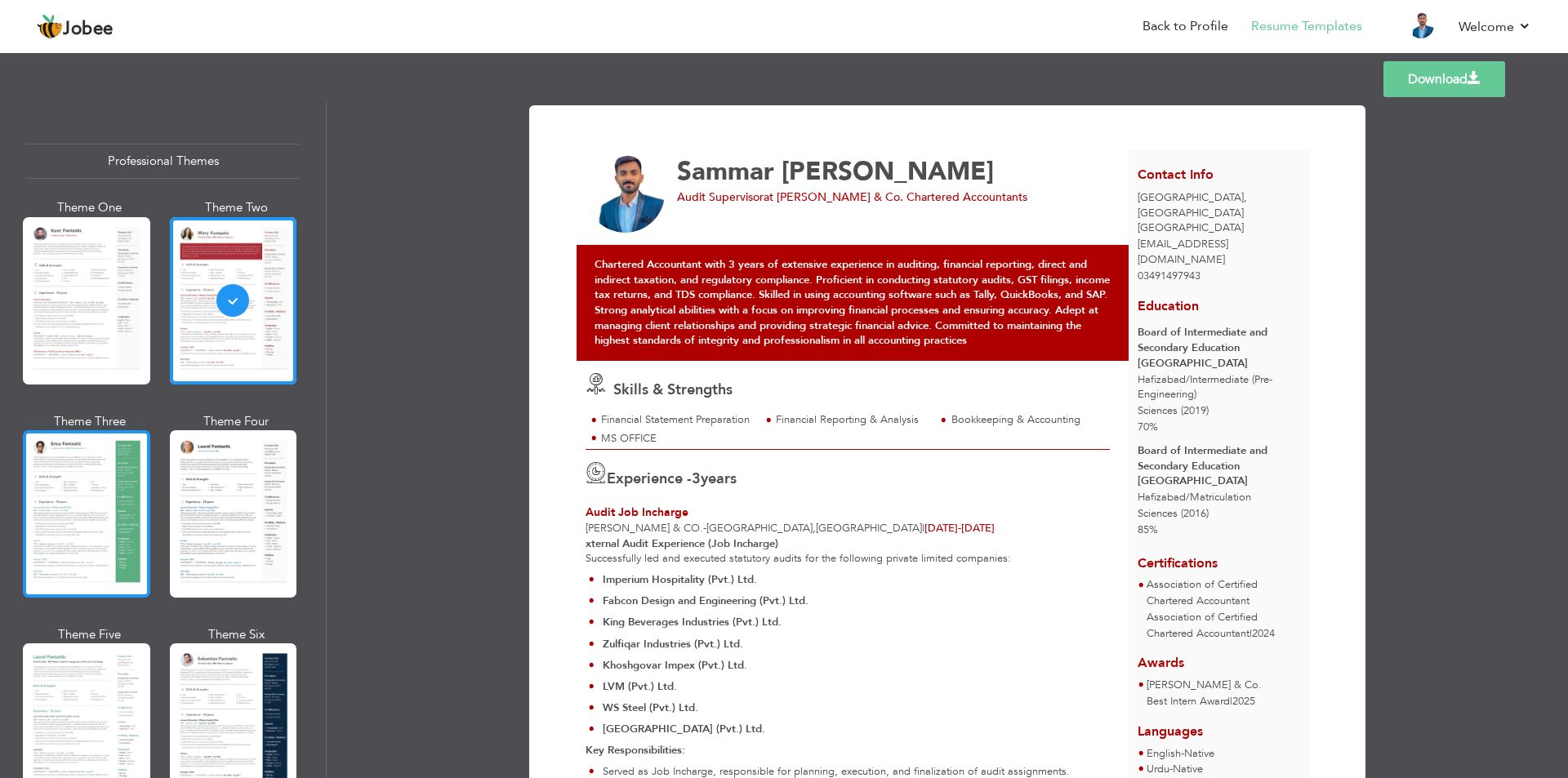
click at [57, 526] on div at bounding box center [86, 514] width 128 height 168
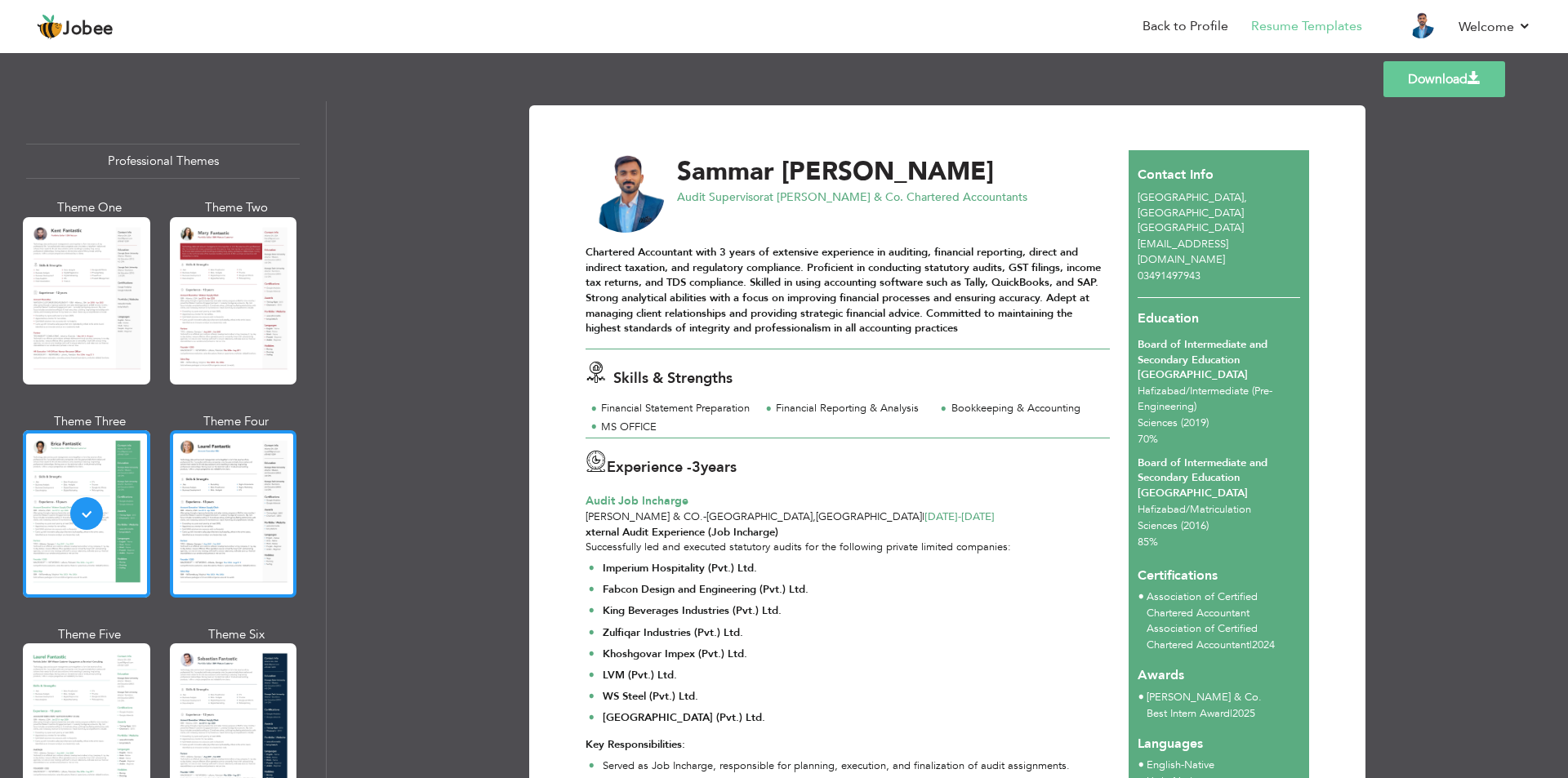
click at [255, 561] on div at bounding box center [233, 514] width 128 height 168
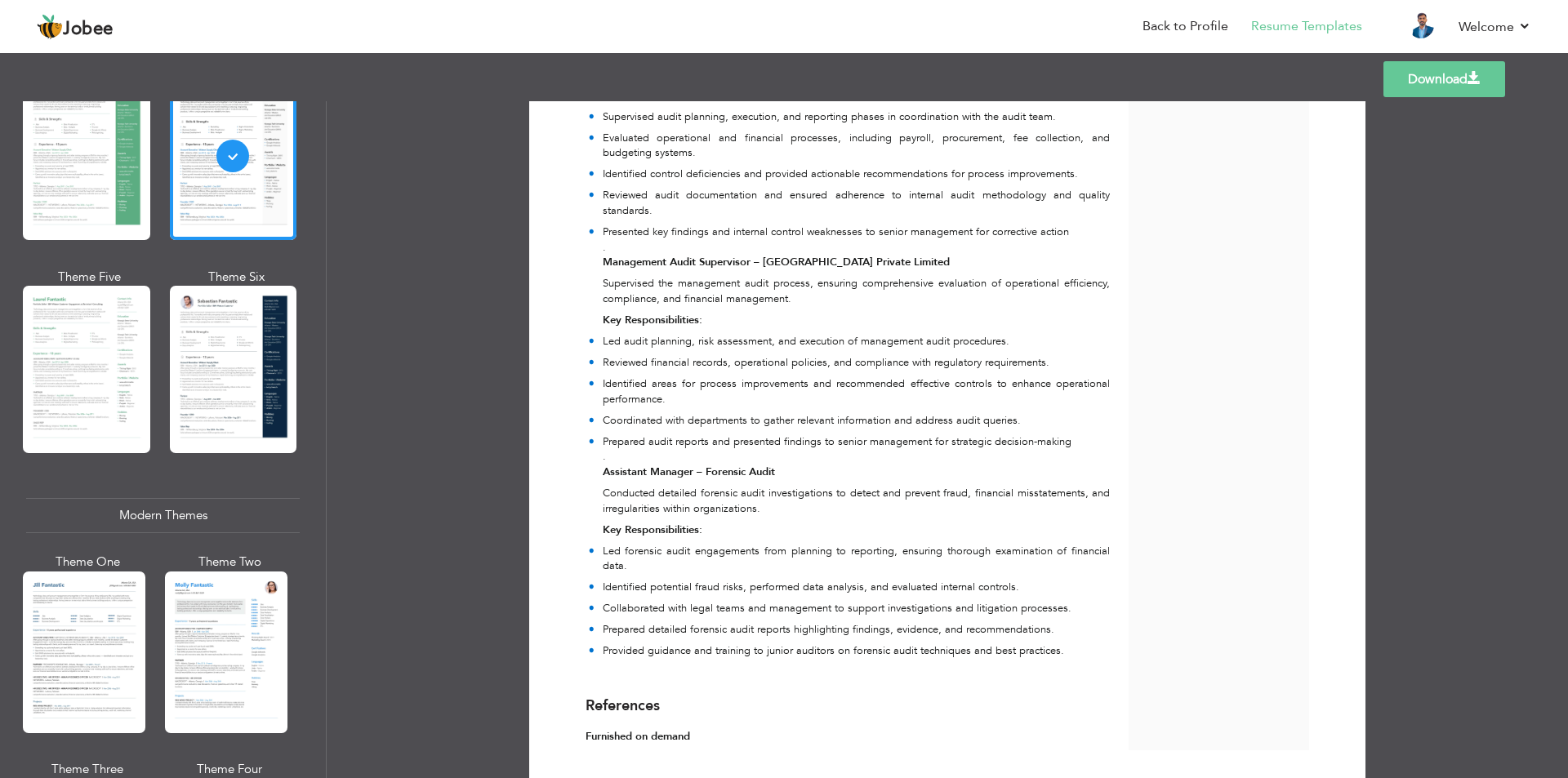
scroll to position [360, 0]
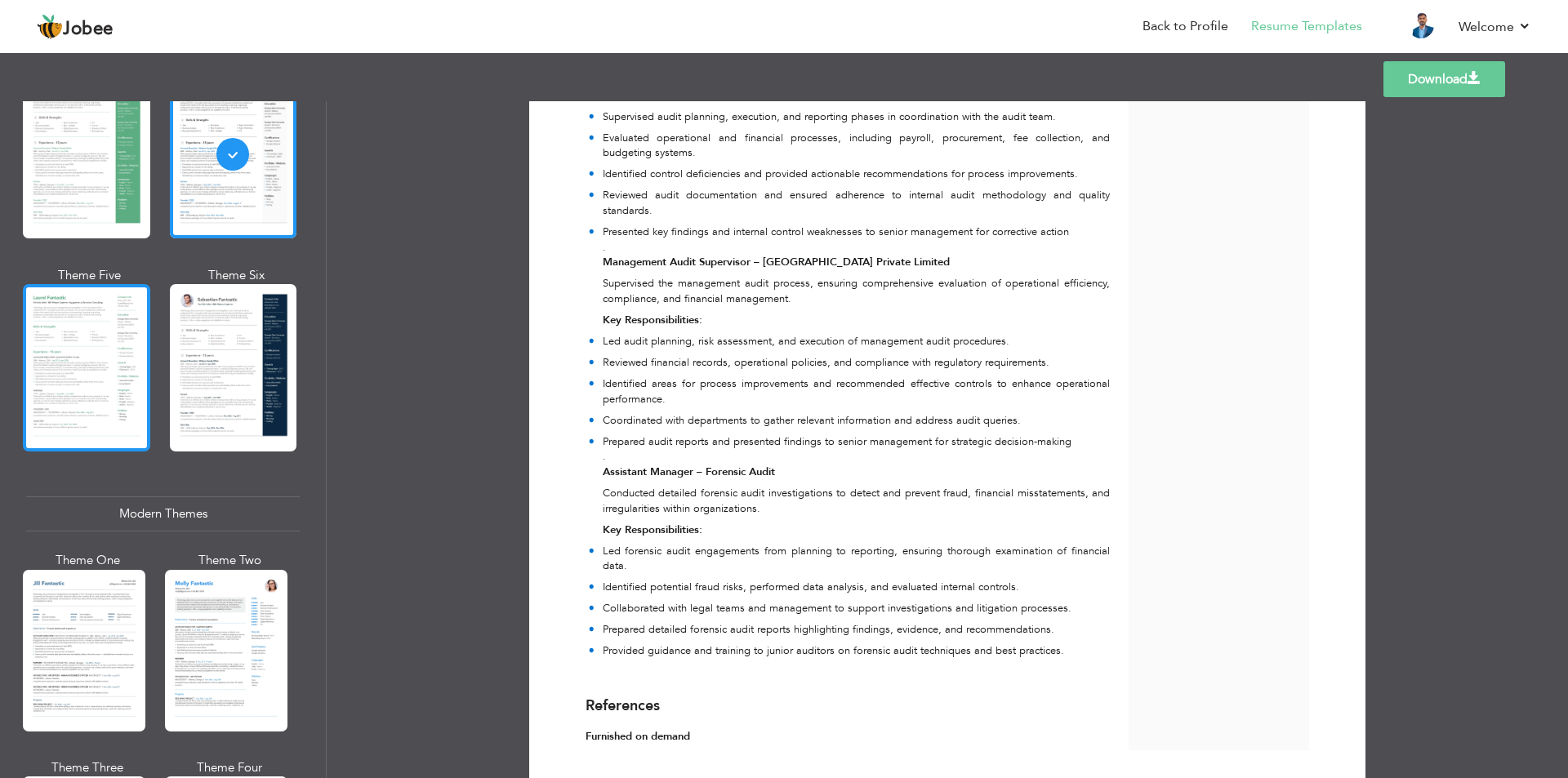
click at [74, 415] on div at bounding box center [86, 367] width 128 height 168
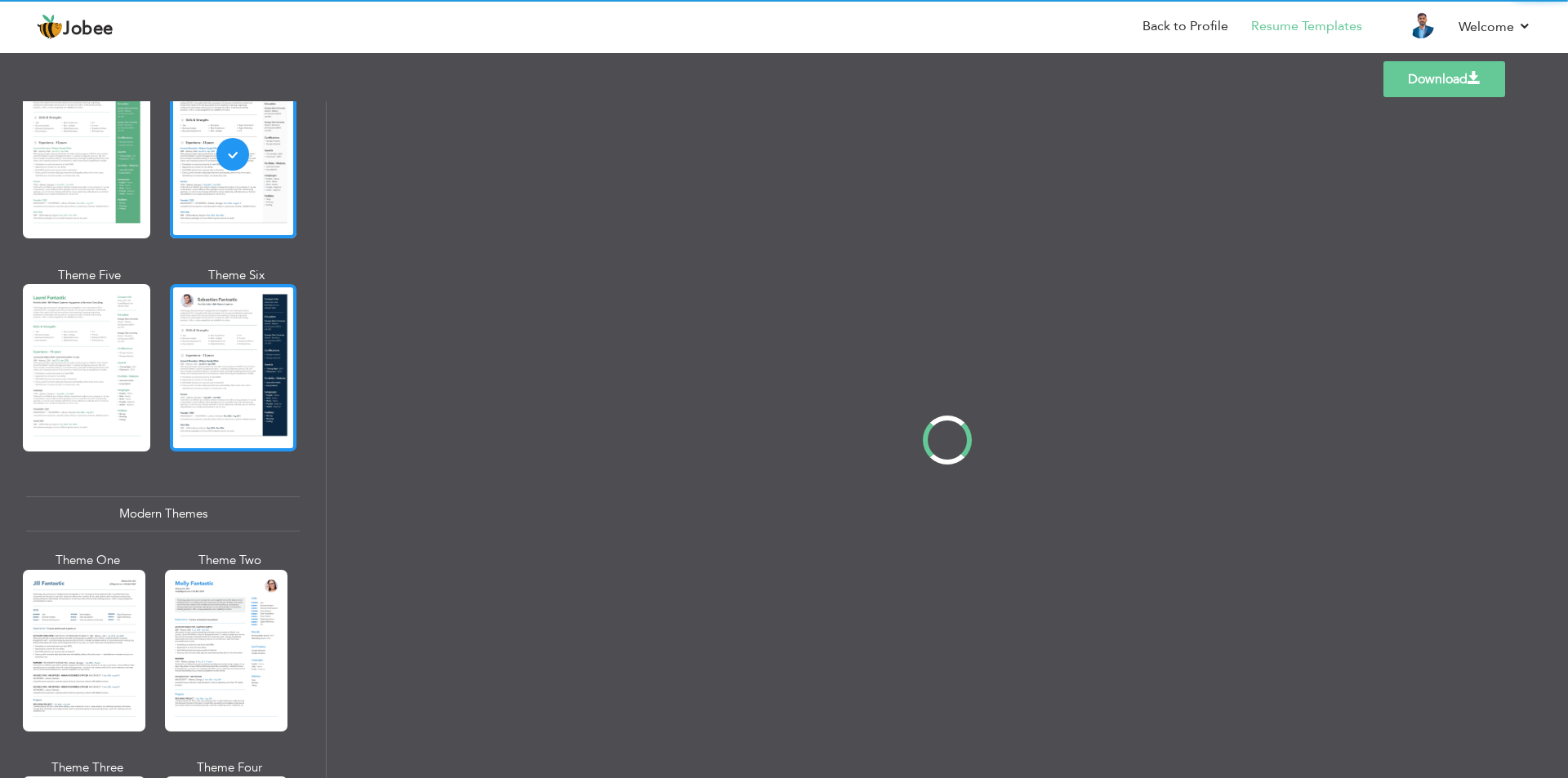
scroll to position [0, 0]
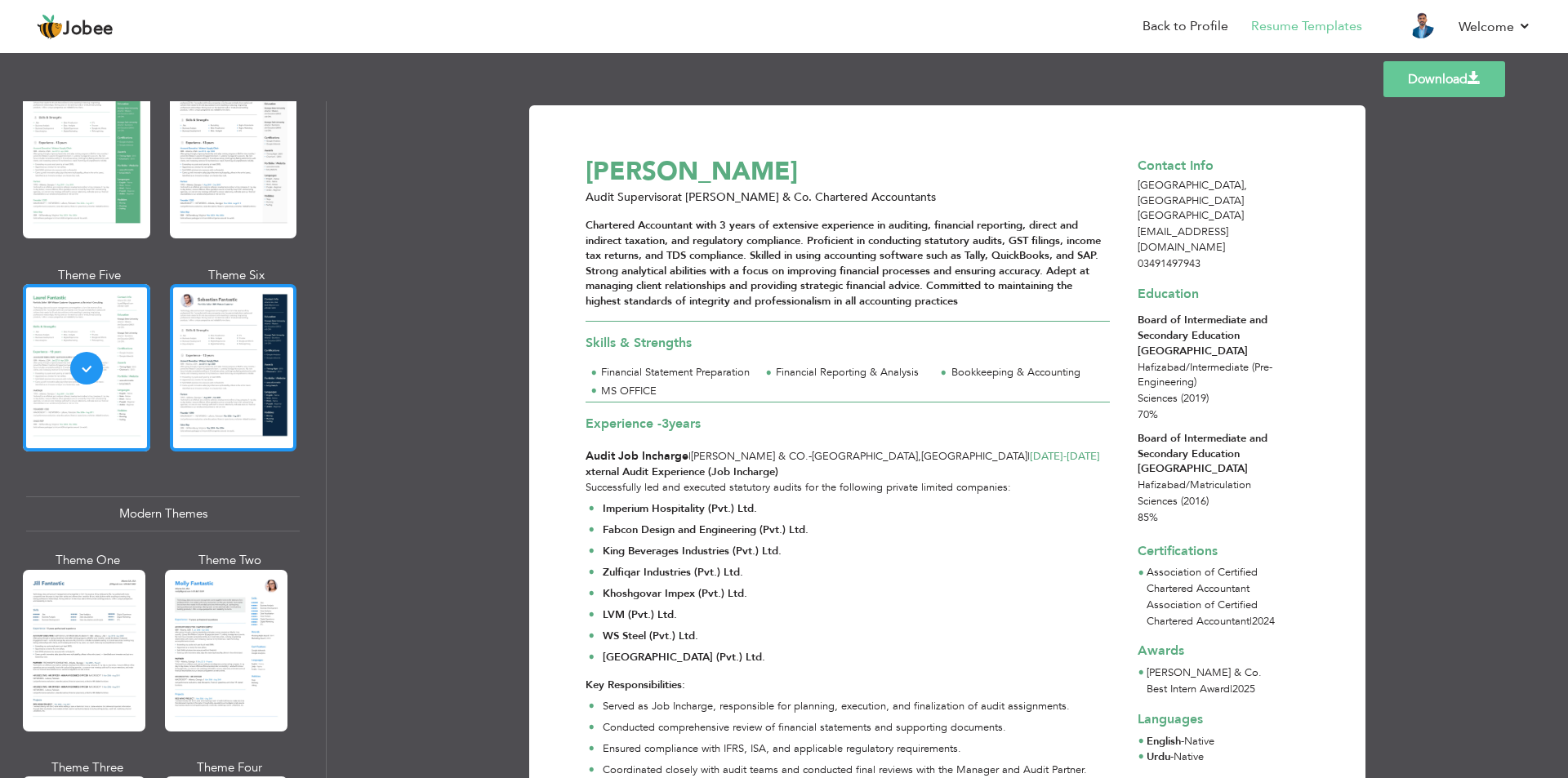
click at [229, 370] on div at bounding box center [233, 367] width 128 height 168
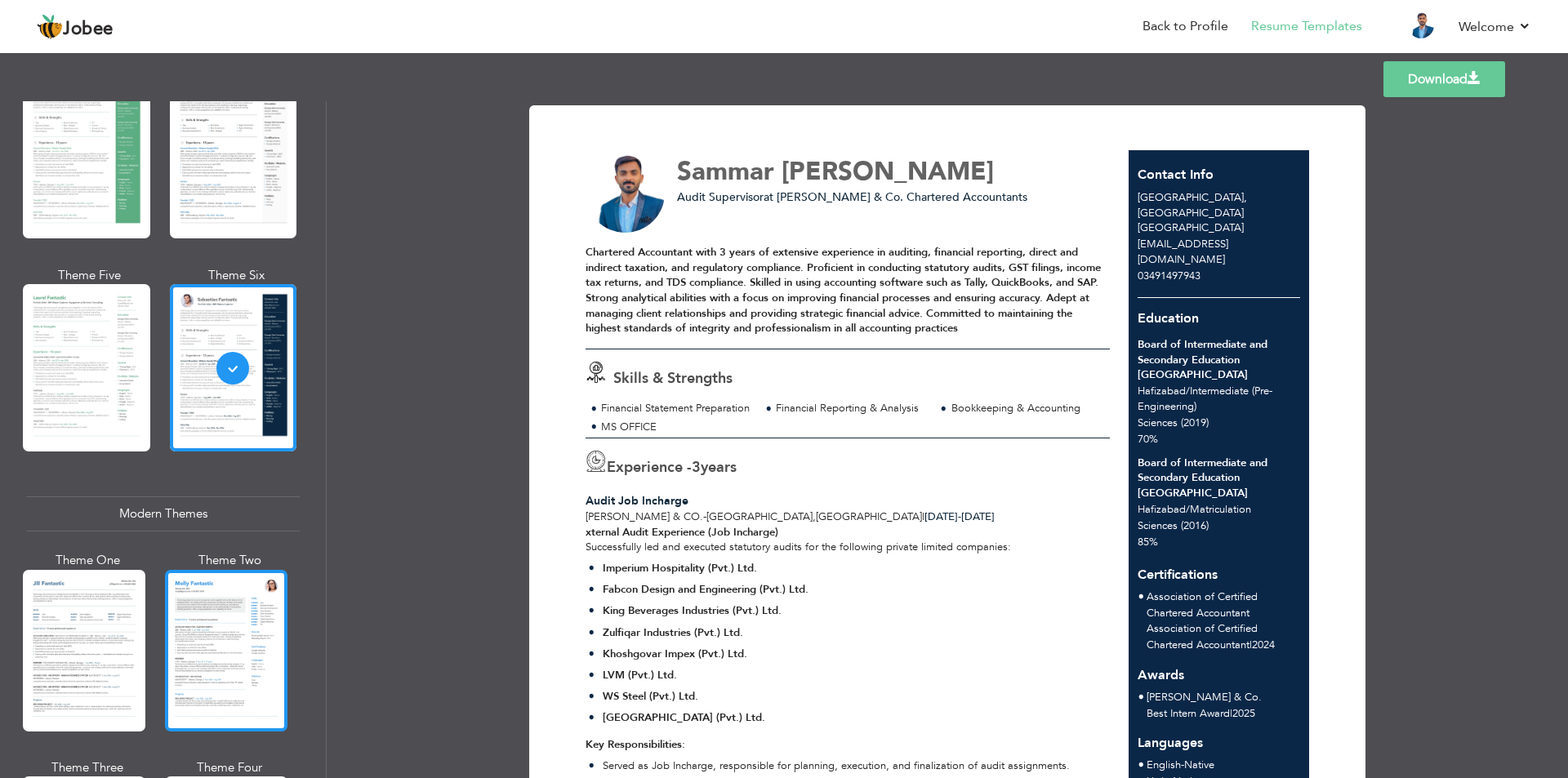
click at [271, 663] on div at bounding box center [225, 650] width 122 height 162
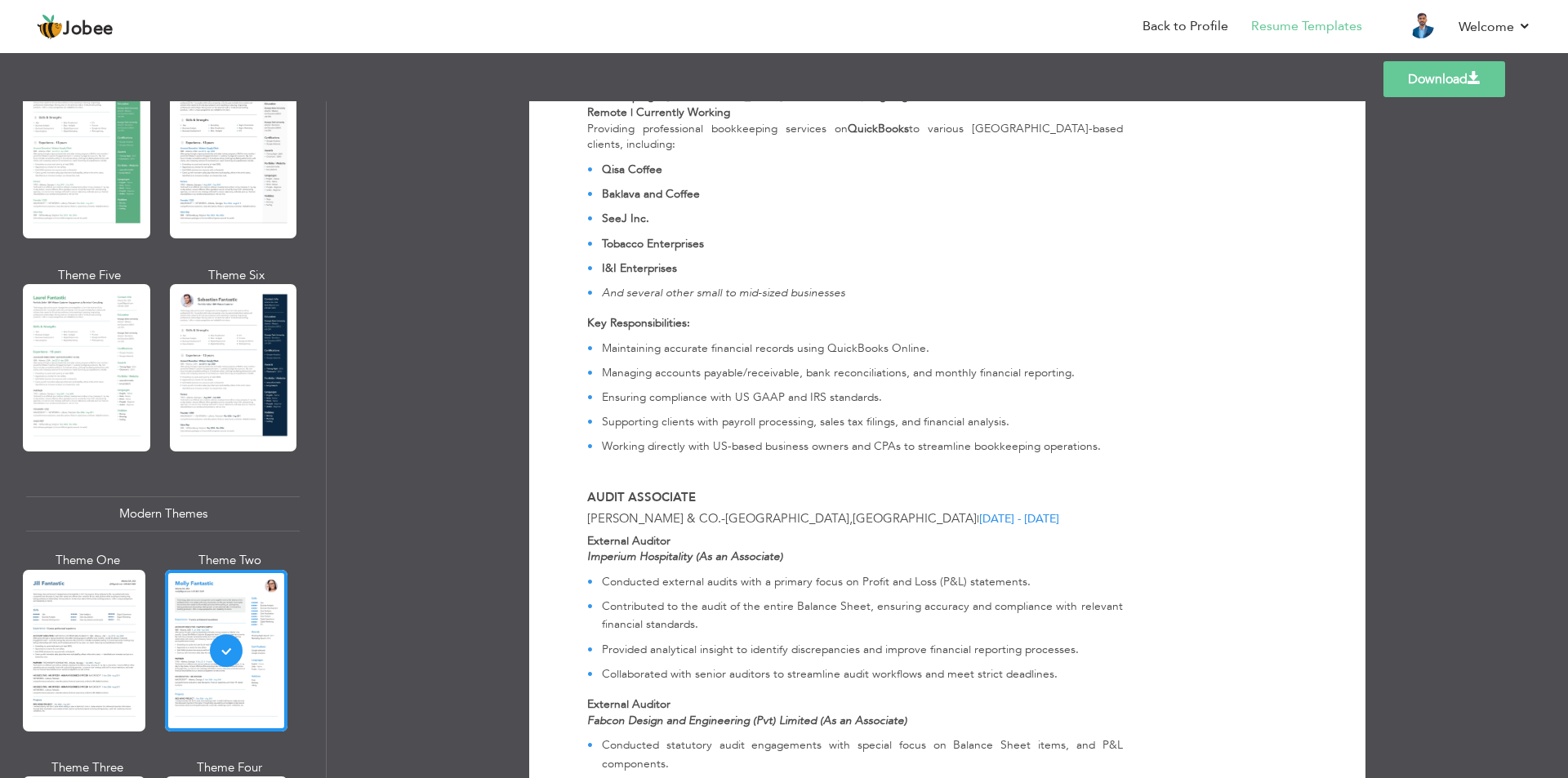
scroll to position [843, 0]
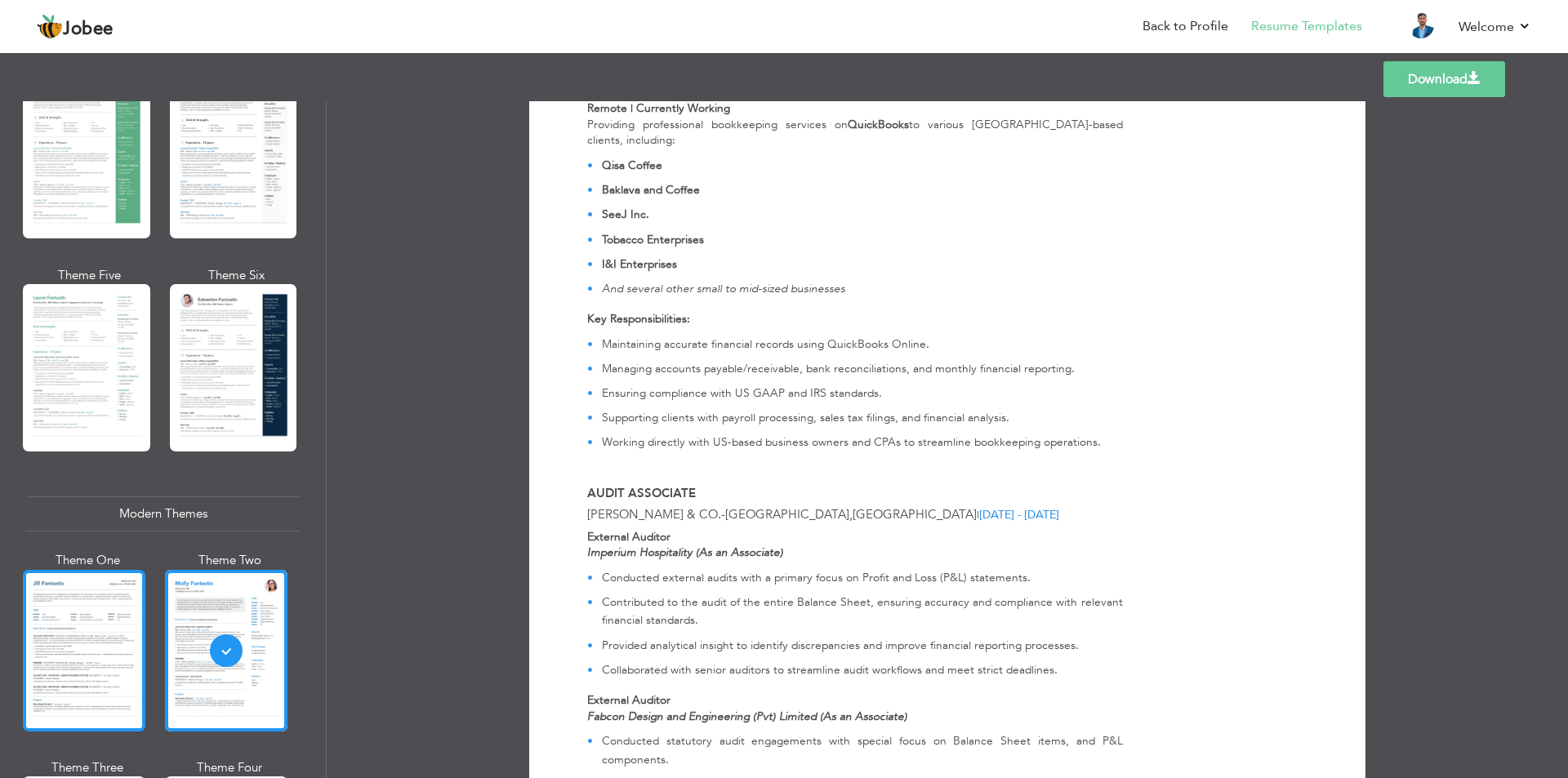
click at [138, 663] on div at bounding box center [83, 650] width 122 height 162
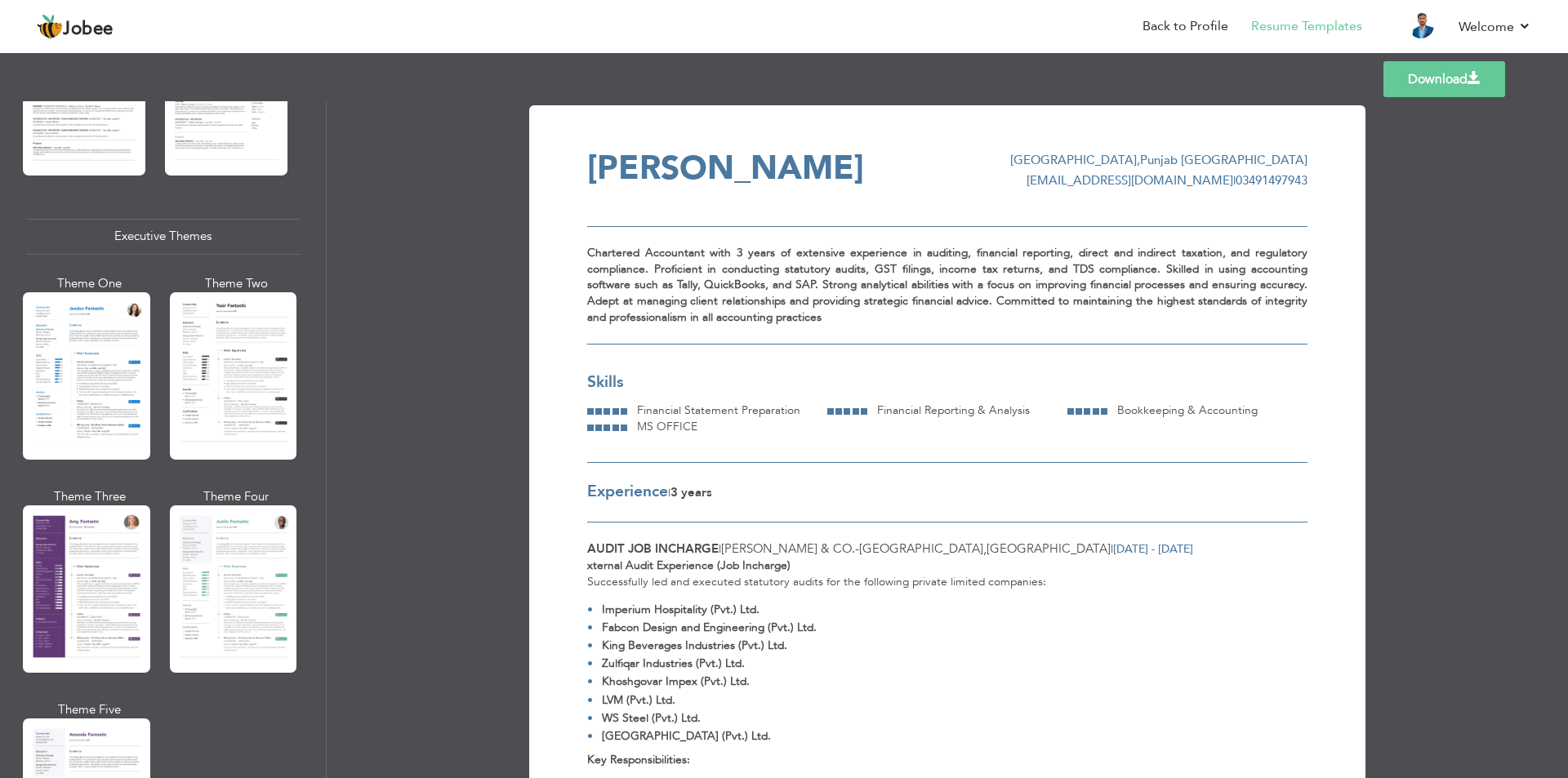
scroll to position [1132, 0]
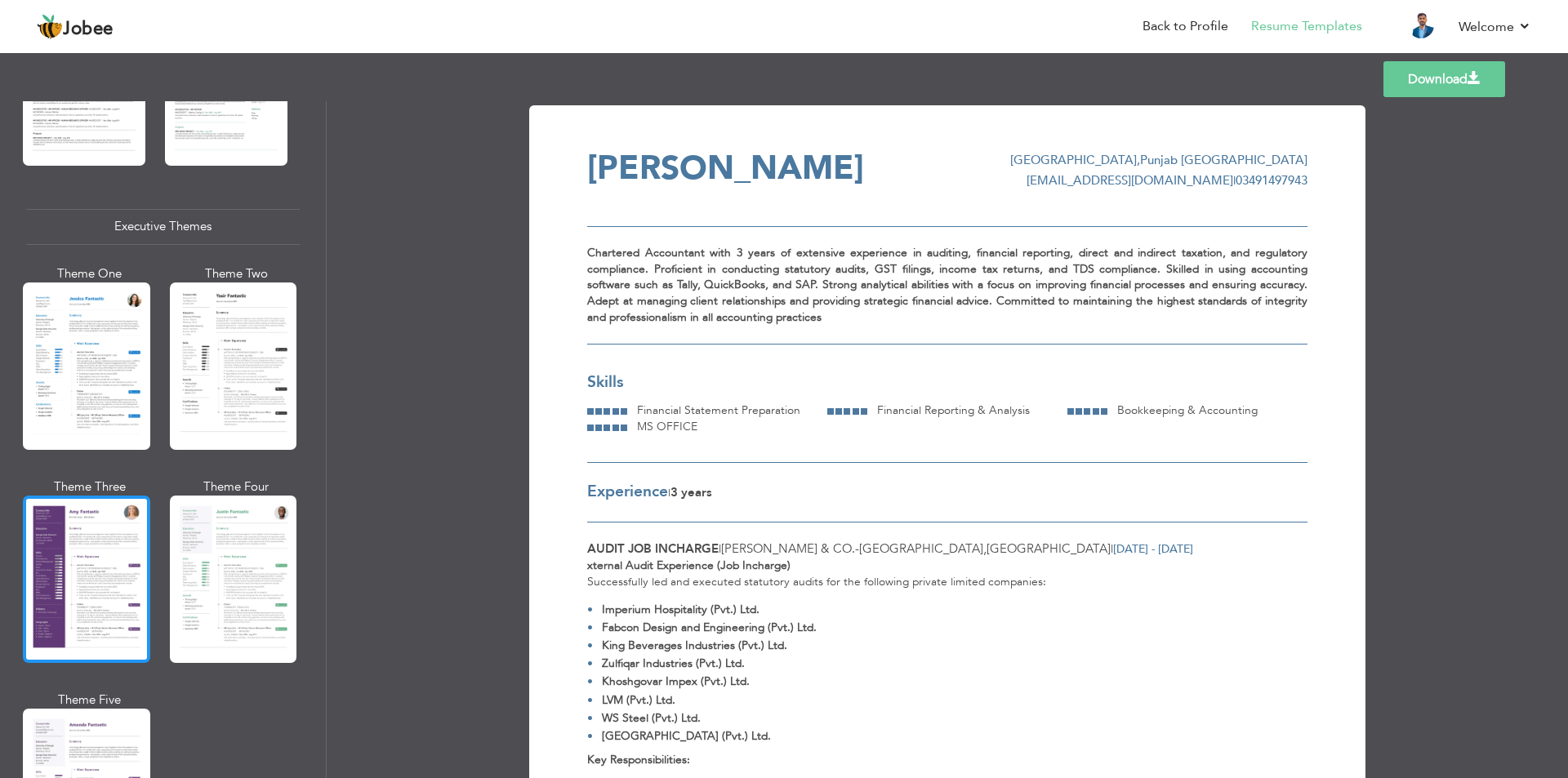
click at [77, 563] on div at bounding box center [86, 579] width 128 height 168
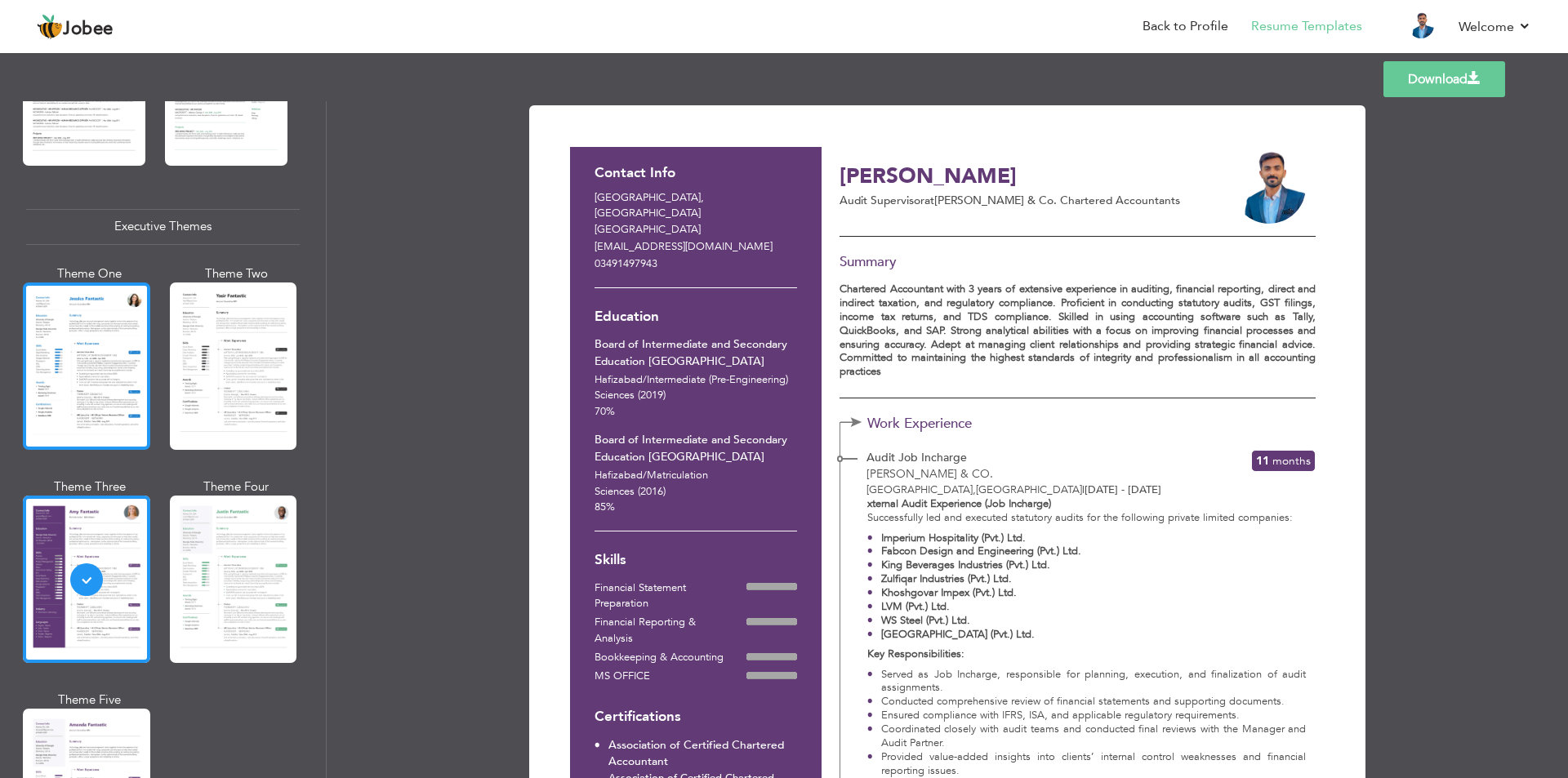
click at [87, 440] on div at bounding box center [86, 365] width 128 height 168
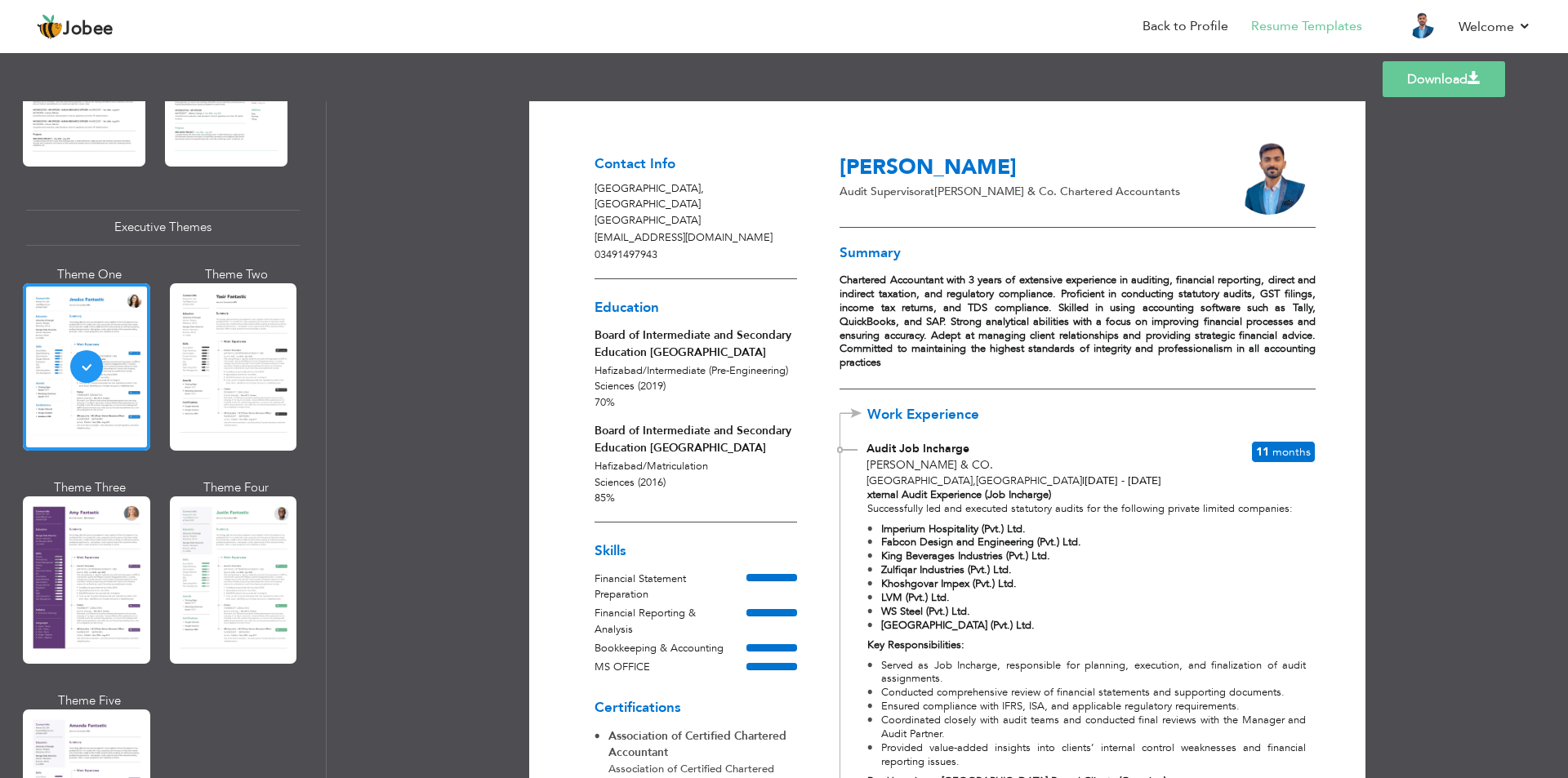
scroll to position [0, 0]
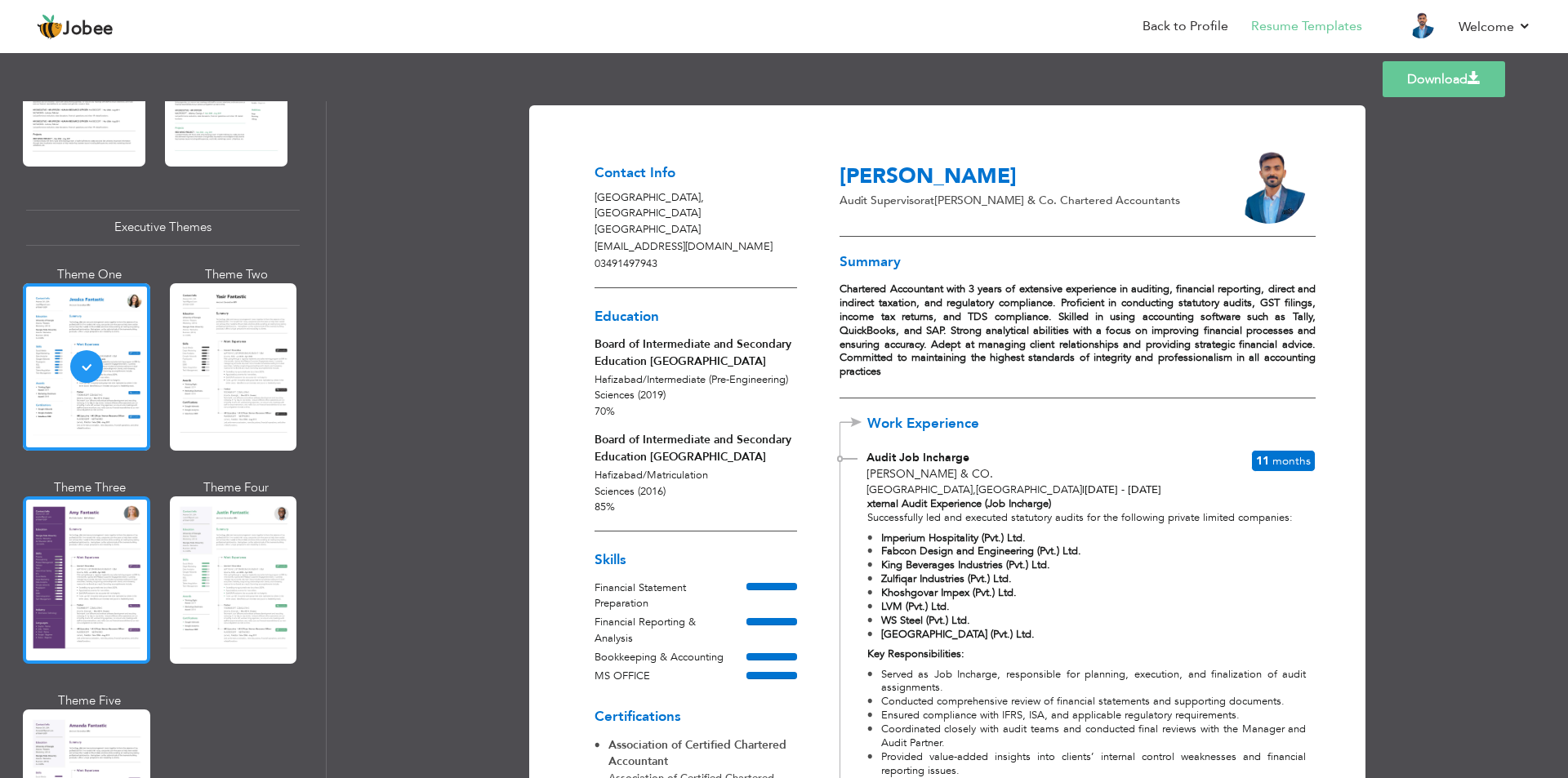
click at [87, 572] on div at bounding box center [86, 579] width 128 height 168
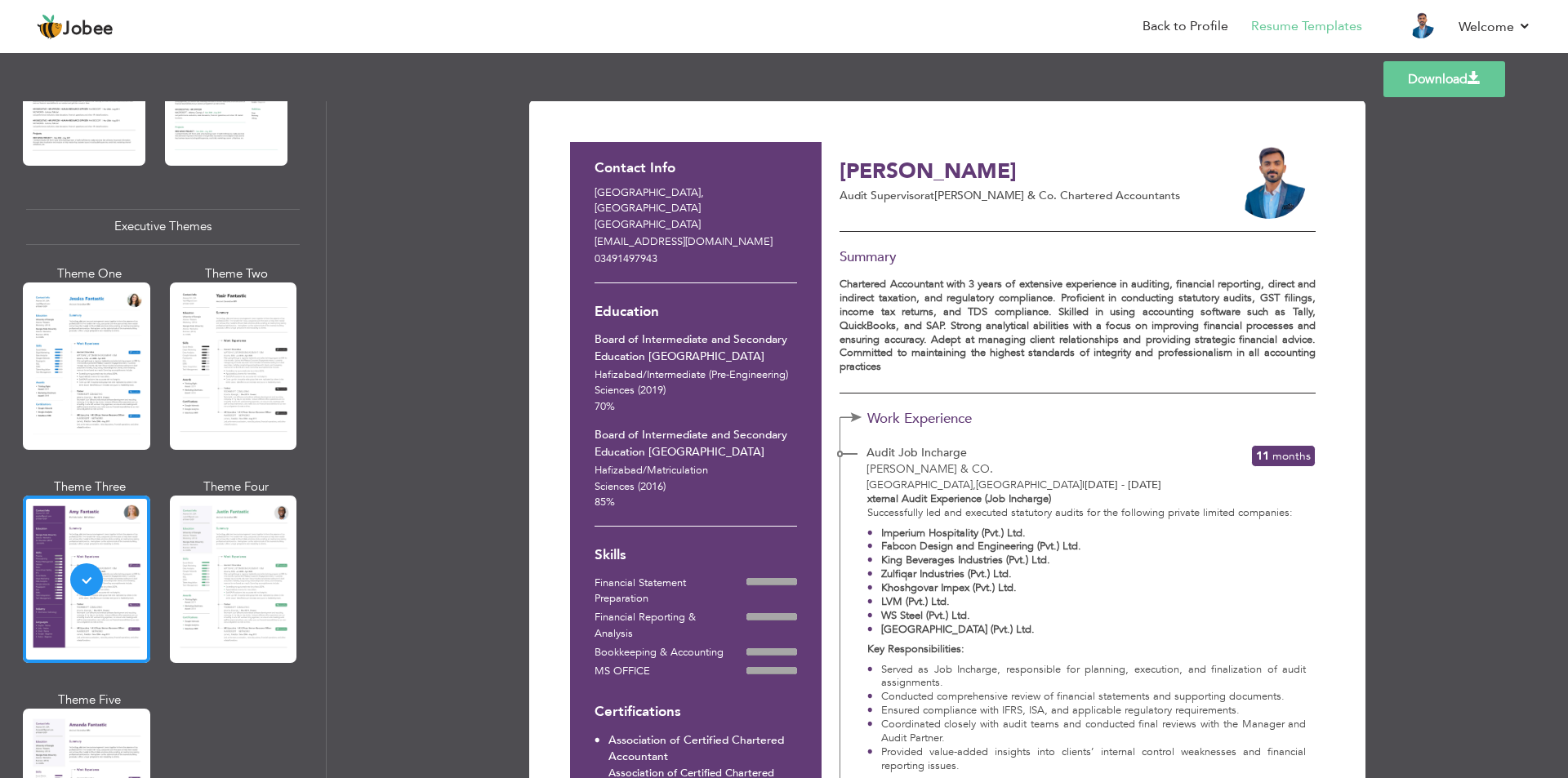
scroll to position [6, 0]
click at [775, 203] on p "Lahore , Punjab Pakistan" at bounding box center [696, 208] width 203 height 48
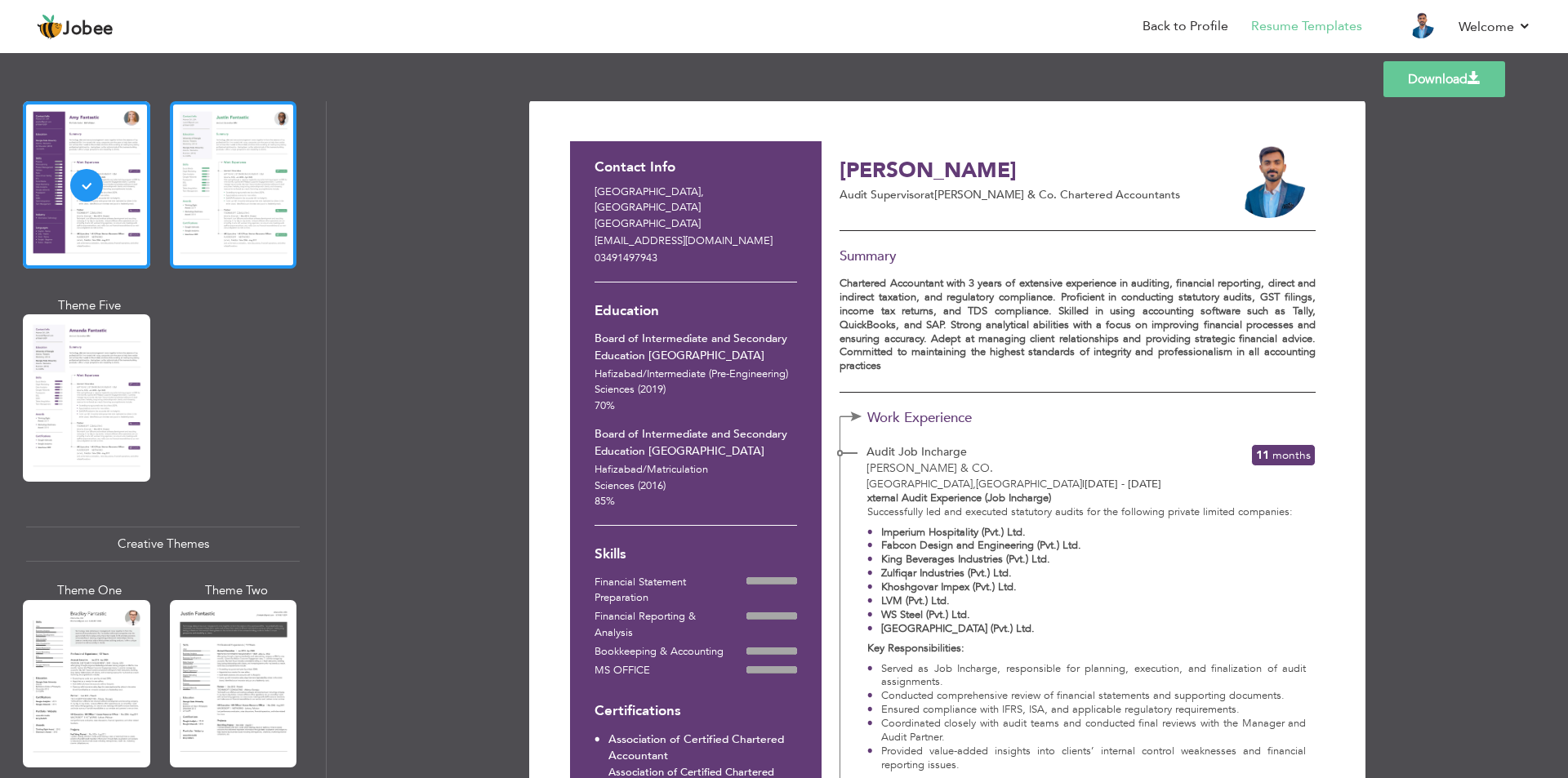
scroll to position [1529, 0]
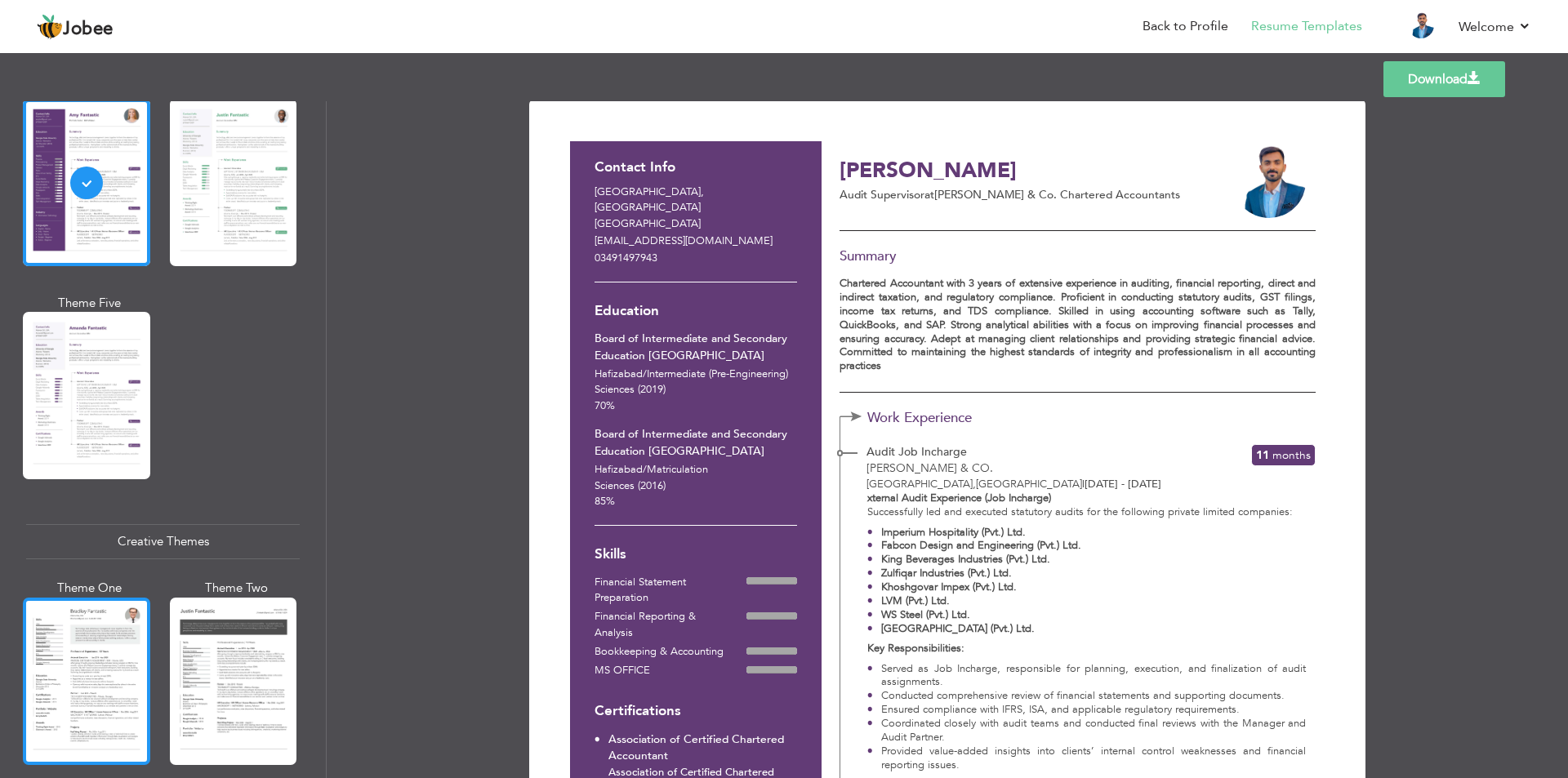
click at [83, 654] on div at bounding box center [86, 681] width 128 height 168
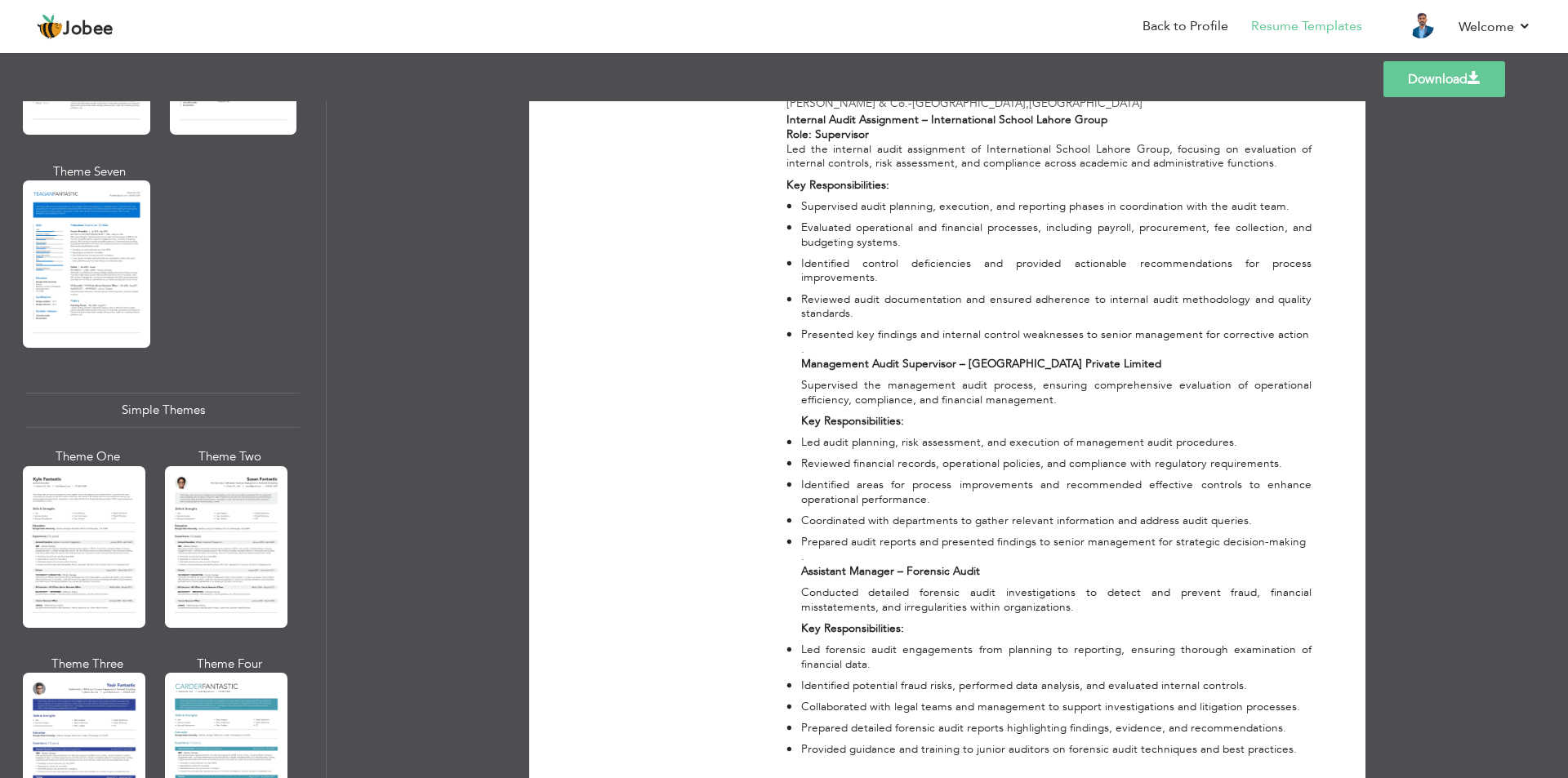
scroll to position [2652, 0]
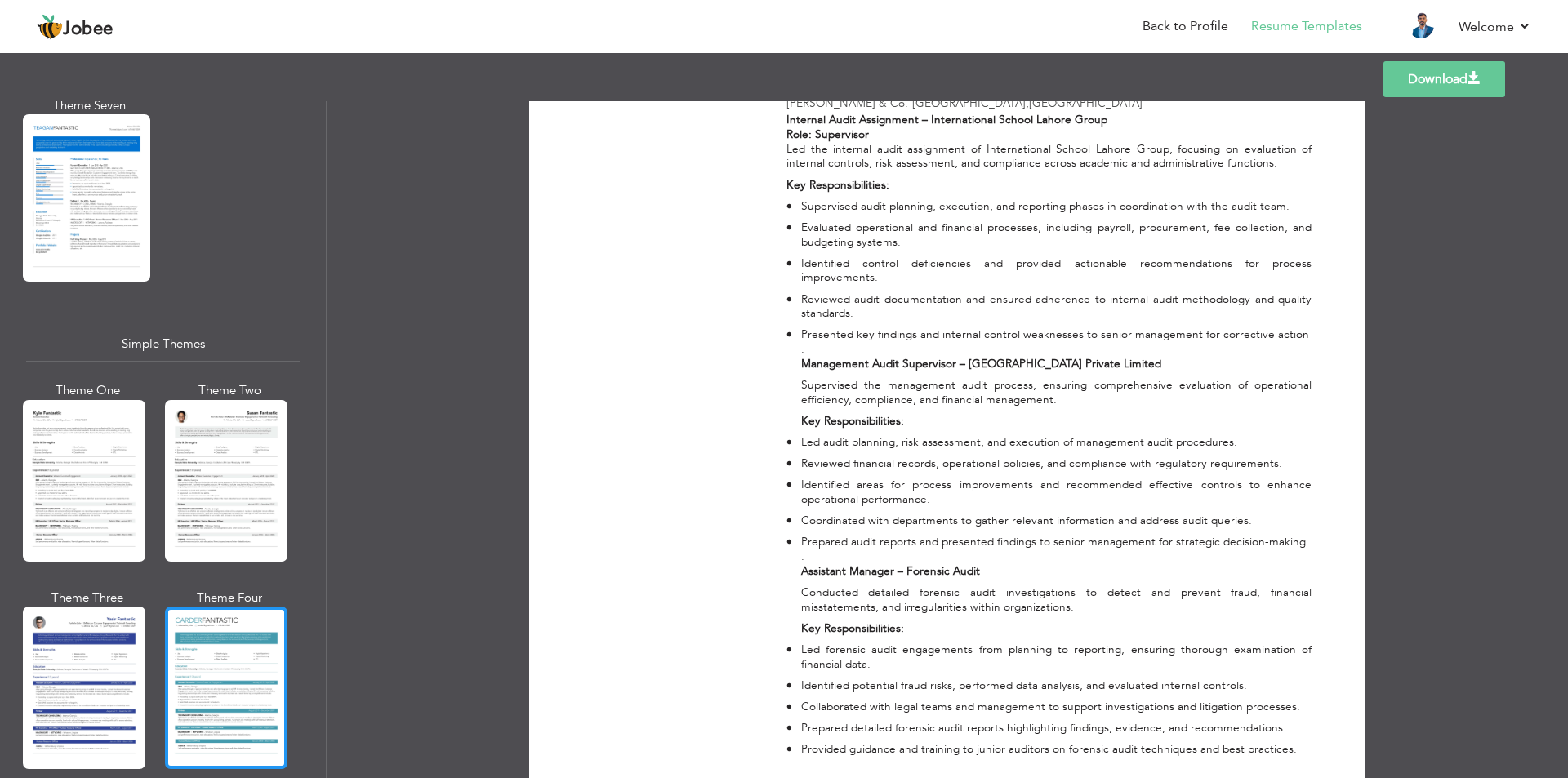
click at [211, 641] on div at bounding box center [225, 687] width 122 height 162
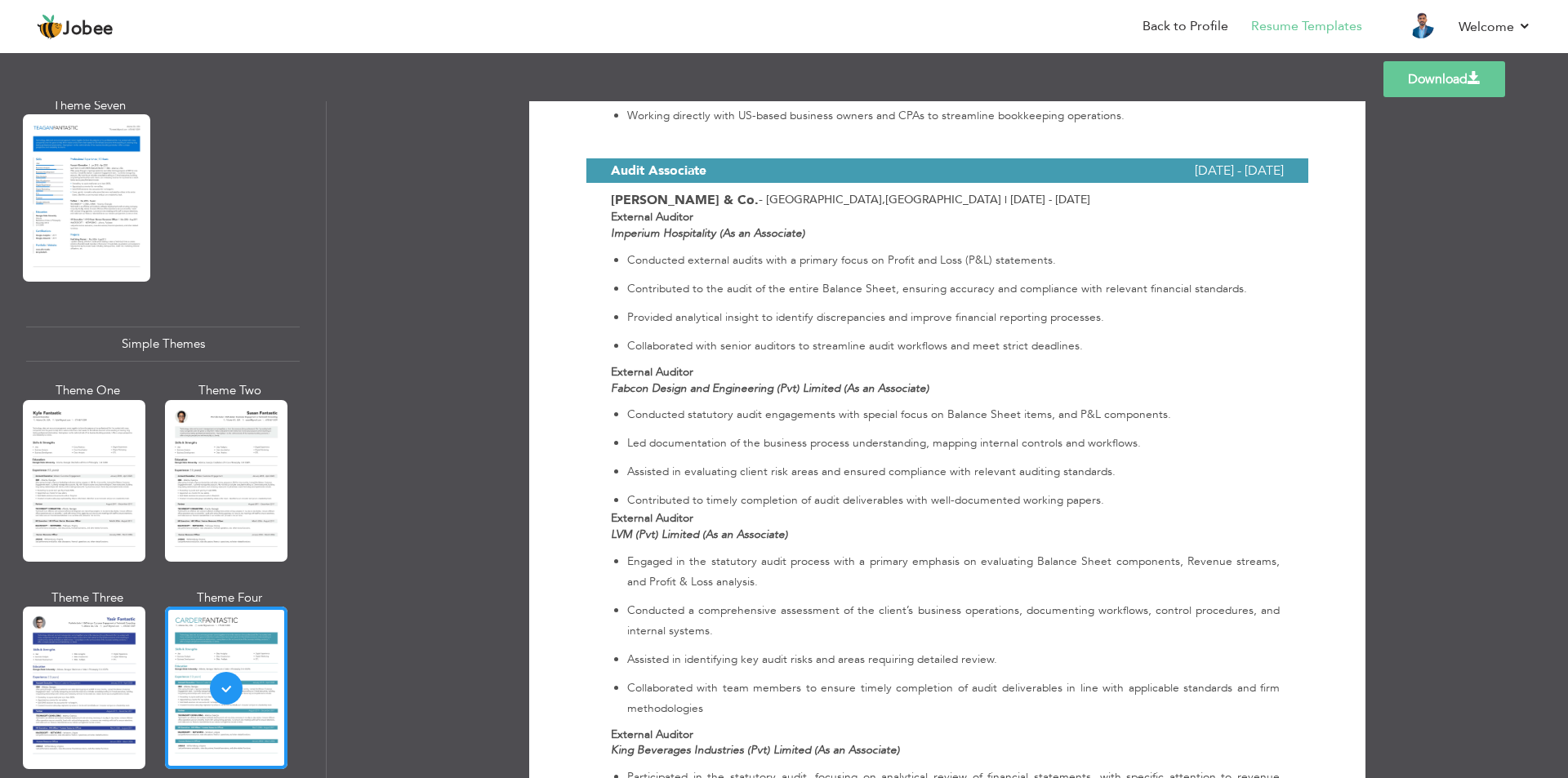
scroll to position [1454, 0]
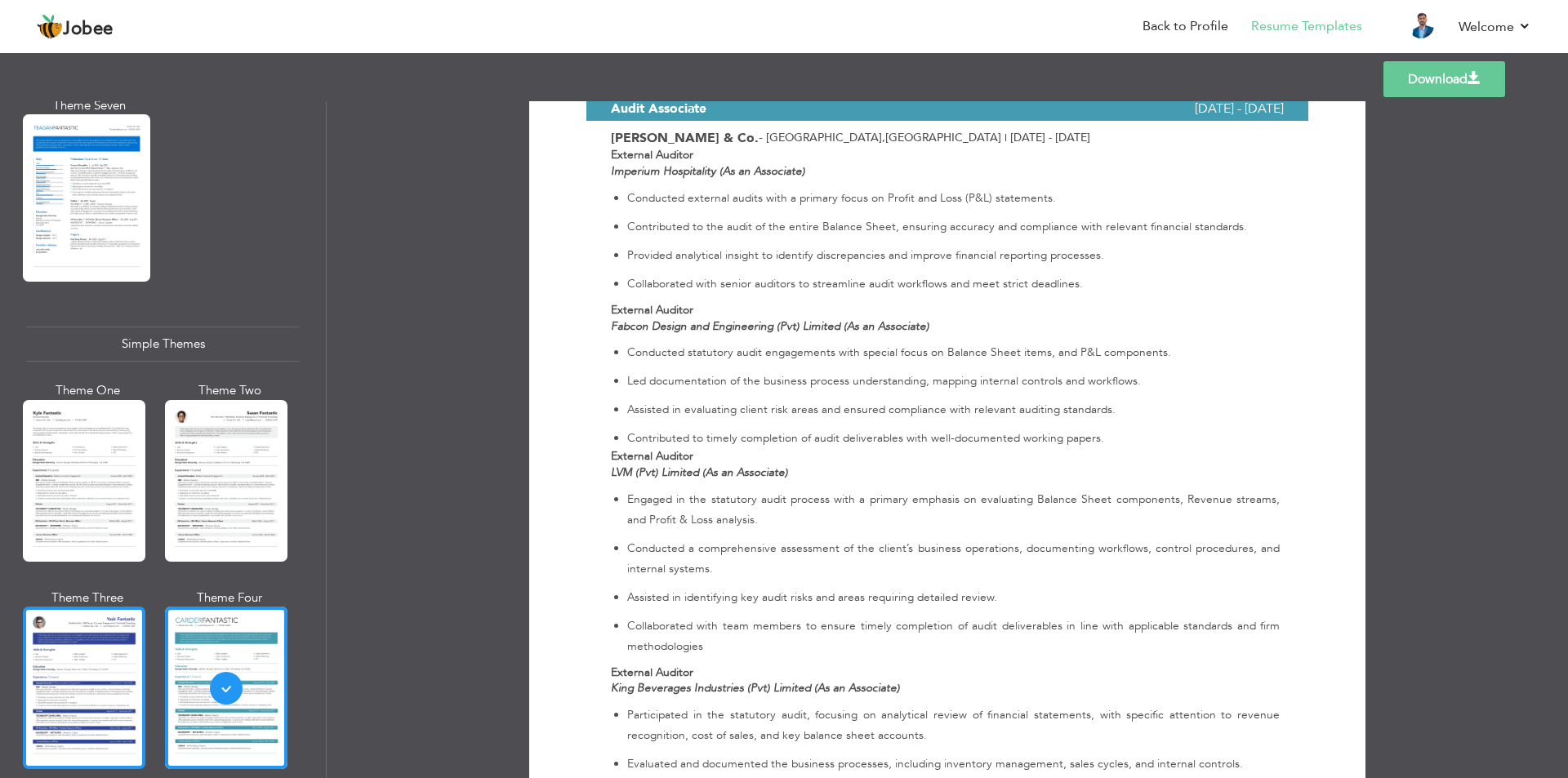
click at [117, 689] on div at bounding box center [83, 687] width 122 height 162
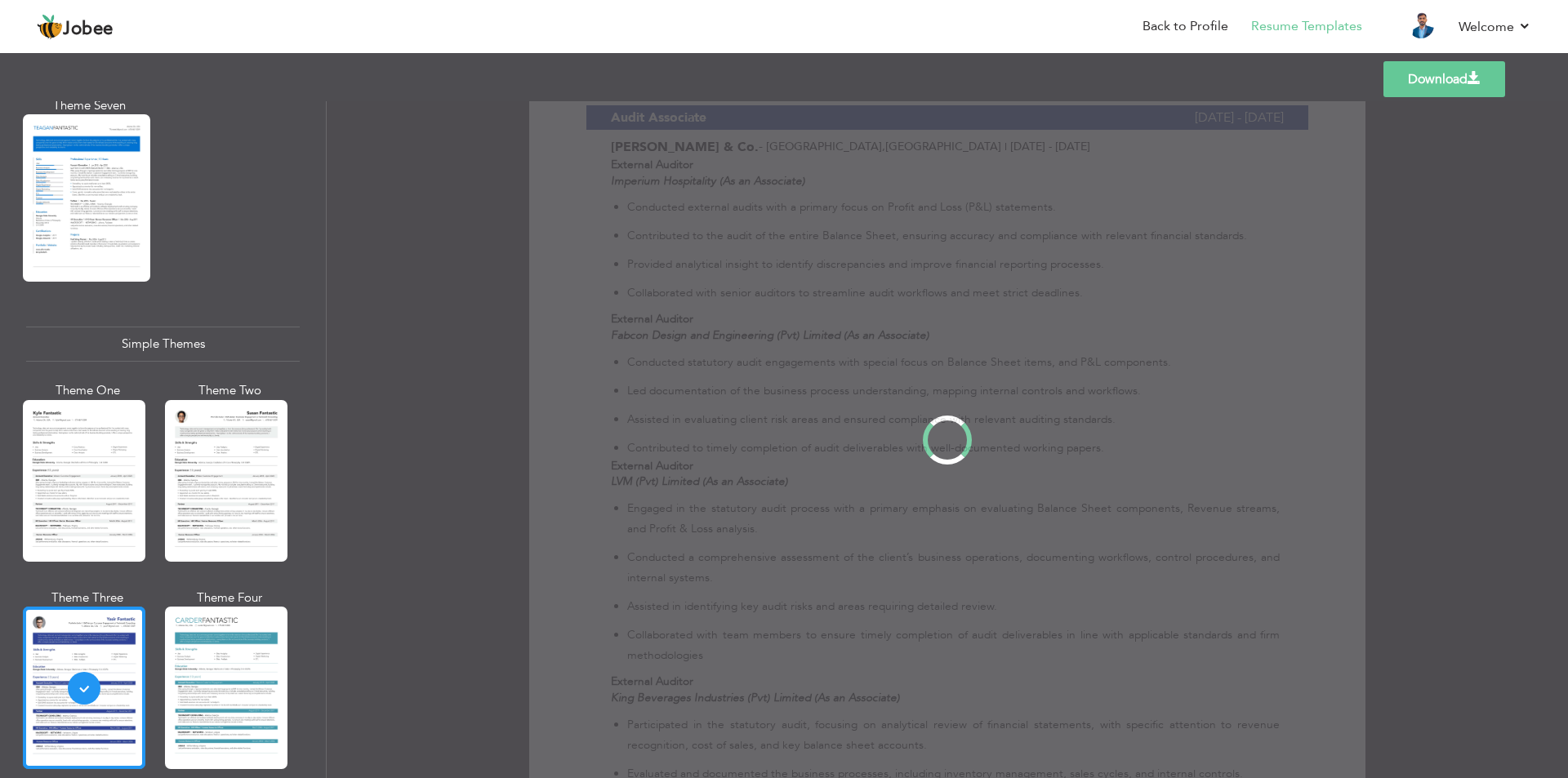
scroll to position [0, 0]
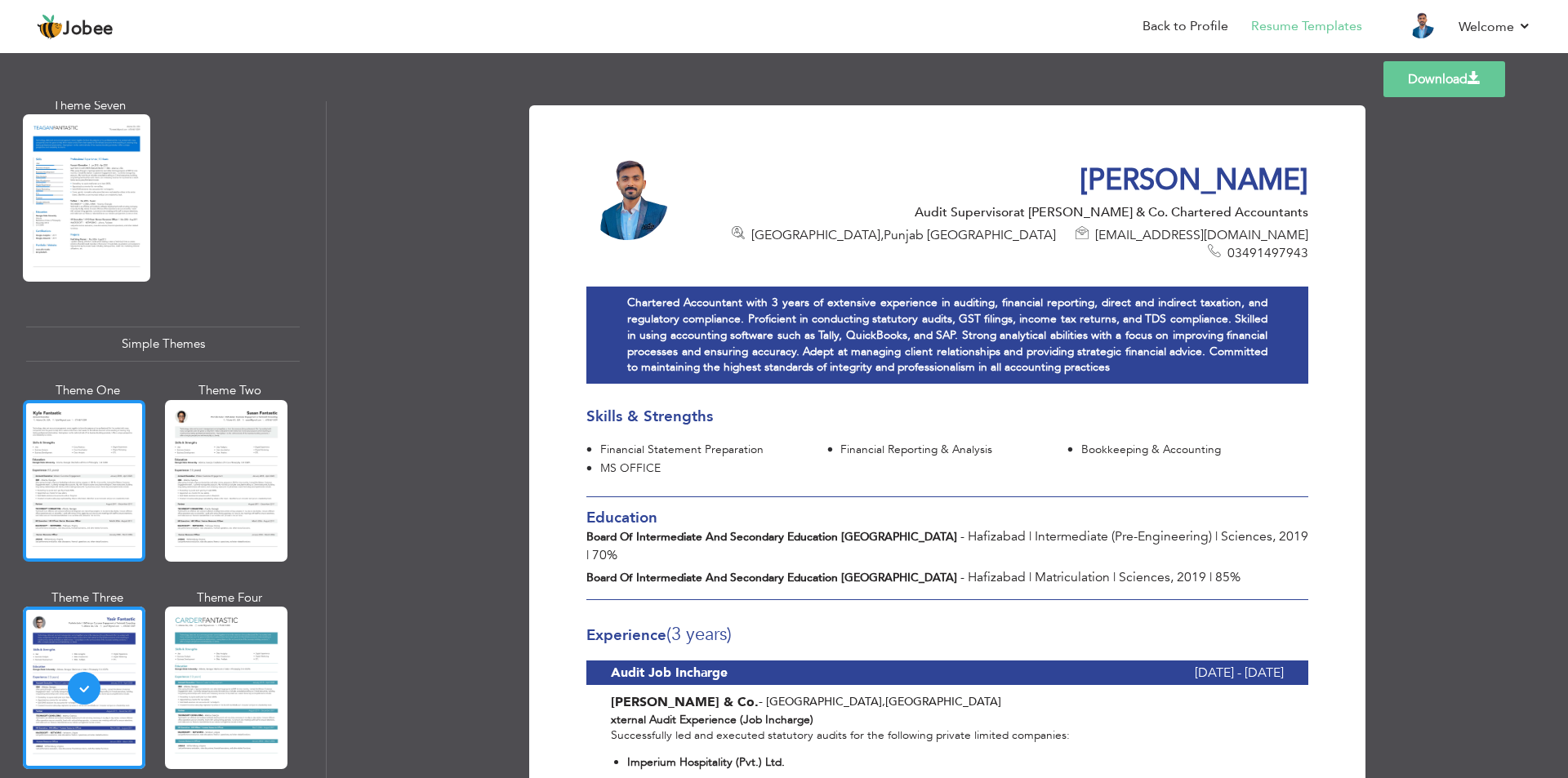
click at [106, 469] on div at bounding box center [83, 481] width 122 height 162
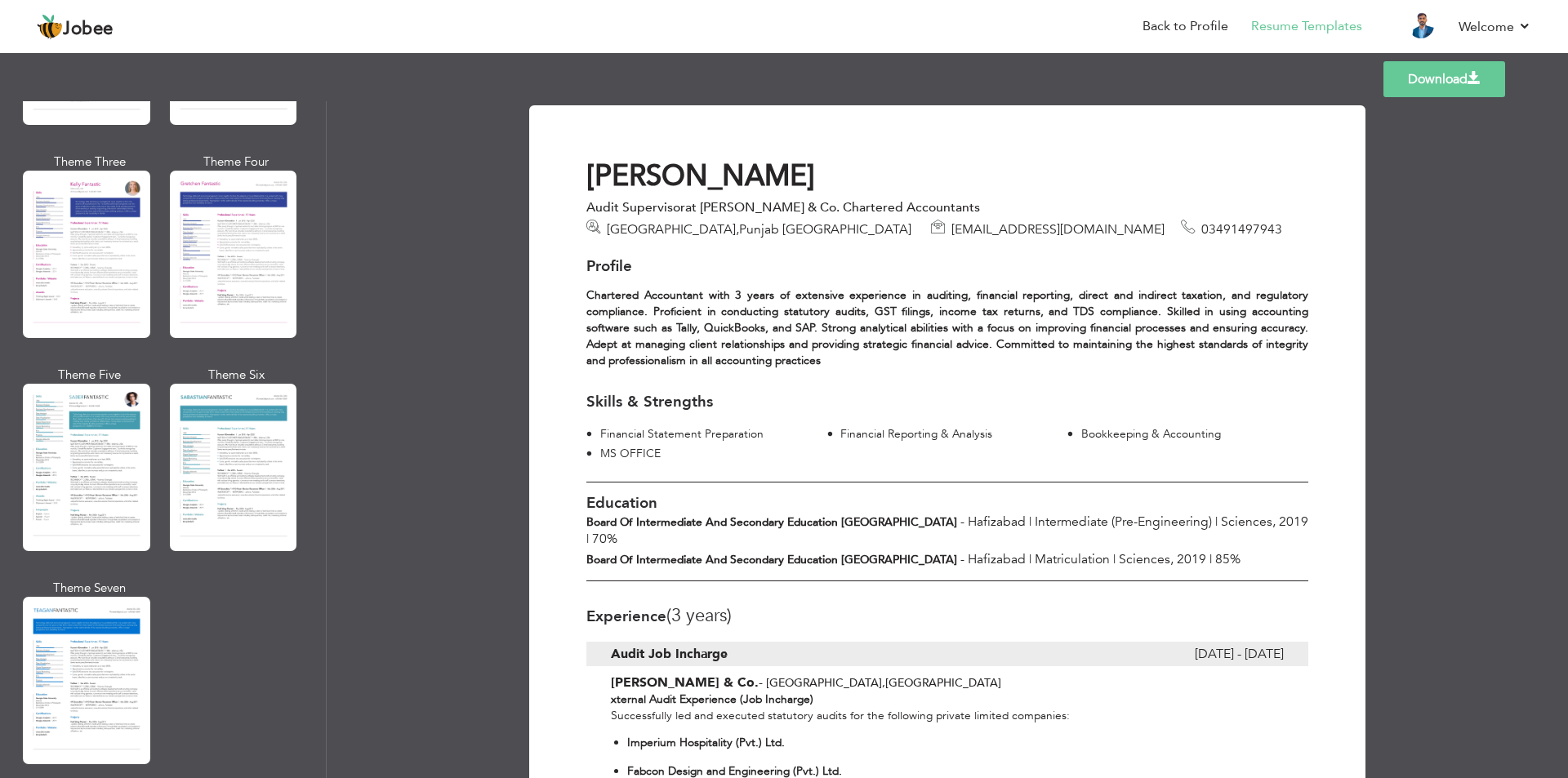
scroll to position [2227, 0]
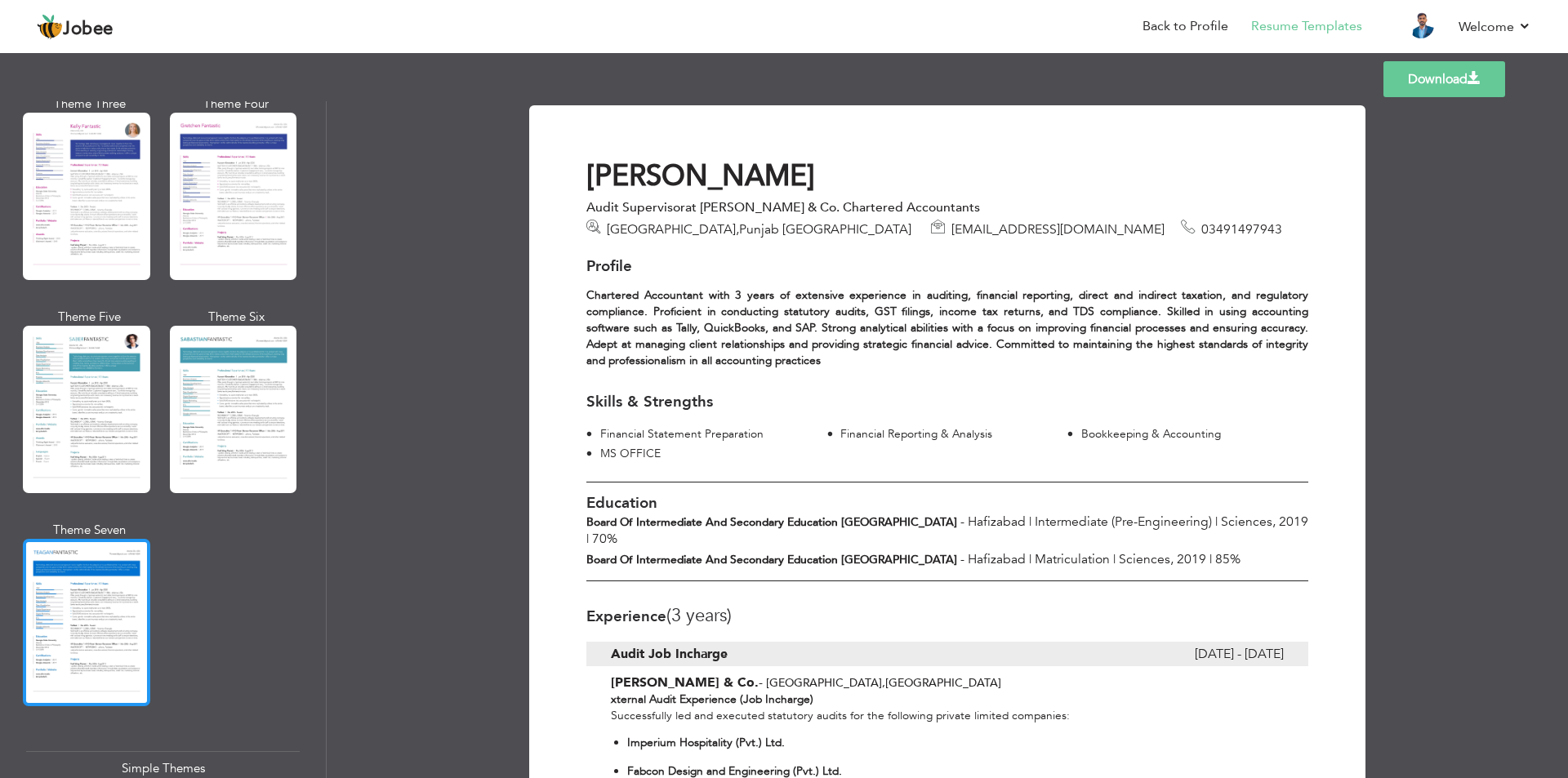
click at [119, 596] on div at bounding box center [86, 622] width 128 height 168
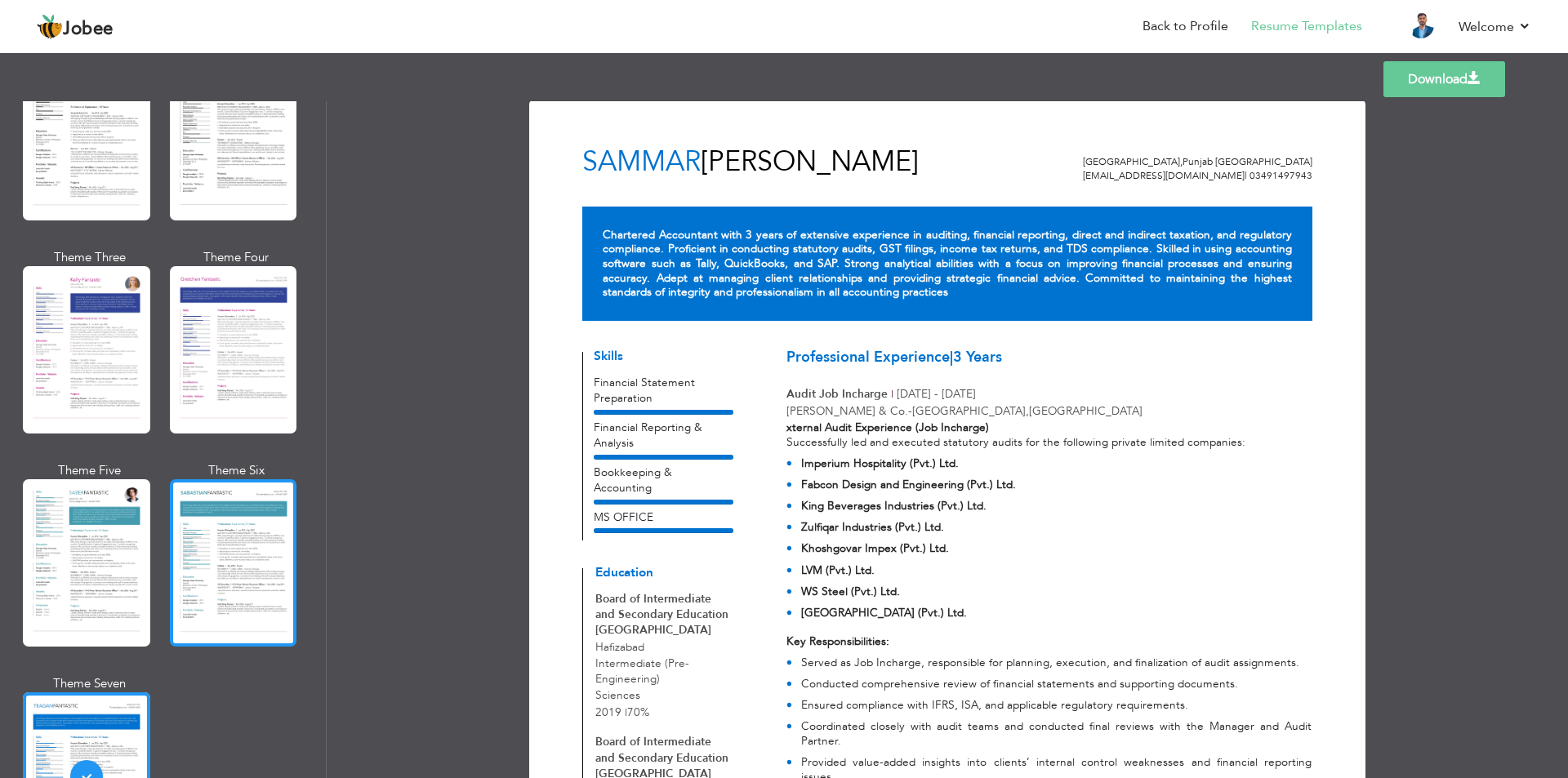
scroll to position [2054, 0]
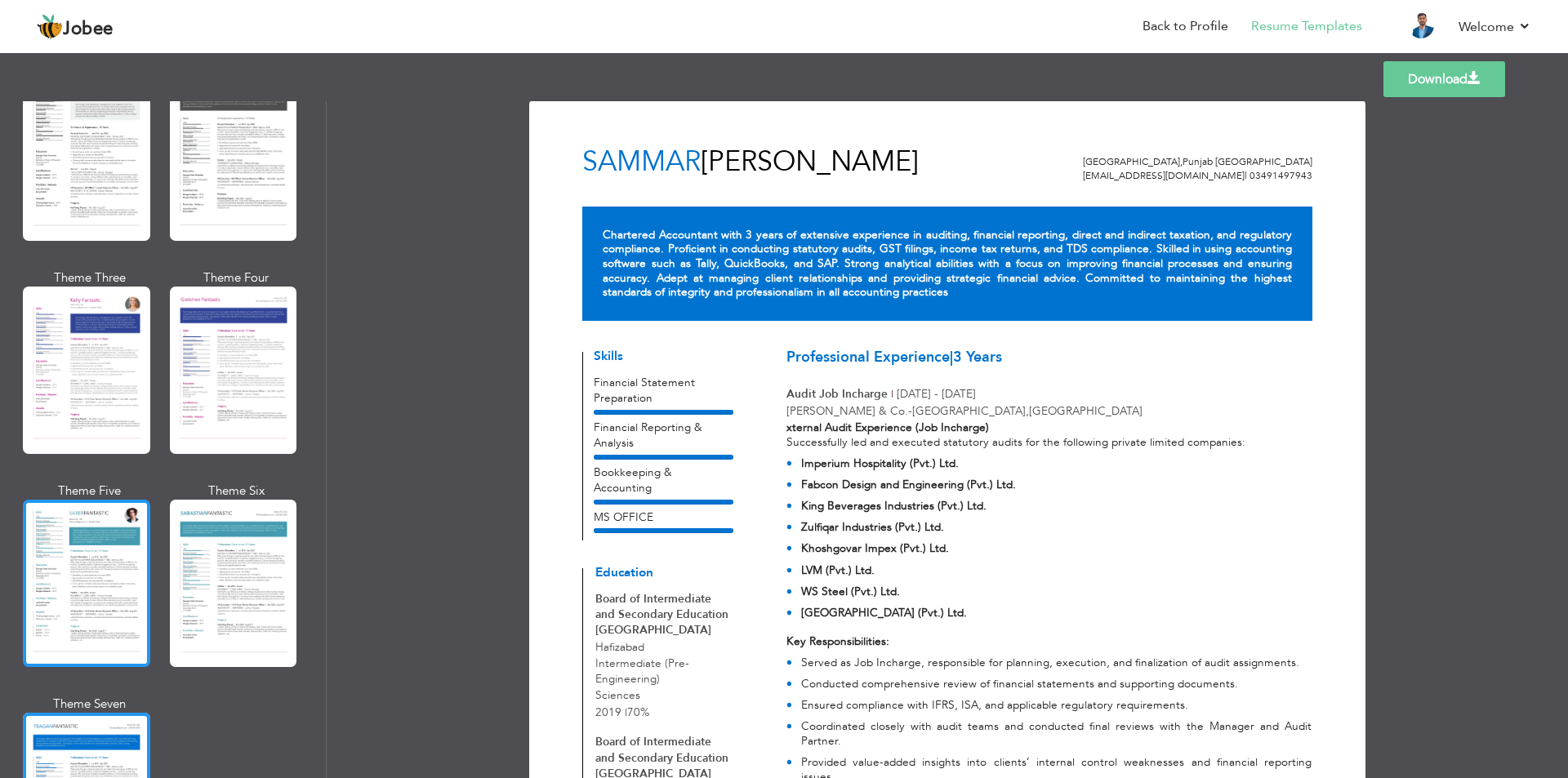
click at [110, 531] on div at bounding box center [86, 583] width 128 height 168
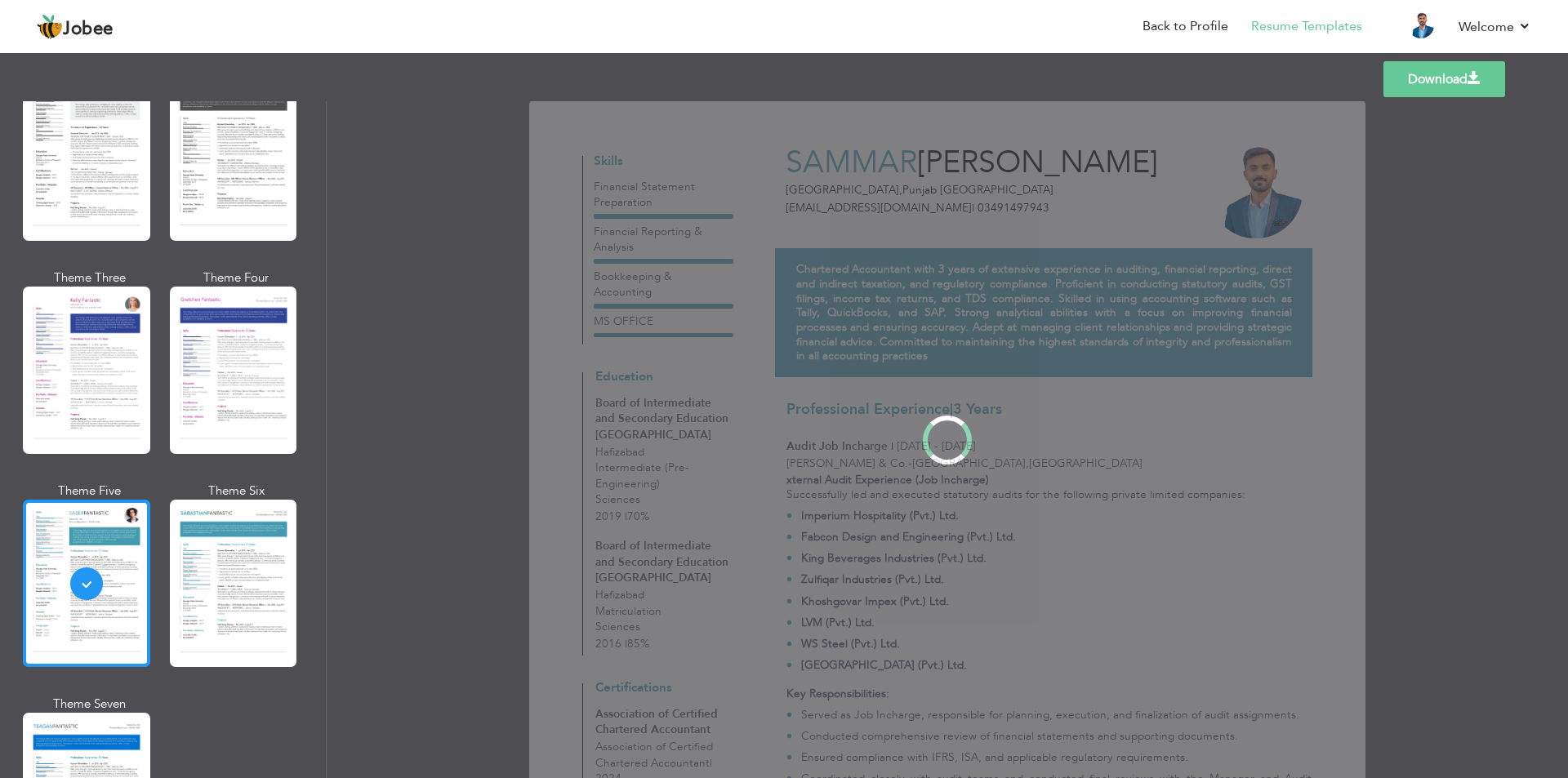
scroll to position [0, 0]
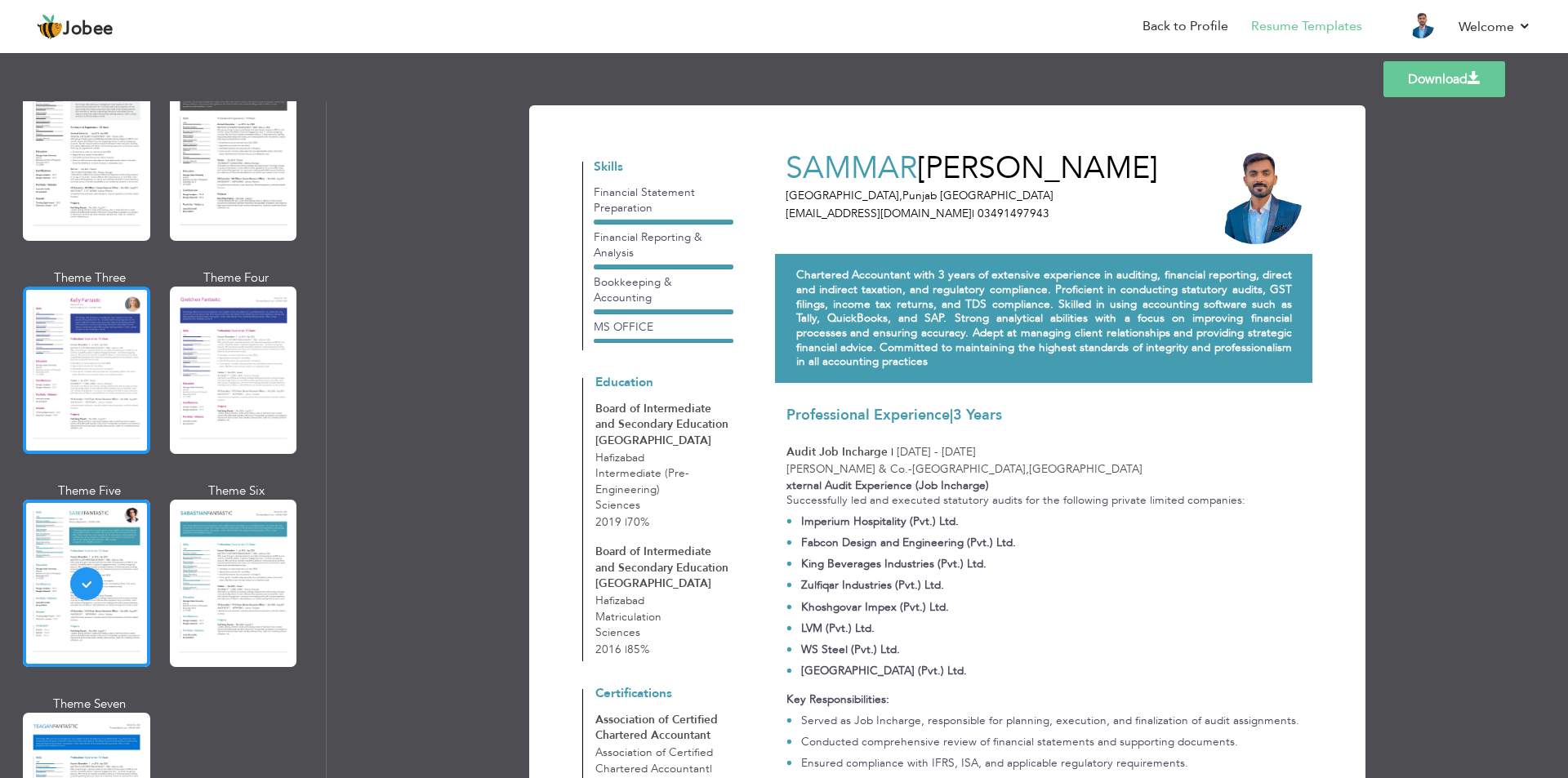
click at [80, 294] on div at bounding box center [86, 370] width 128 height 168
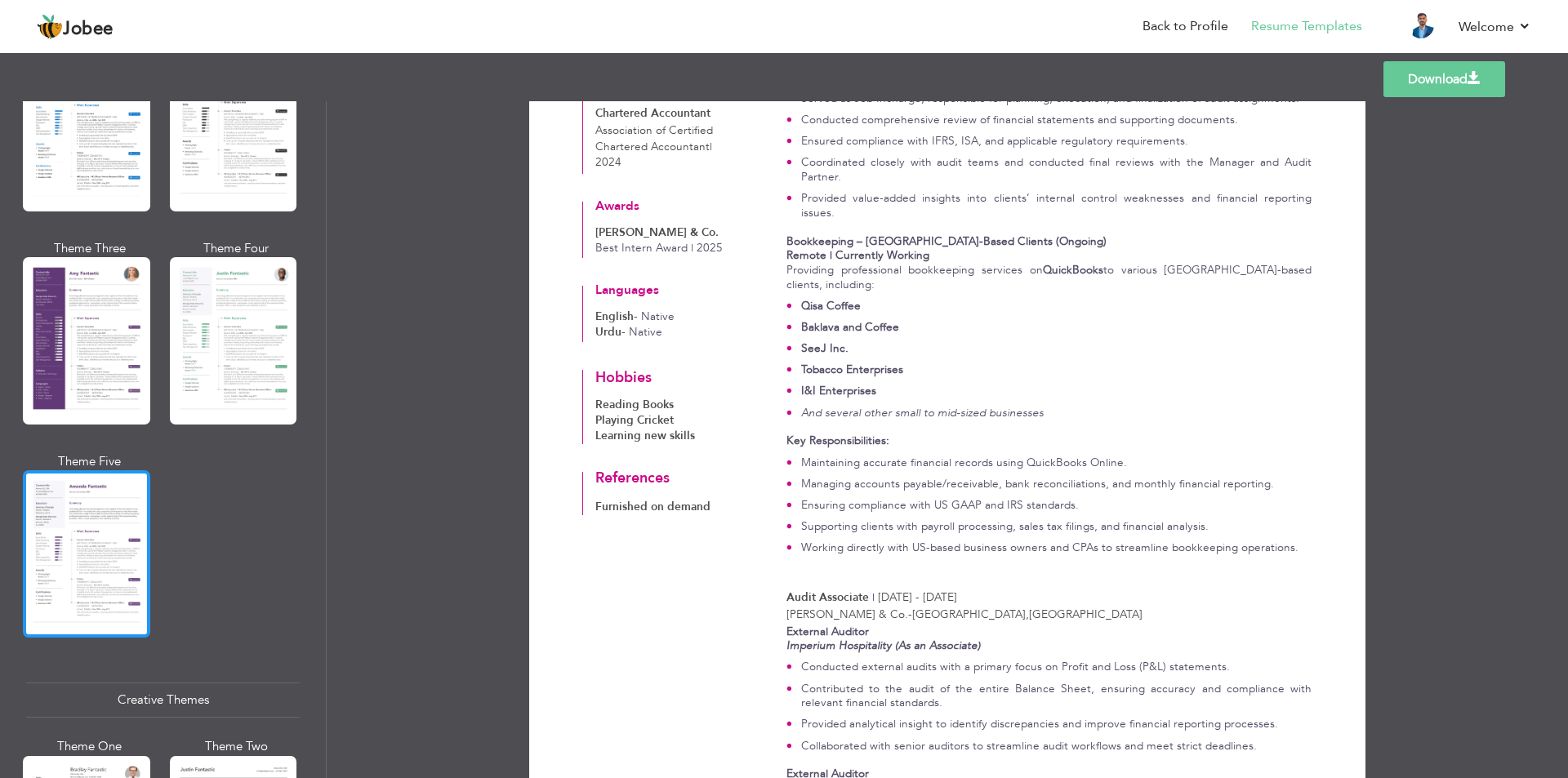
scroll to position [1323, 0]
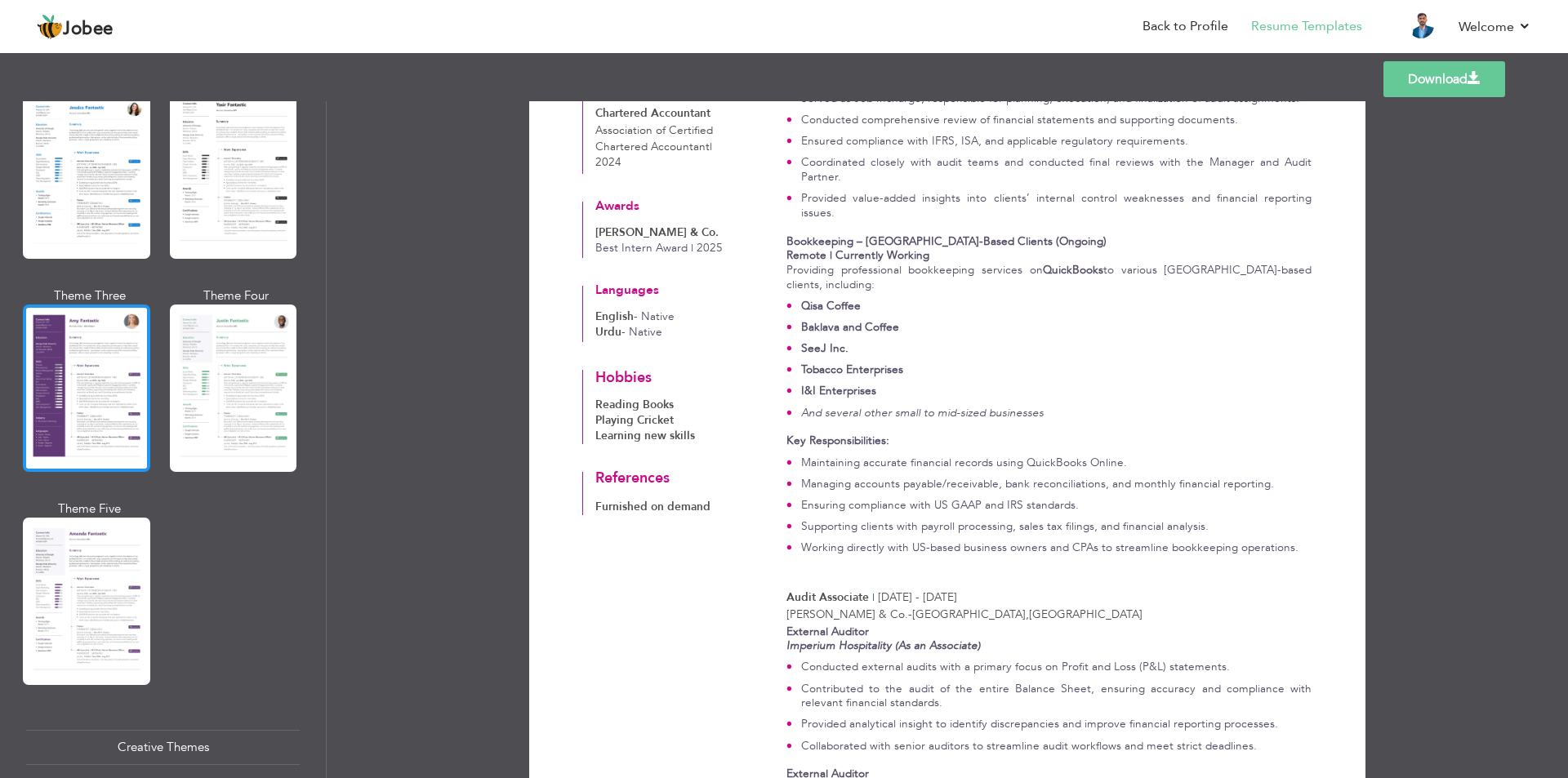
drag, startPoint x: 74, startPoint y: 393, endPoint x: 72, endPoint y: 411, distance: 18.1
drag, startPoint x: 72, startPoint y: 411, endPoint x: 42, endPoint y: 417, distance: 30.6
drag, startPoint x: 42, startPoint y: 417, endPoint x: 77, endPoint y: 426, distance: 36.1
drag, startPoint x: 77, startPoint y: 426, endPoint x: 54, endPoint y: 426, distance: 23.0
click at [54, 426] on div at bounding box center [86, 388] width 128 height 168
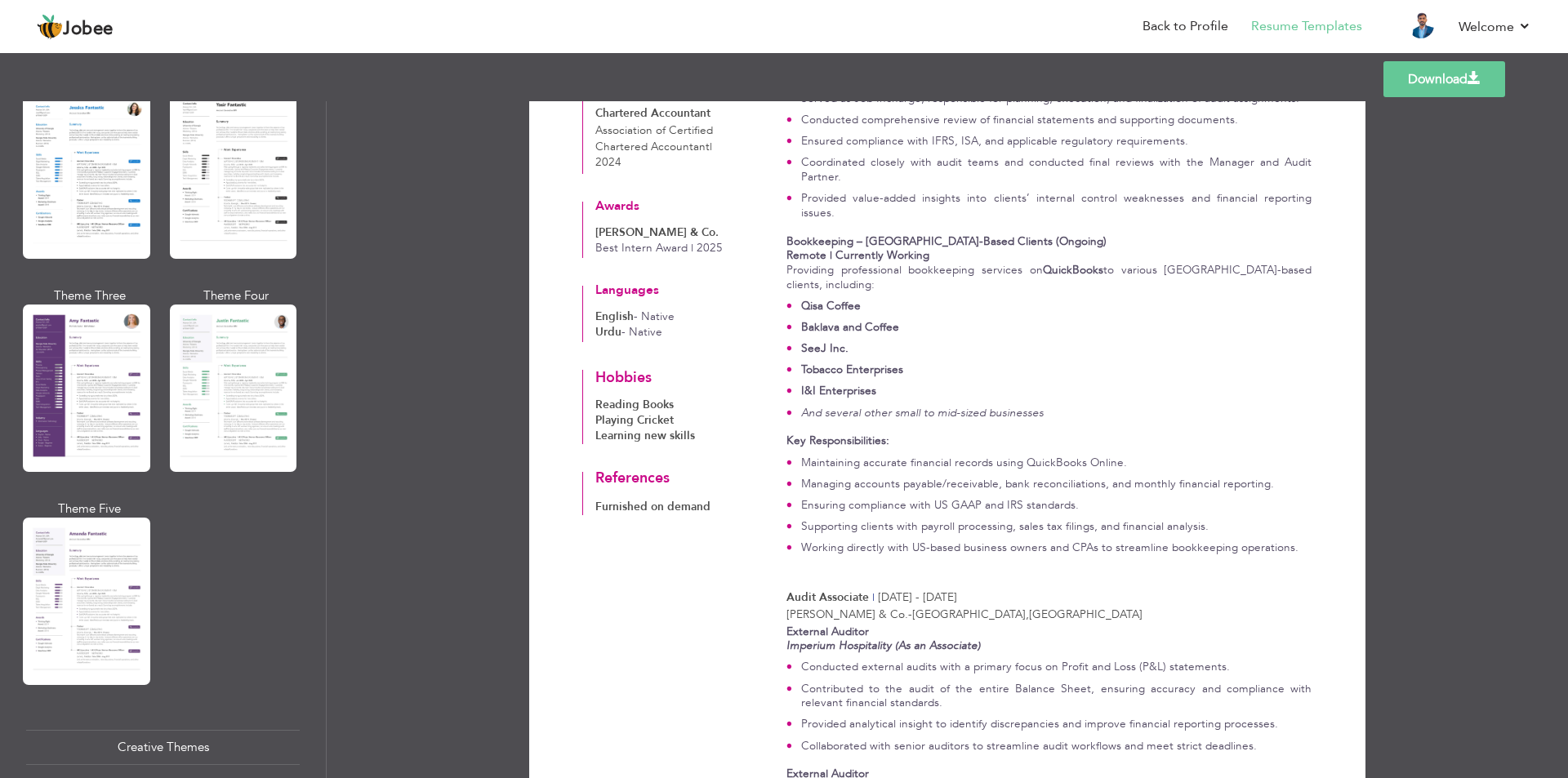
scroll to position [0, 0]
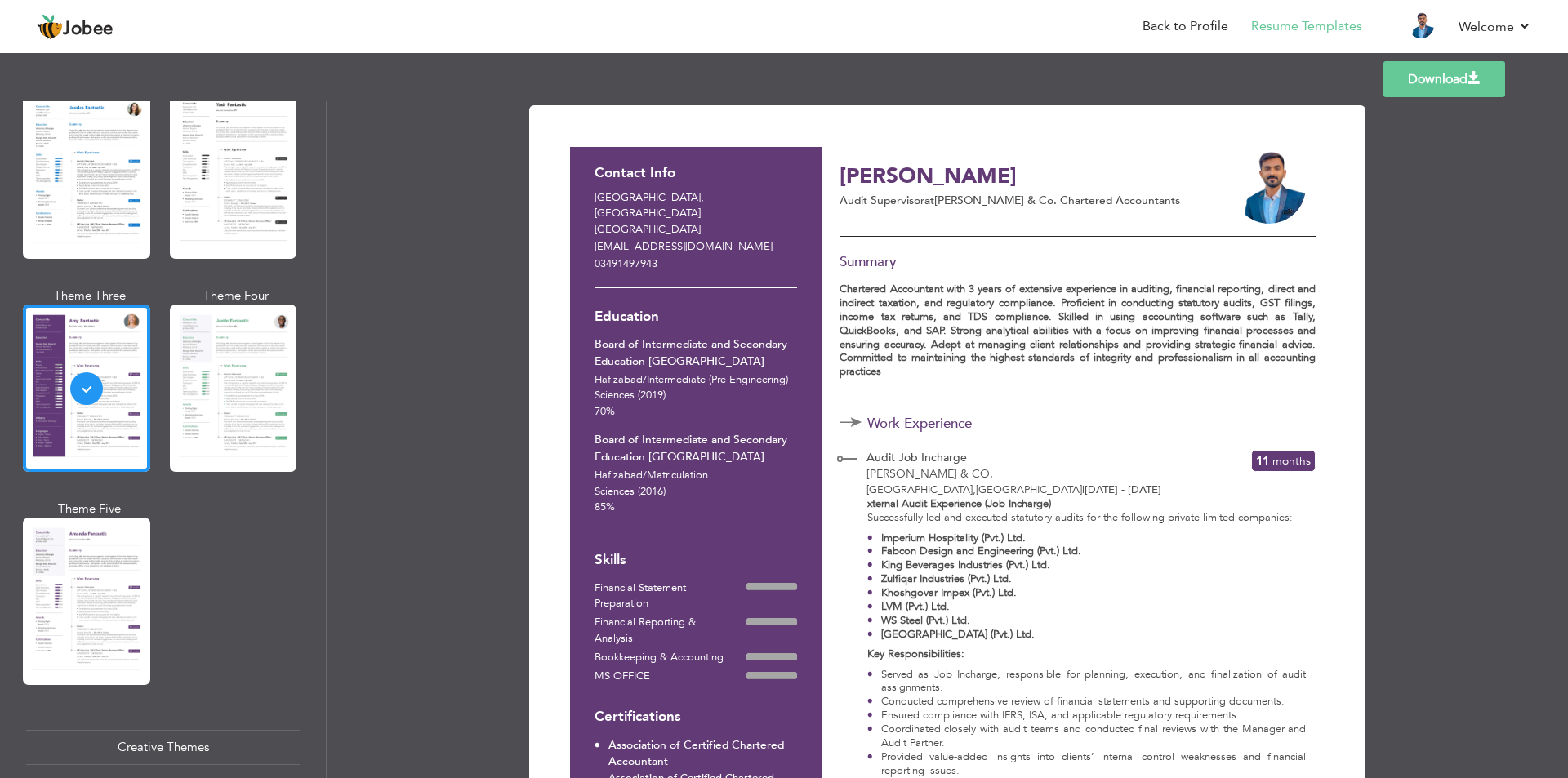
click at [1443, 81] on link "Download" at bounding box center [1444, 80] width 122 height 36
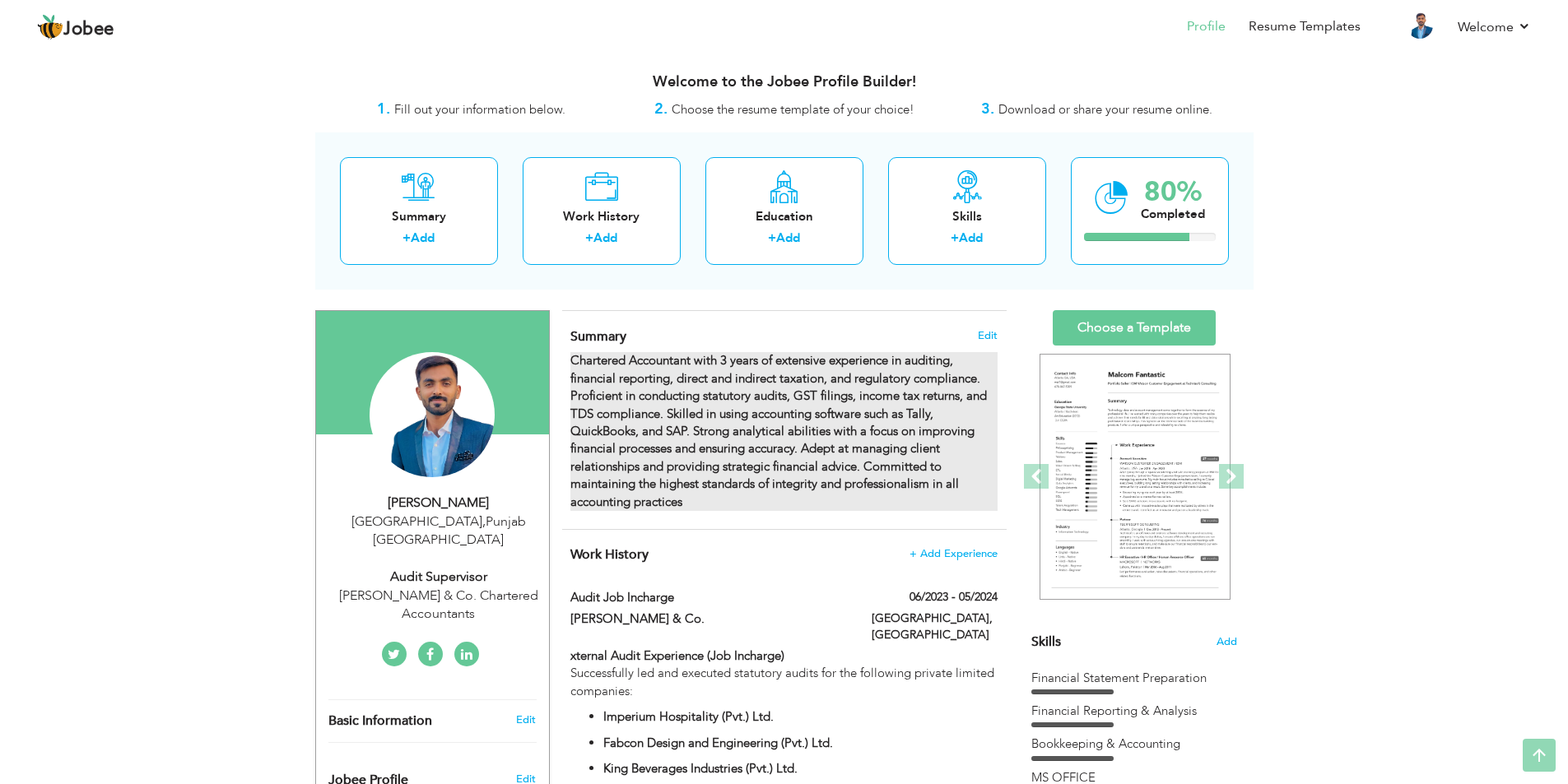
scroll to position [6, 0]
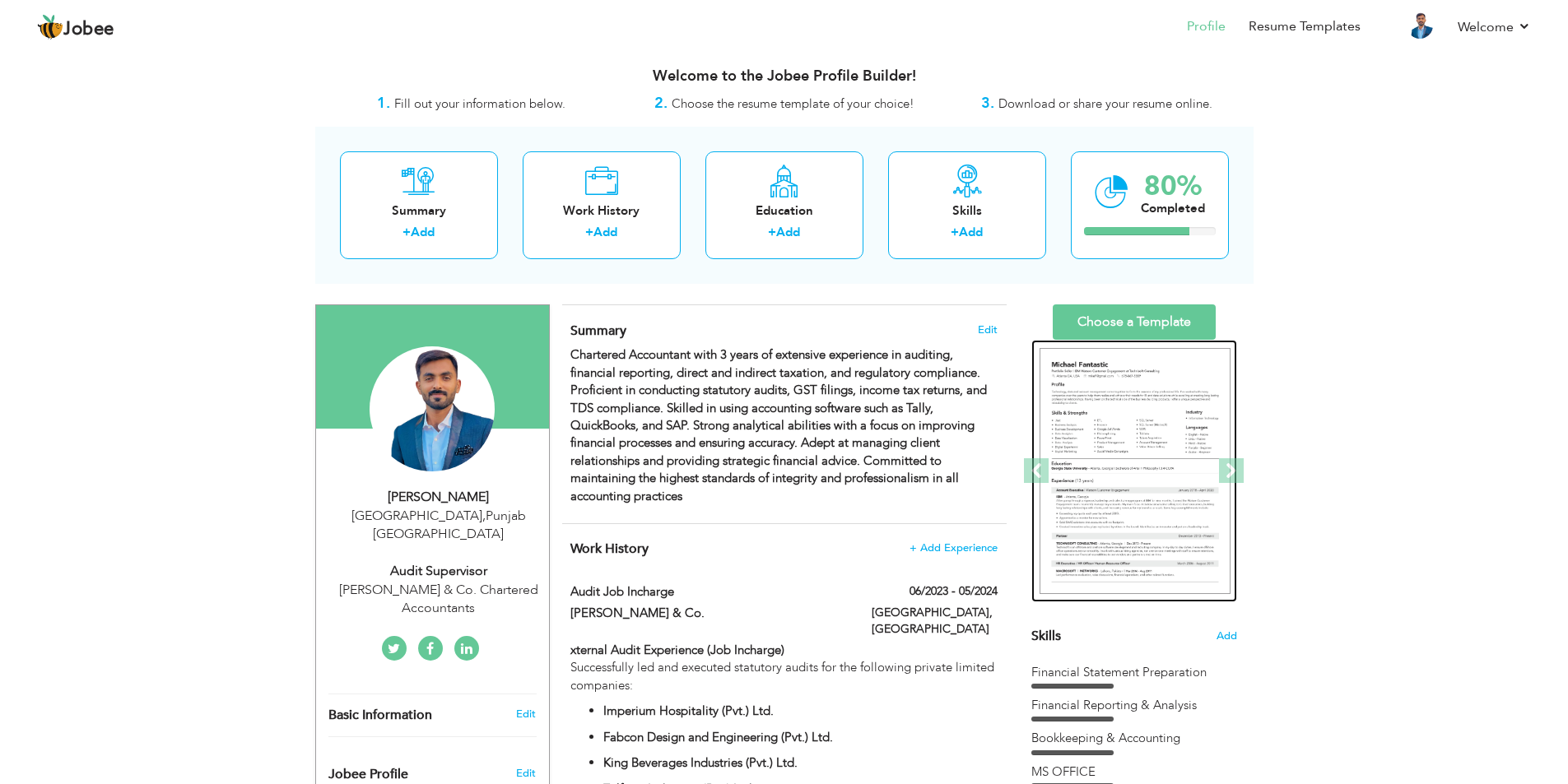
drag, startPoint x: 1139, startPoint y: 419, endPoint x: 1094, endPoint y: 419, distance: 45.0
click at [1094, 419] on img at bounding box center [1136, 471] width 191 height 247
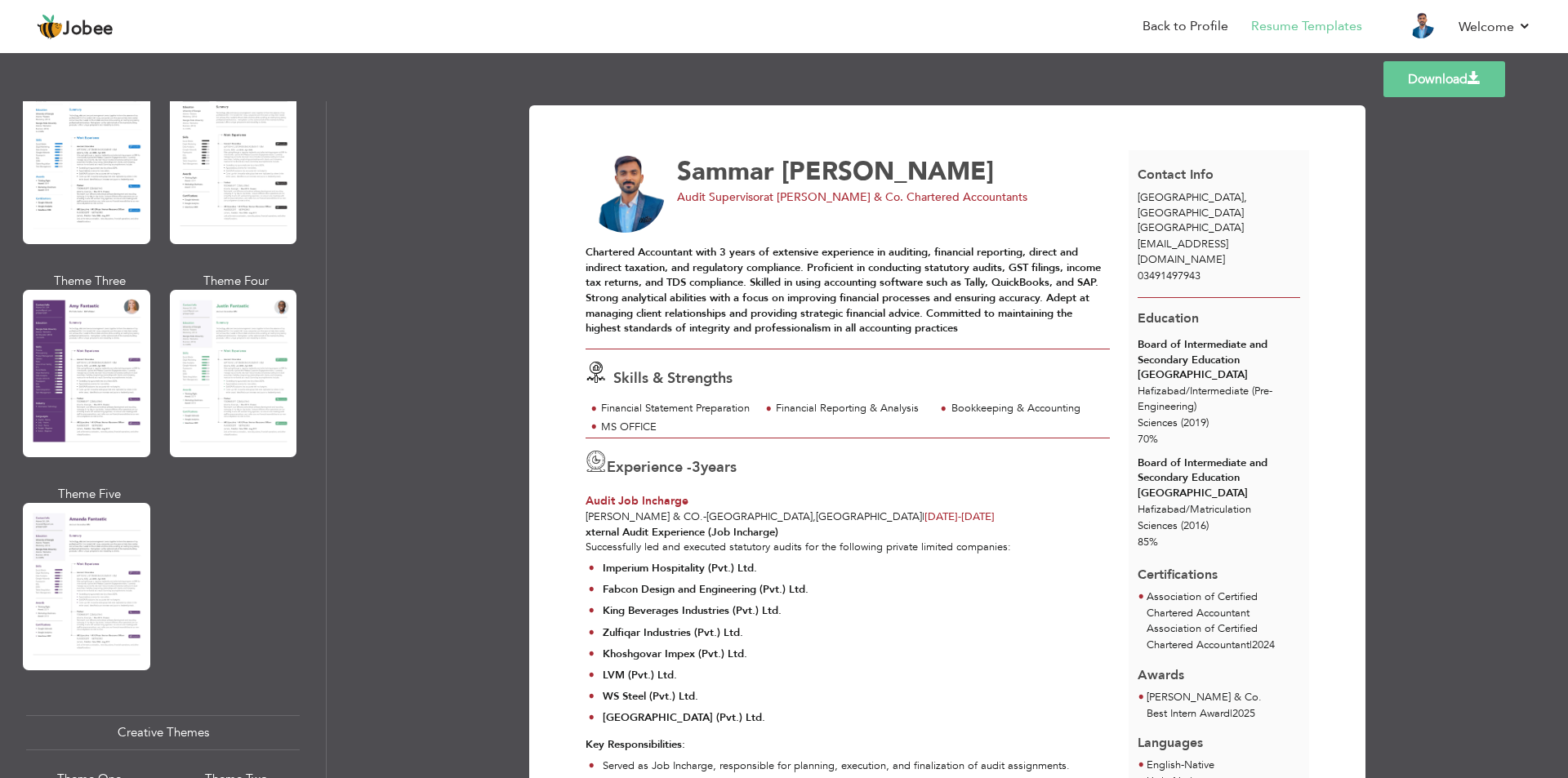
scroll to position [1339, 0]
drag, startPoint x: 64, startPoint y: 370, endPoint x: 57, endPoint y: 353, distance: 18.4
click at [57, 353] on div at bounding box center [86, 372] width 128 height 168
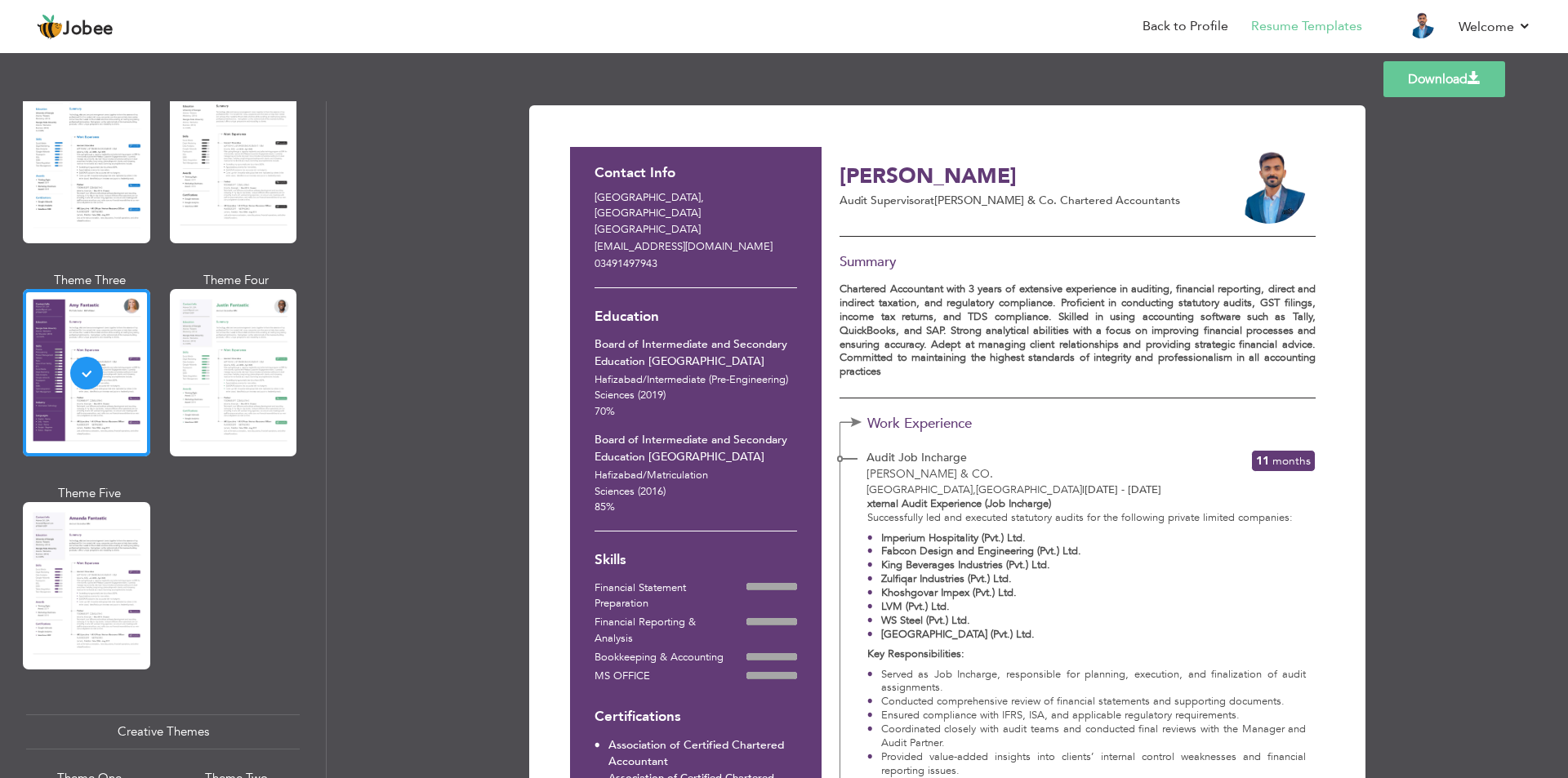
click at [1402, 79] on link "Download" at bounding box center [1444, 80] width 122 height 36
click at [589, 169] on div "Contact Info Lahore , Punjab Pakistan amirhassan4486@gmail.com 03491497943 Educ…" at bounding box center [696, 338] width 233 height 383
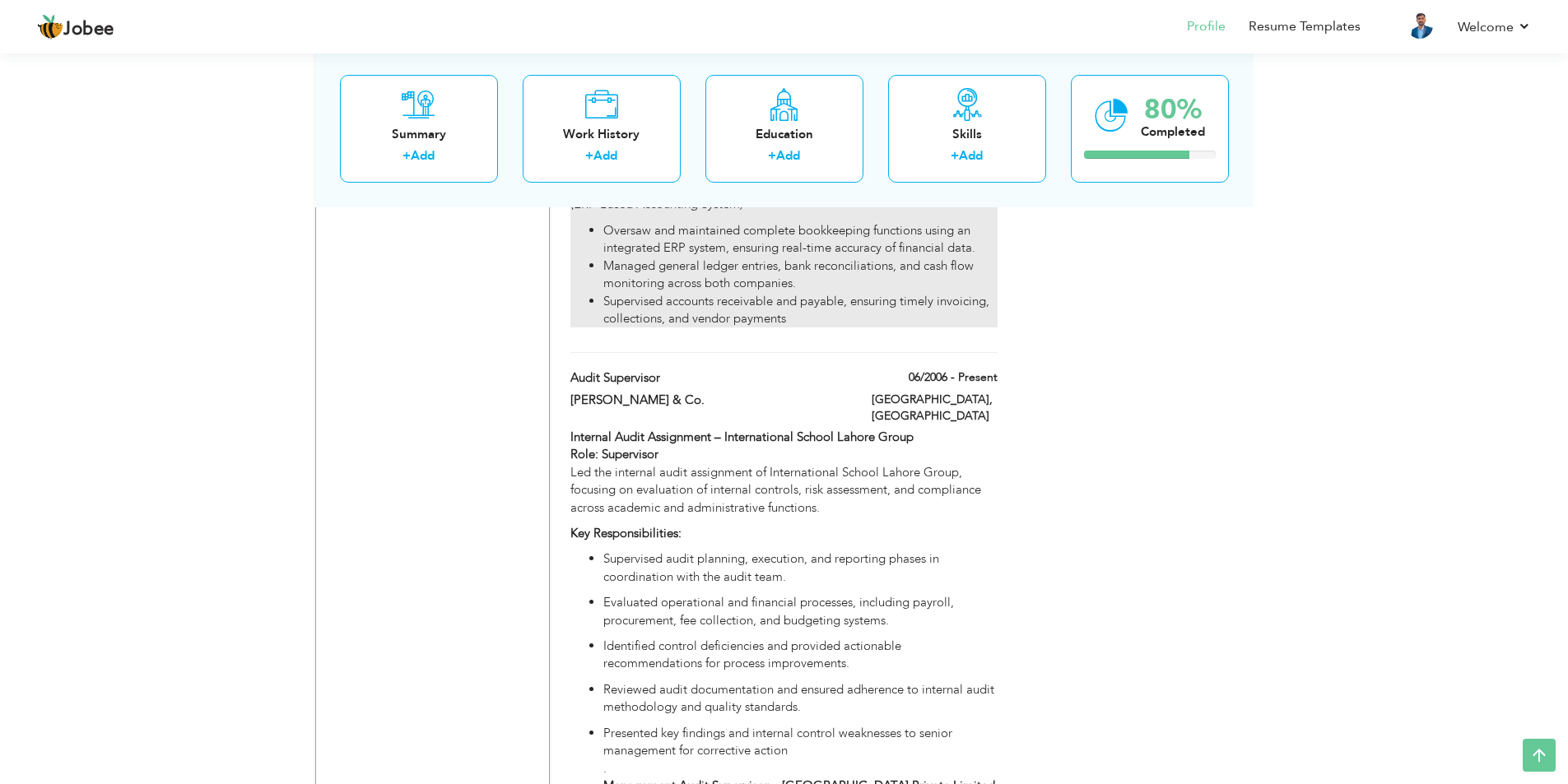
scroll to position [2781, 0]
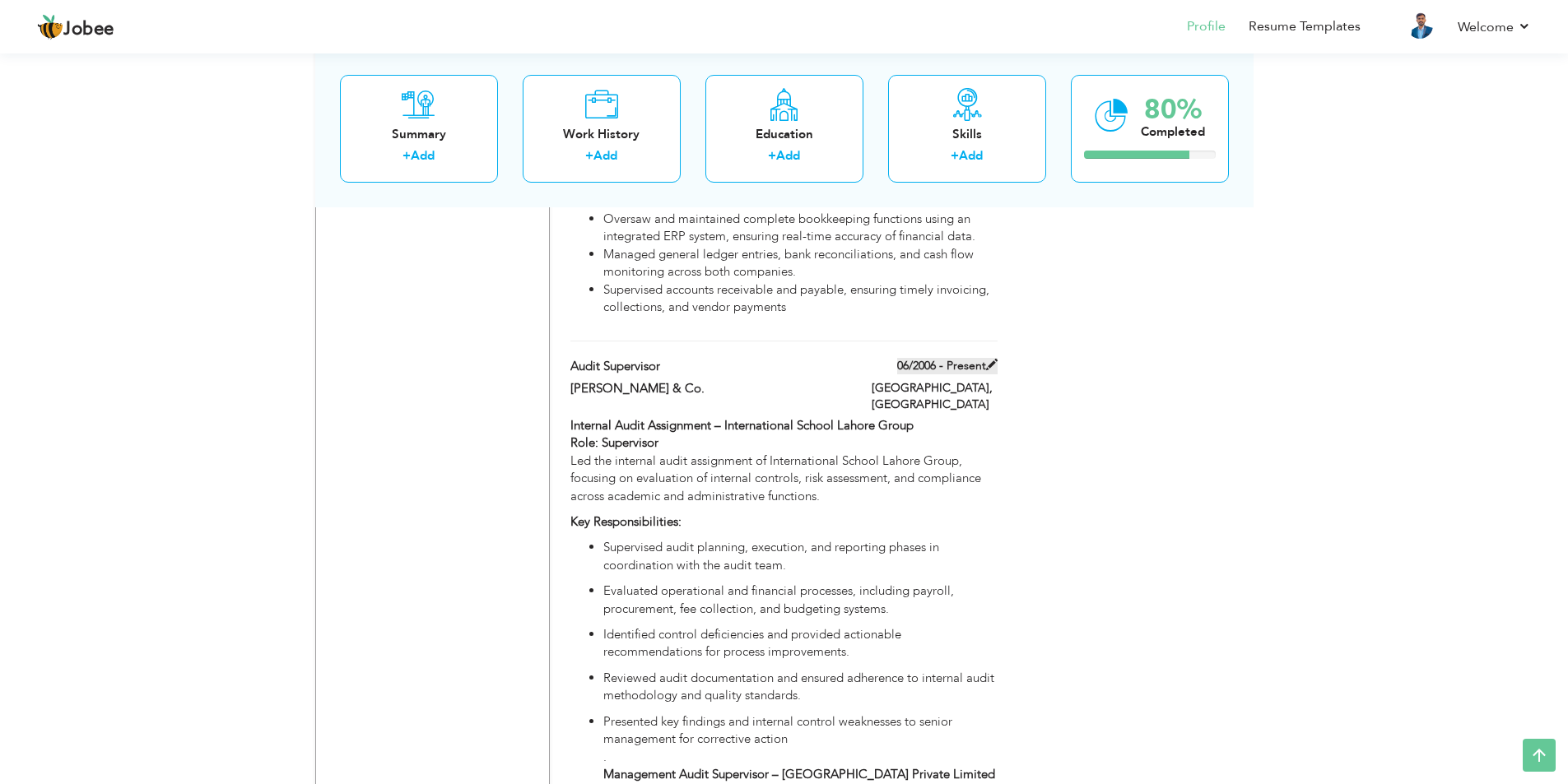
click at [938, 358] on label "06/2006 - Present" at bounding box center [947, 365] width 100 height 16
type input "Audit Supervisor"
type input "[PERSON_NAME] & Co."
type input "06/2006"
type input "[GEOGRAPHIC_DATA]"
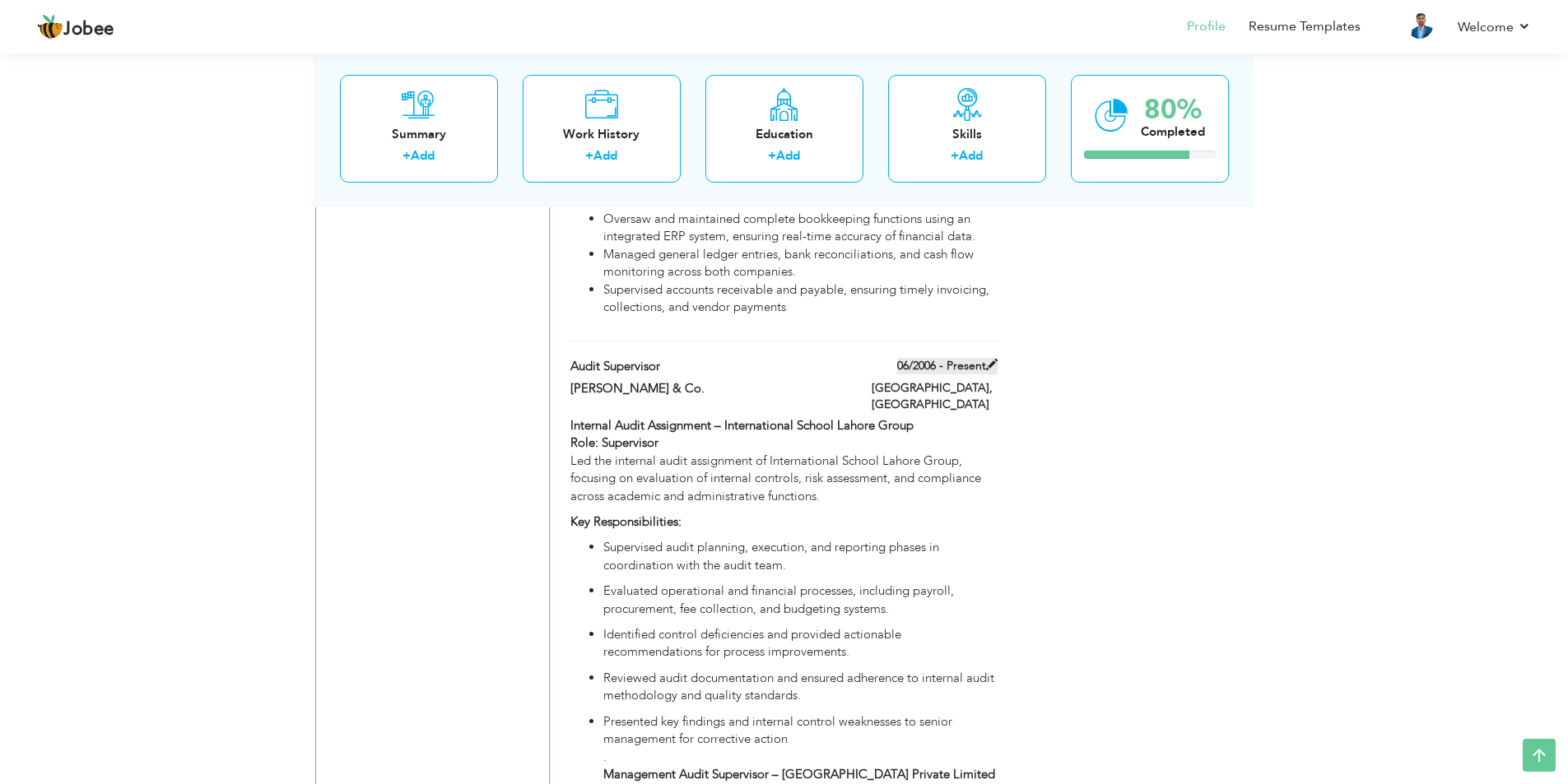
type input "[GEOGRAPHIC_DATA]"
checkbox input "true"
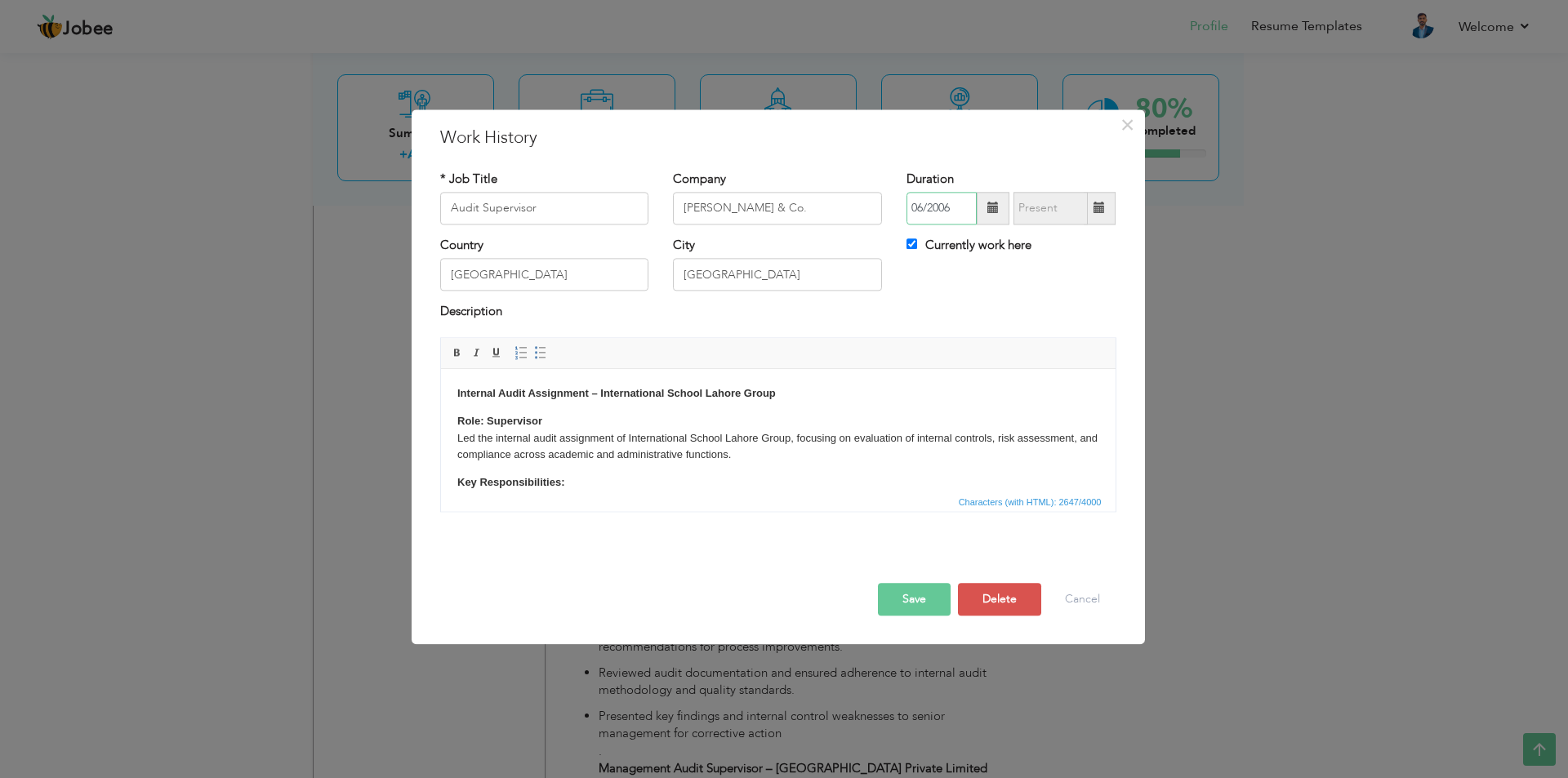
click at [951, 208] on input "06/2006" at bounding box center [942, 208] width 70 height 33
click at [1117, 247] on th at bounding box center [1110, 242] width 20 height 25
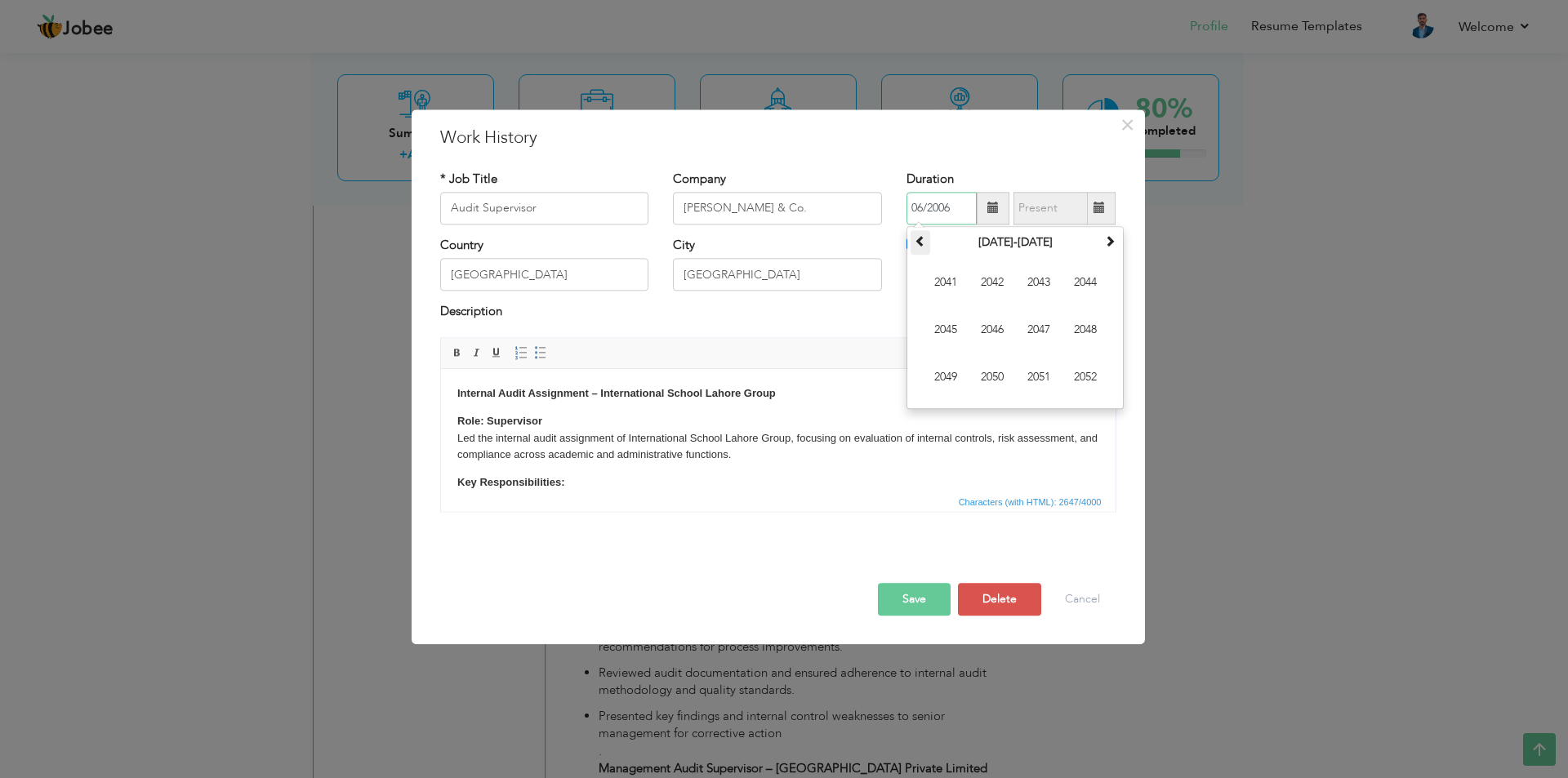
click at [927, 240] on th at bounding box center [920, 242] width 20 height 25
click at [1083, 284] on span "2024" at bounding box center [1085, 282] width 45 height 44
click at [1083, 284] on span "Apr" at bounding box center [1085, 282] width 45 height 44
type input "04/2024"
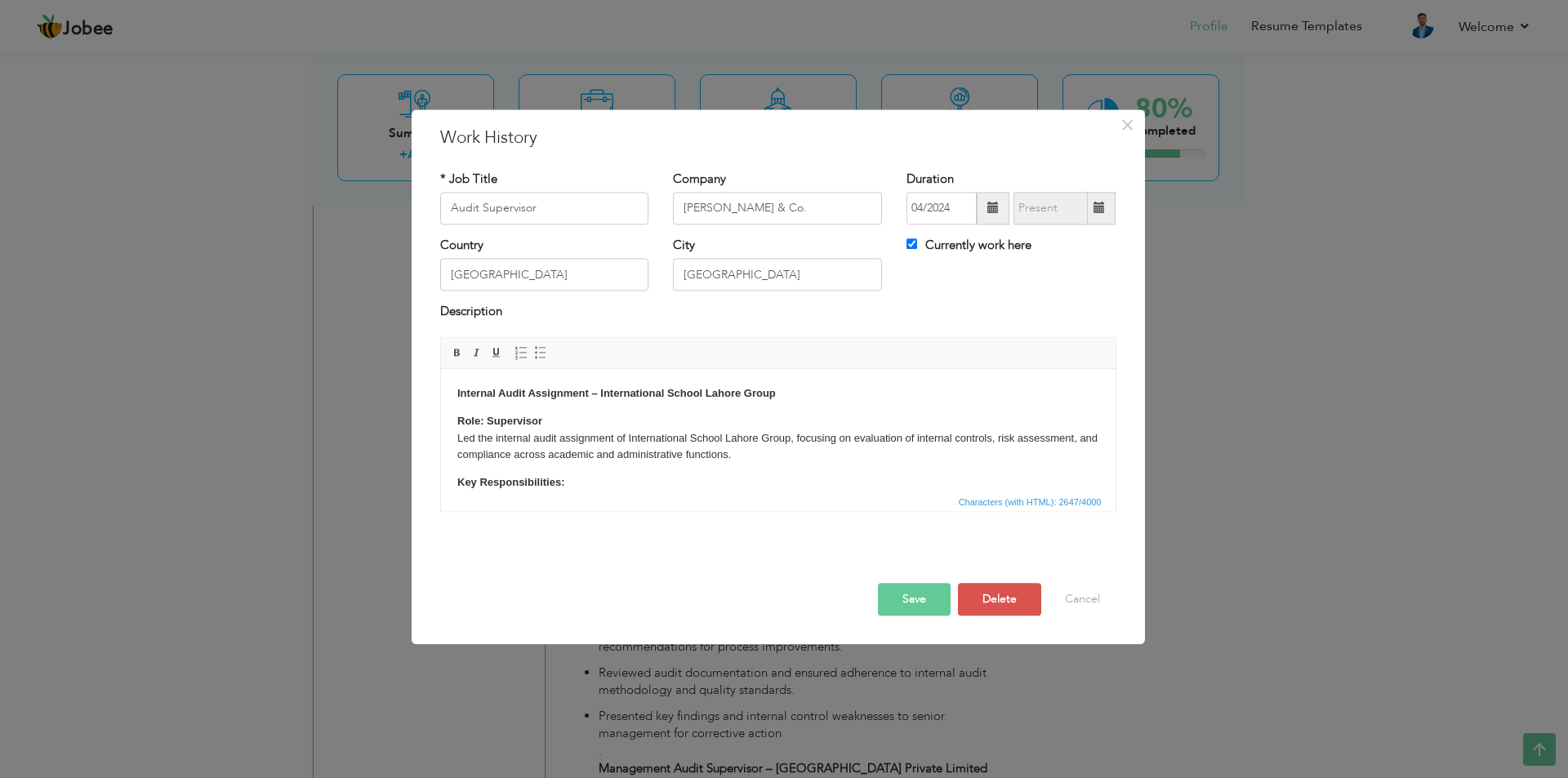
click at [918, 592] on button "Save" at bounding box center [914, 599] width 73 height 33
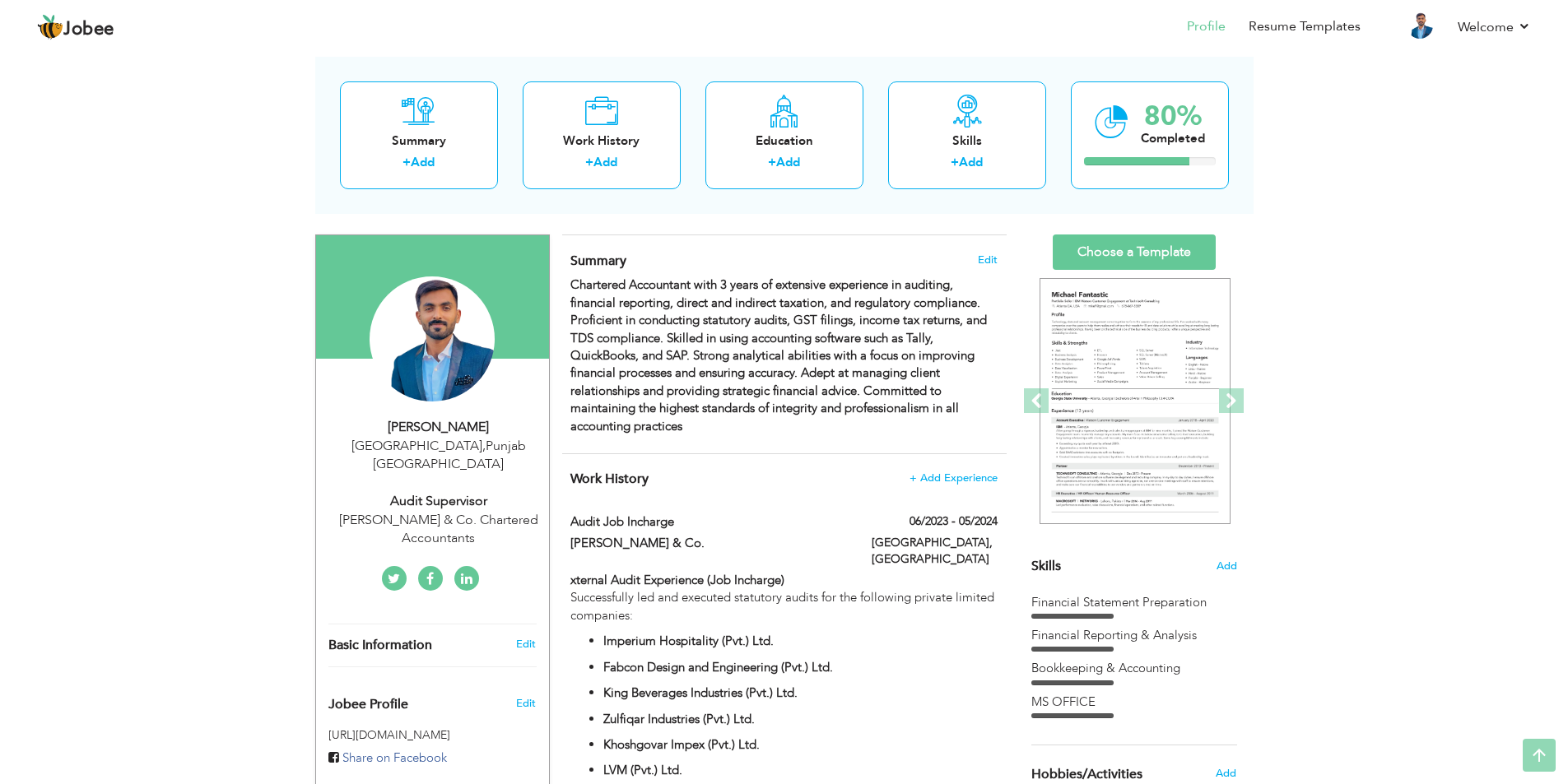
scroll to position [0, 0]
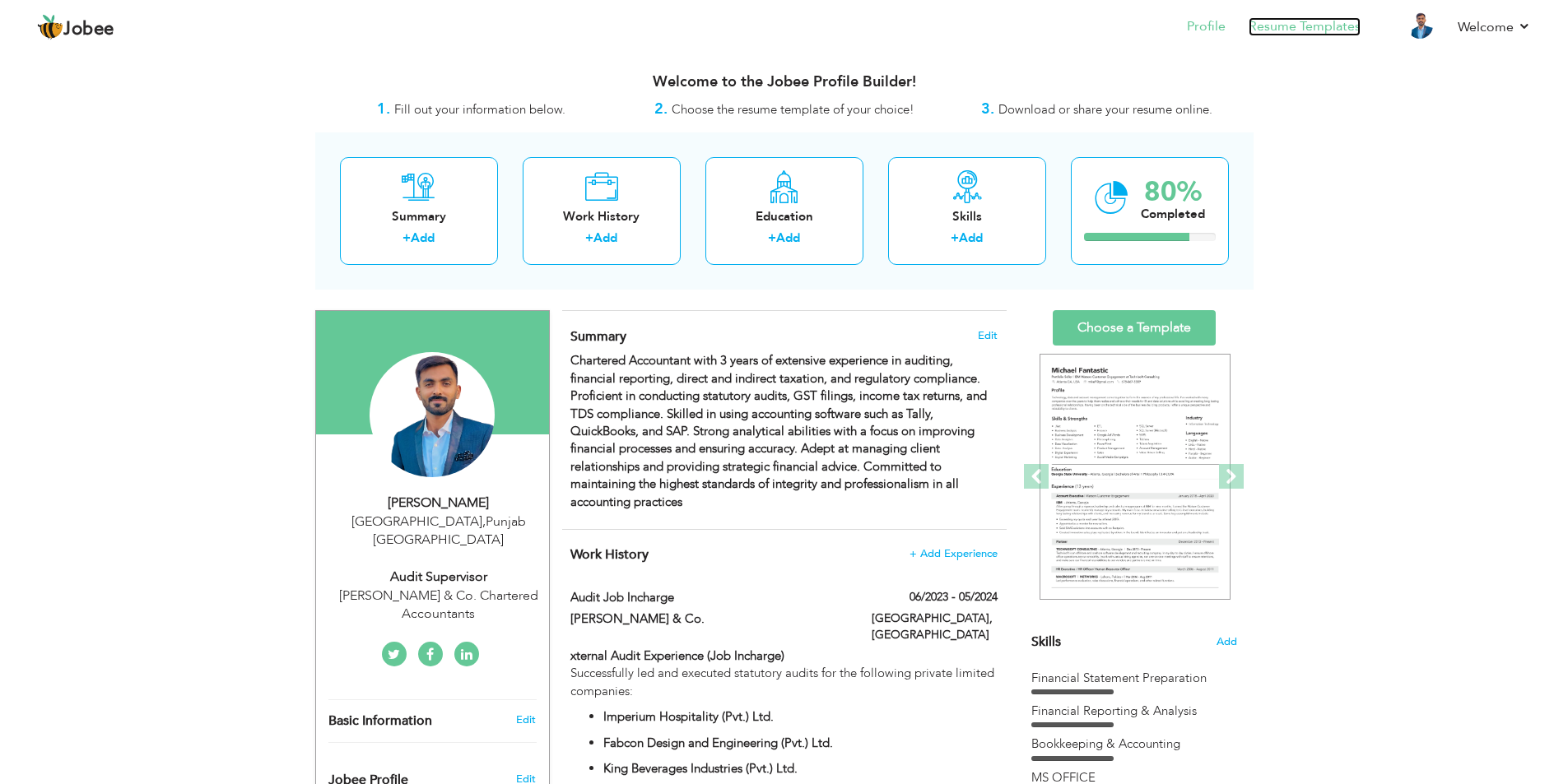
click at [1286, 28] on link "Resume Templates" at bounding box center [1305, 27] width 112 height 19
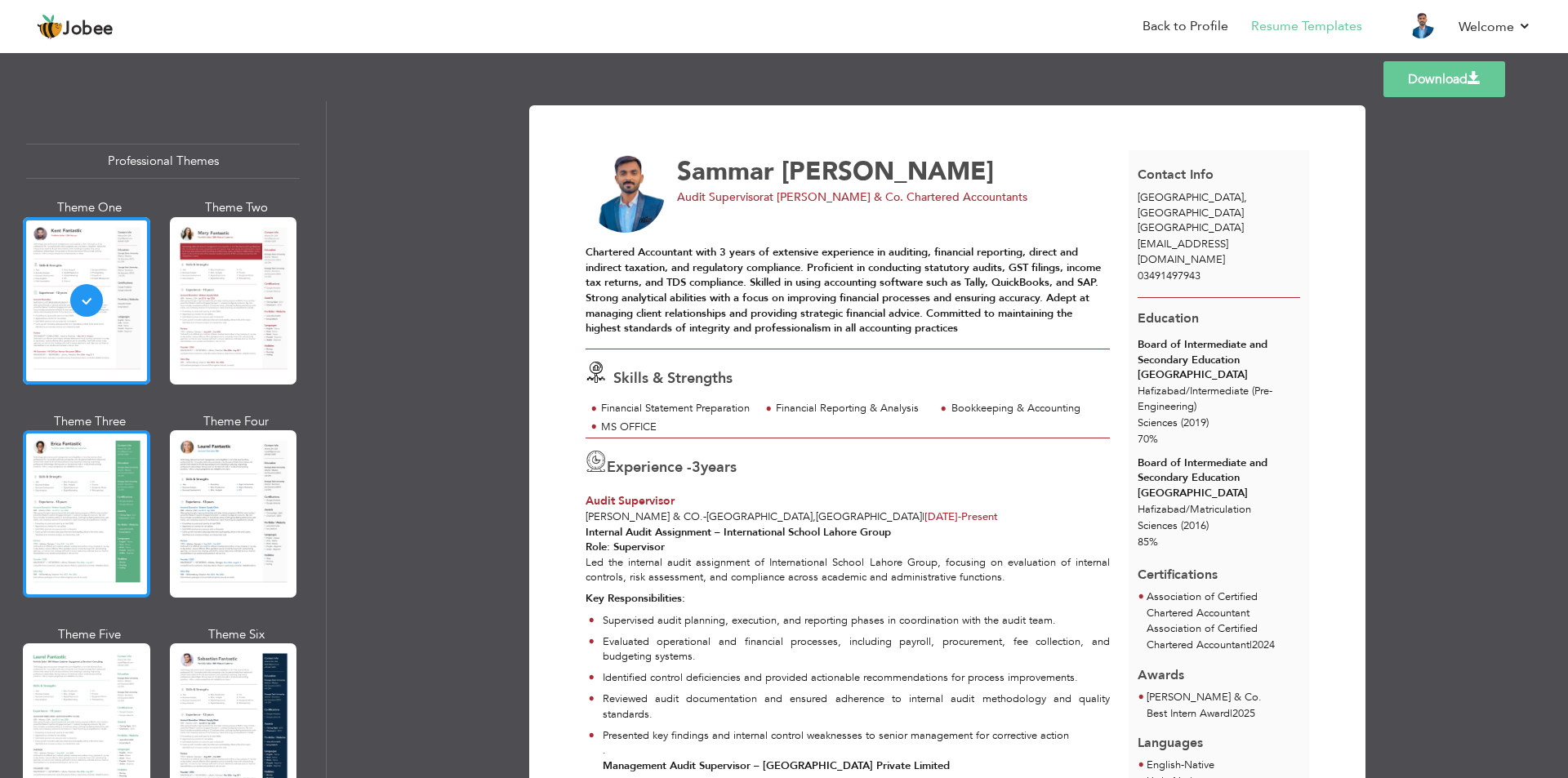
click at [86, 536] on div at bounding box center [86, 514] width 128 height 168
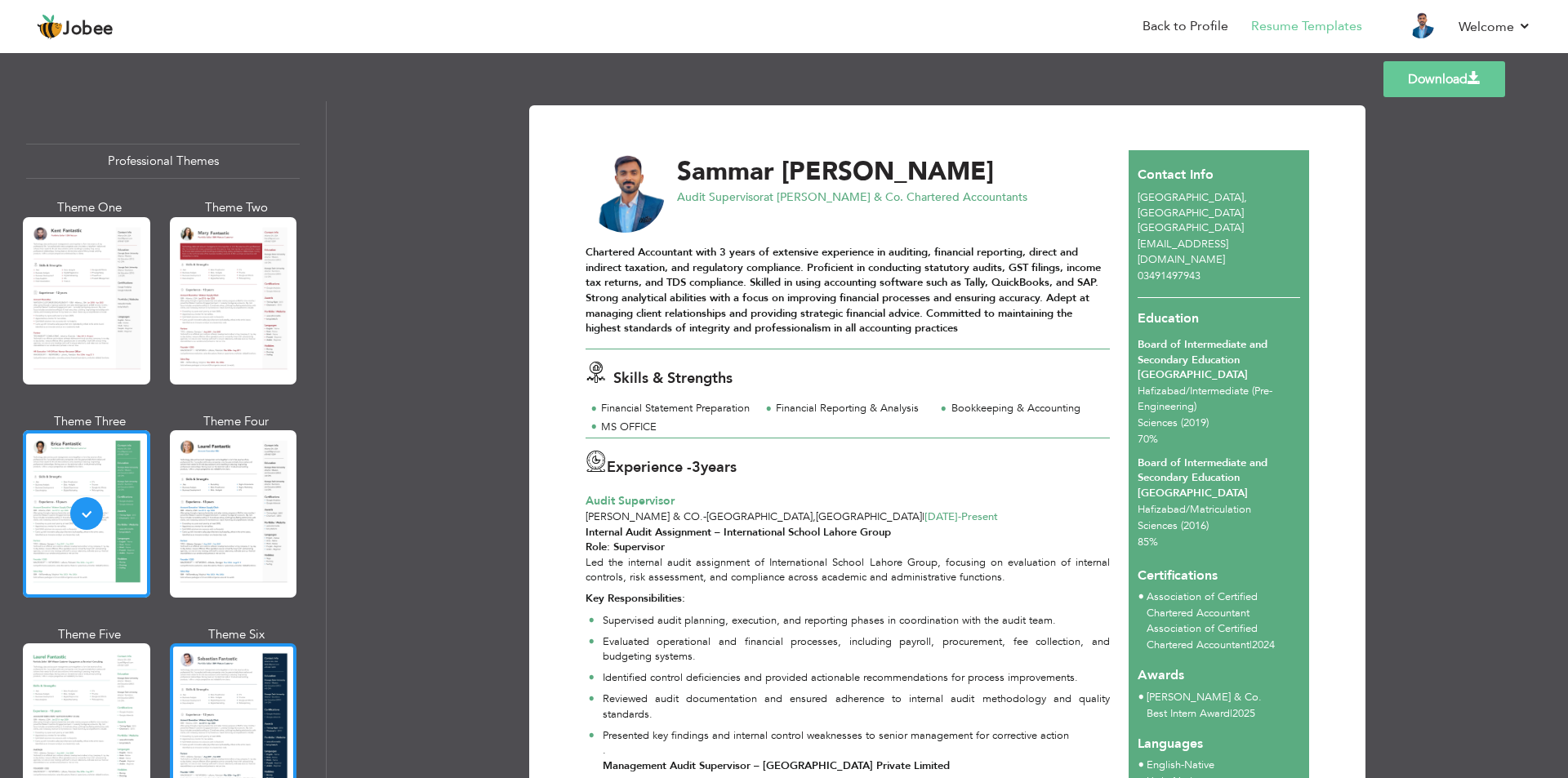
click at [193, 692] on div at bounding box center [233, 727] width 128 height 168
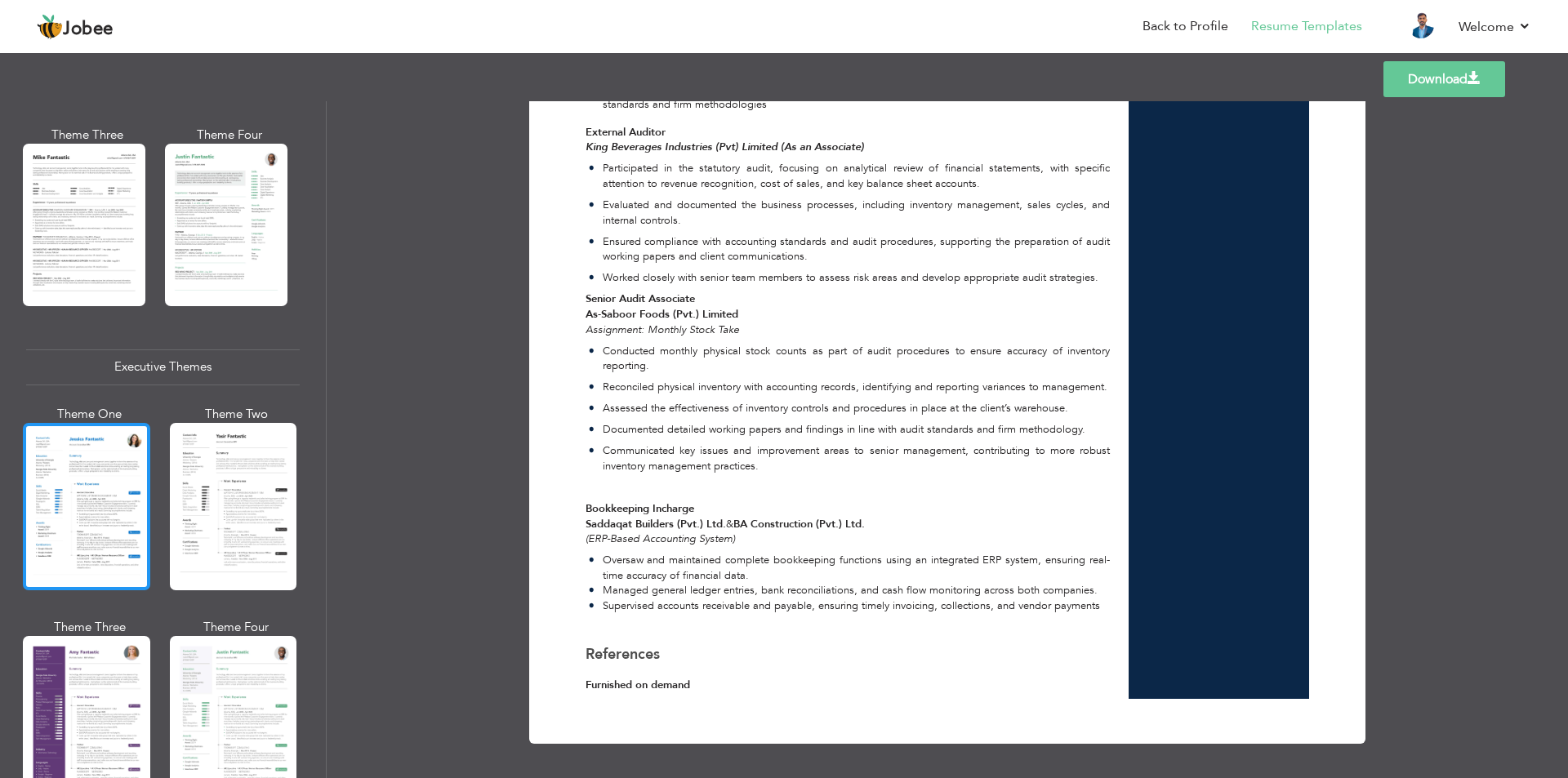
scroll to position [960, 0]
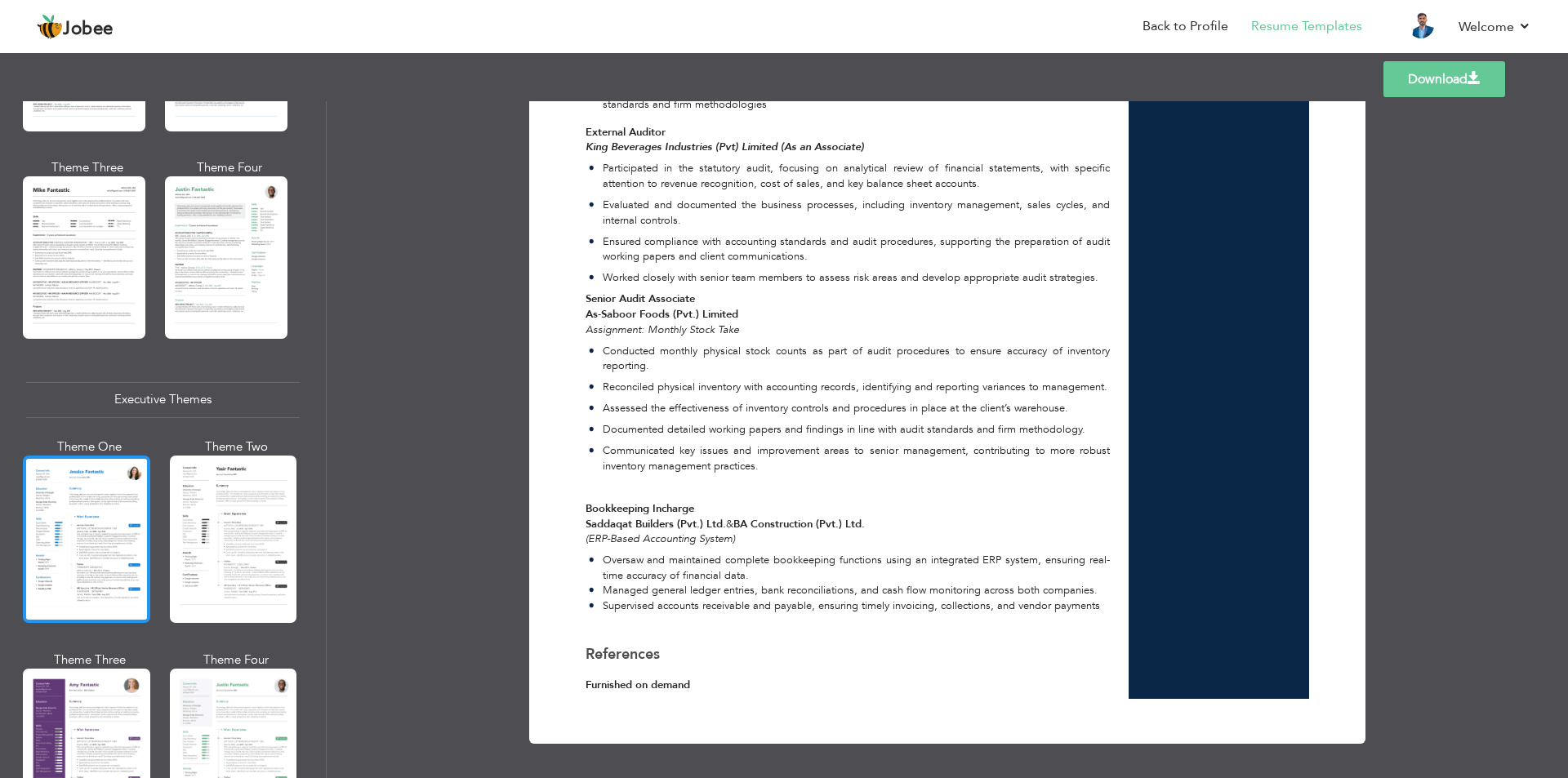
click at [98, 527] on div at bounding box center [86, 539] width 128 height 168
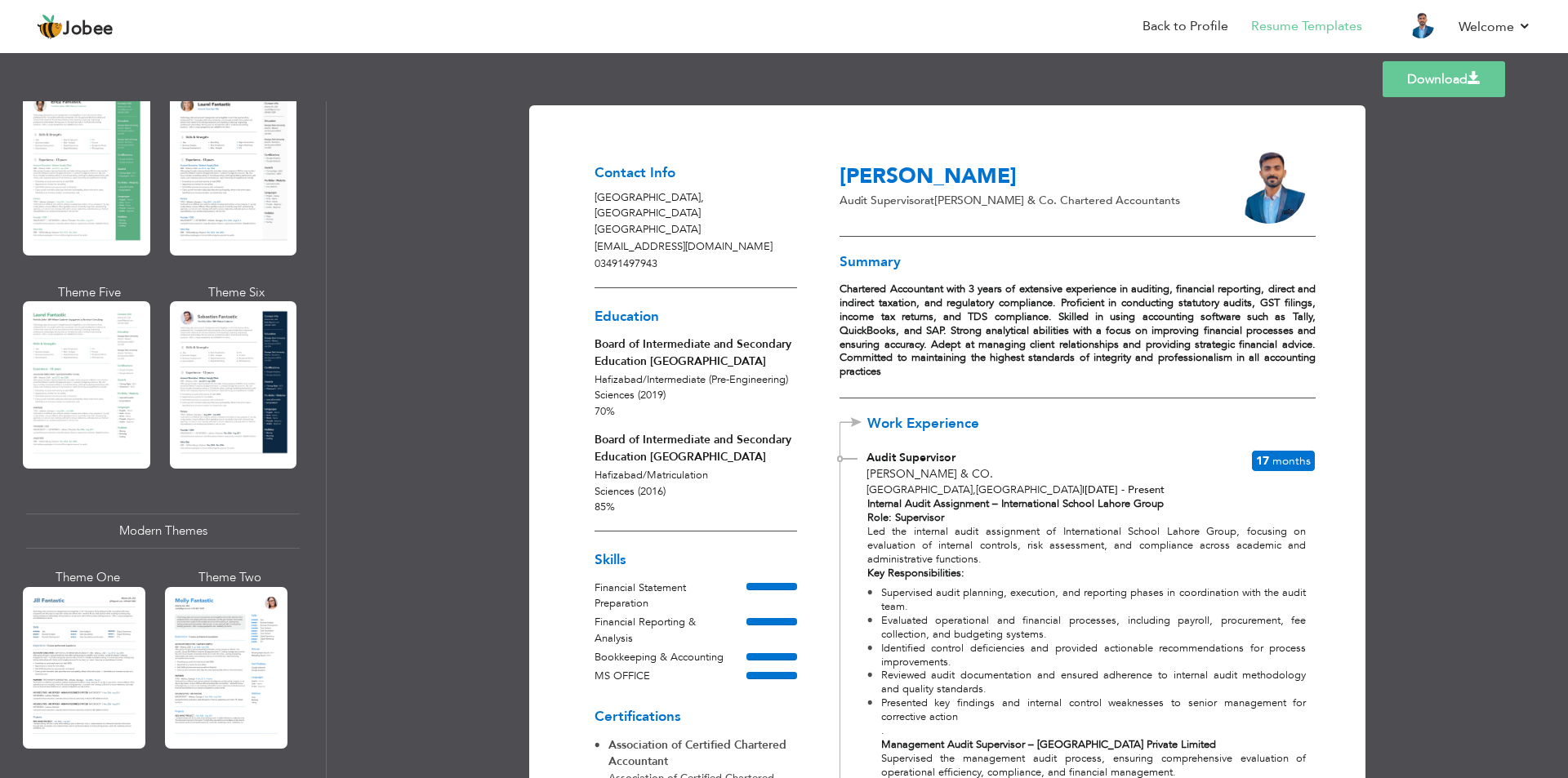
scroll to position [284, 0]
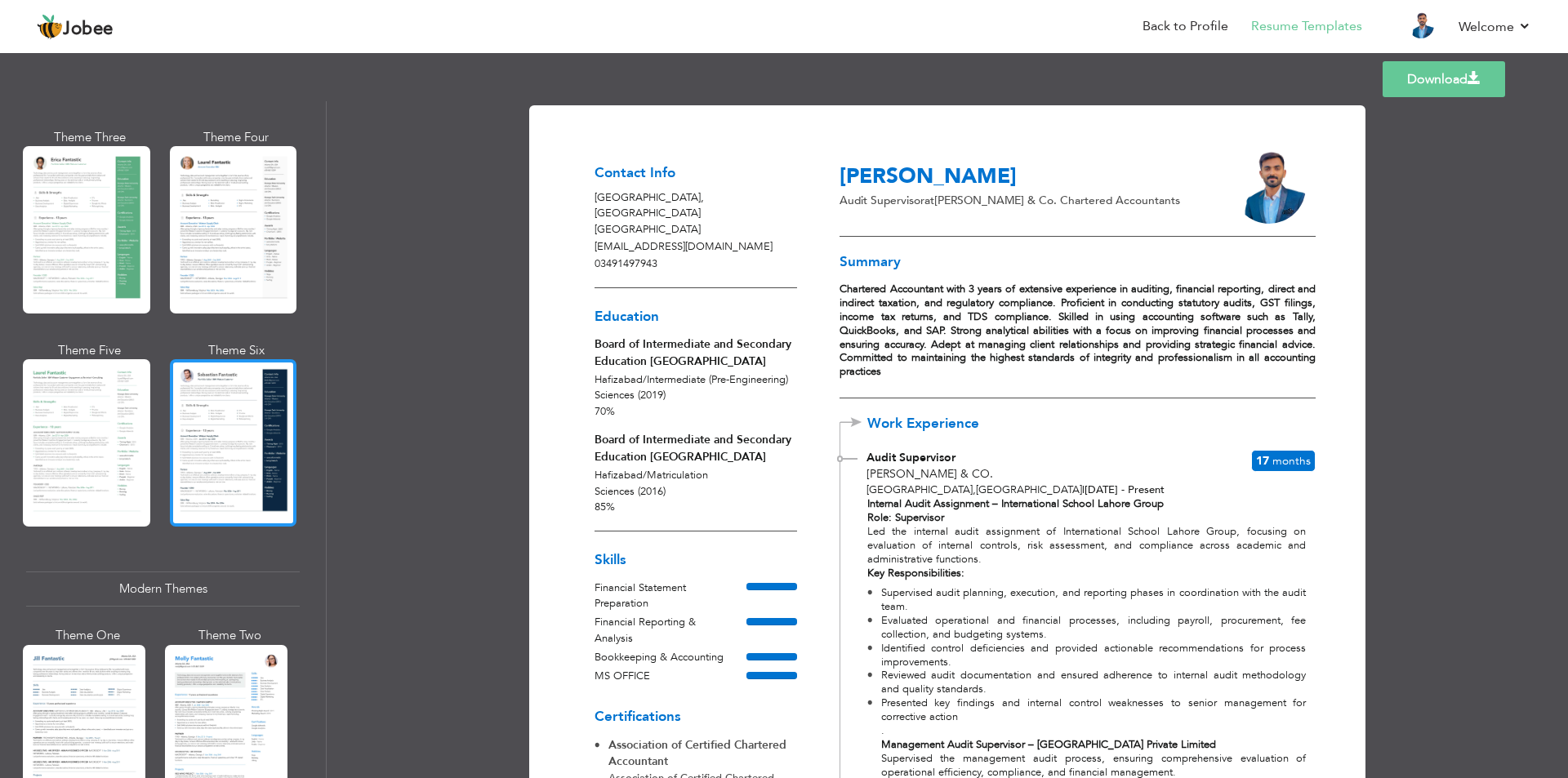
click at [218, 460] on div at bounding box center [233, 443] width 128 height 168
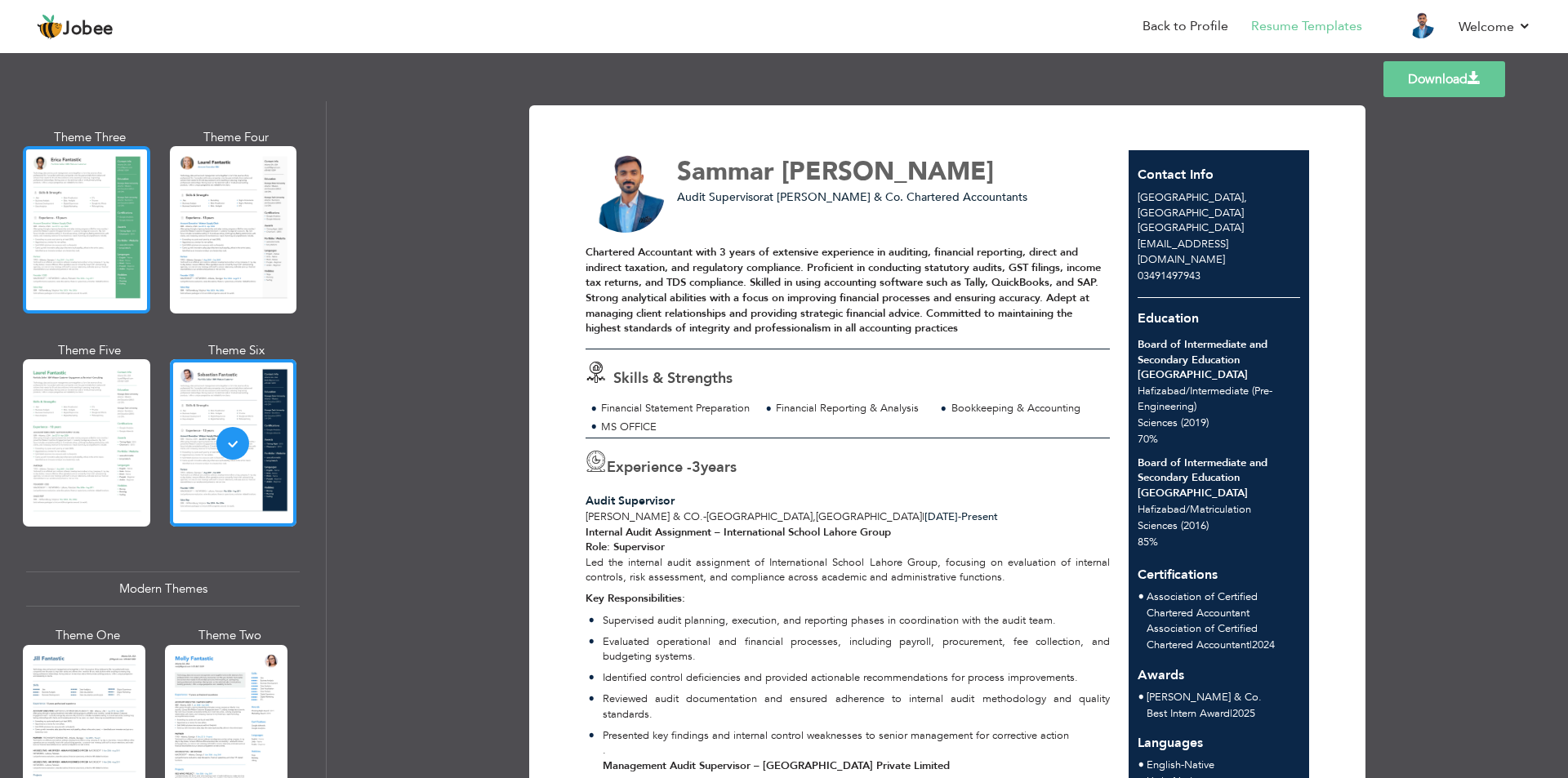
click at [68, 223] on div at bounding box center [86, 229] width 128 height 168
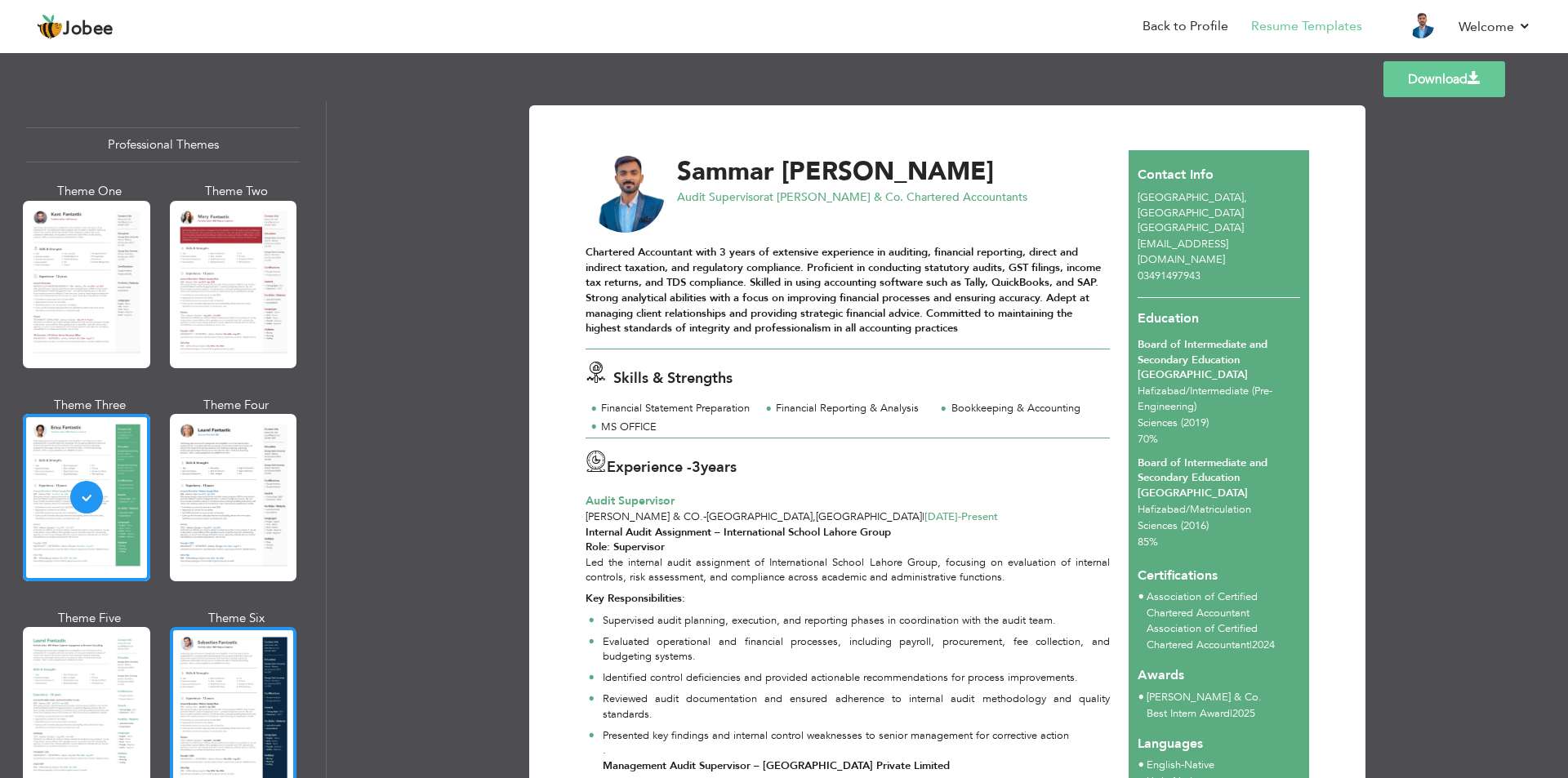
scroll to position [0, 0]
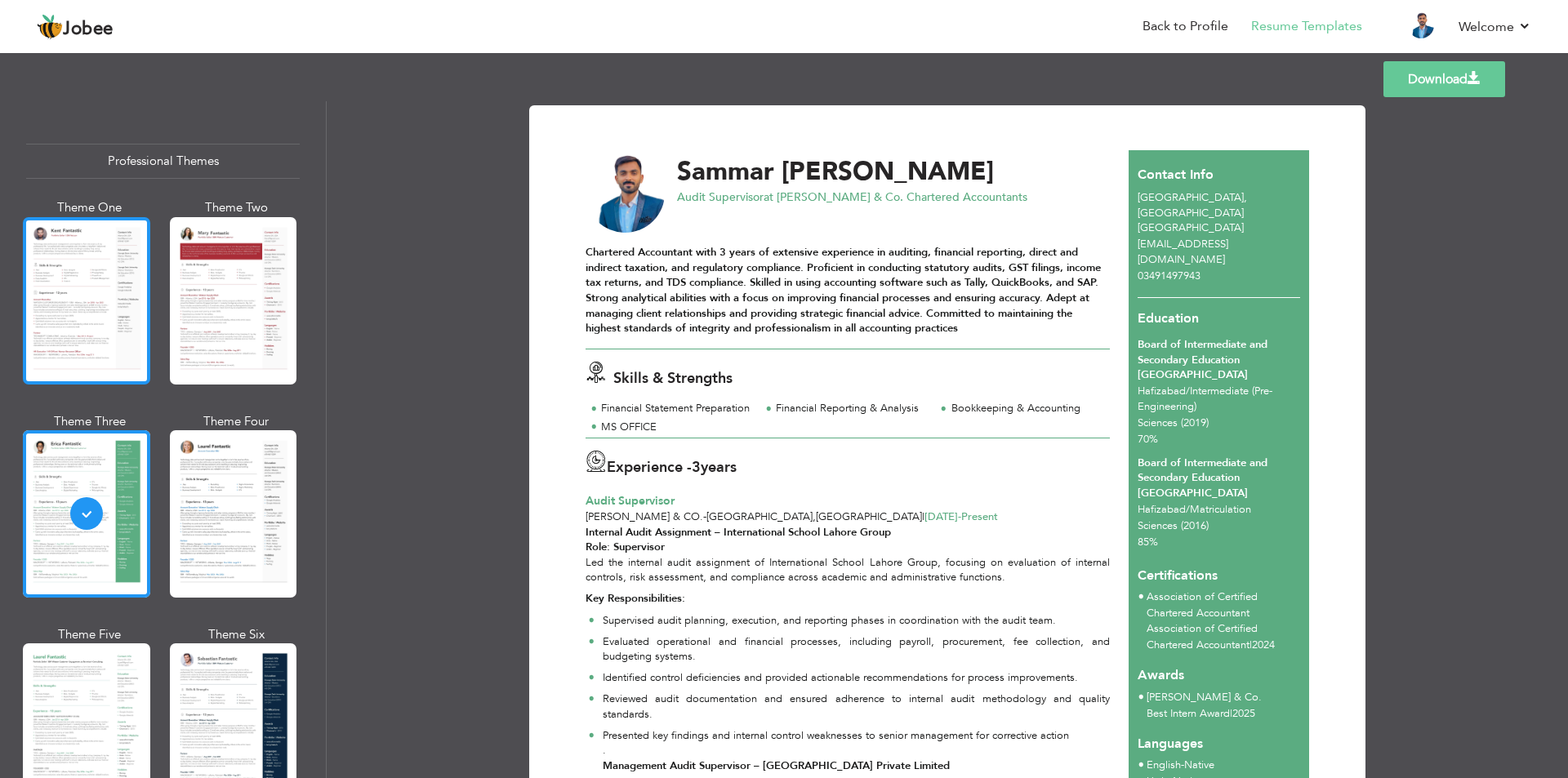
click at [123, 314] on div at bounding box center [86, 300] width 128 height 168
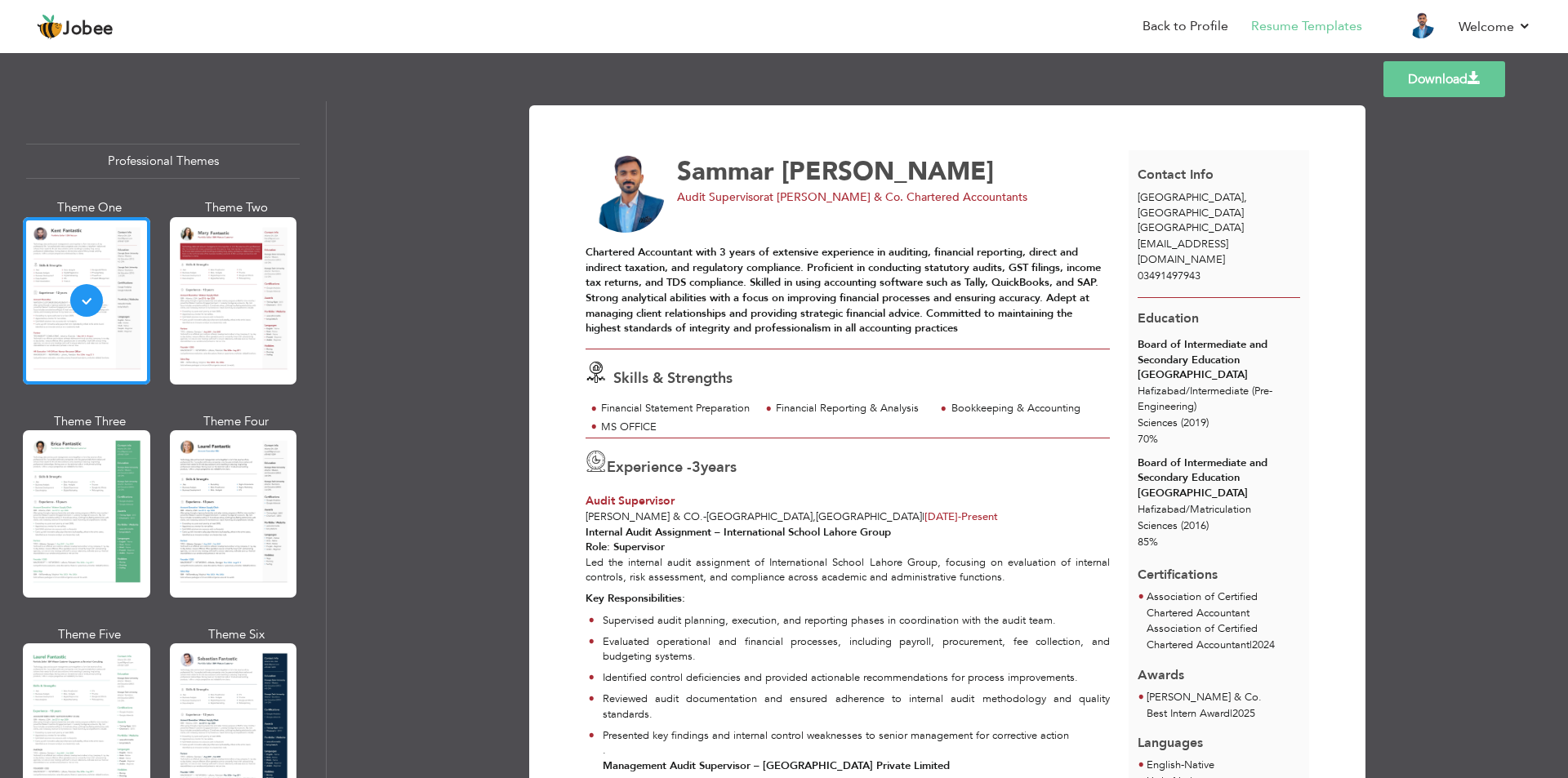
click at [1441, 80] on link "Download" at bounding box center [1444, 80] width 122 height 36
